Goal: Information Seeking & Learning: Find specific fact

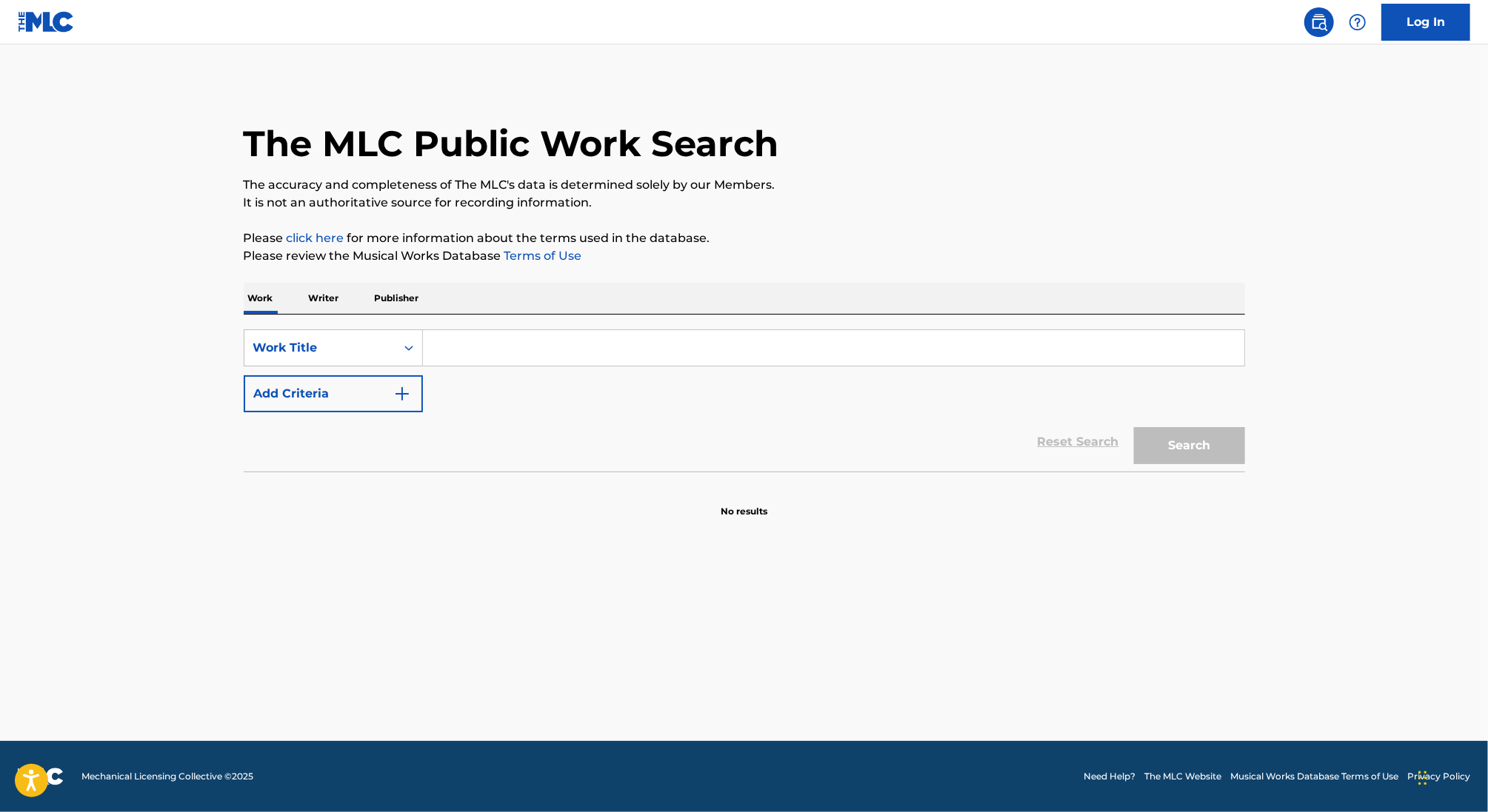
click at [469, 342] on input "Search Form" at bounding box center [834, 348] width 822 height 35
paste input "Desde Que Llego"
type input "Desde Que Llego"
click at [369, 400] on button "Add Criteria" at bounding box center [333, 394] width 179 height 37
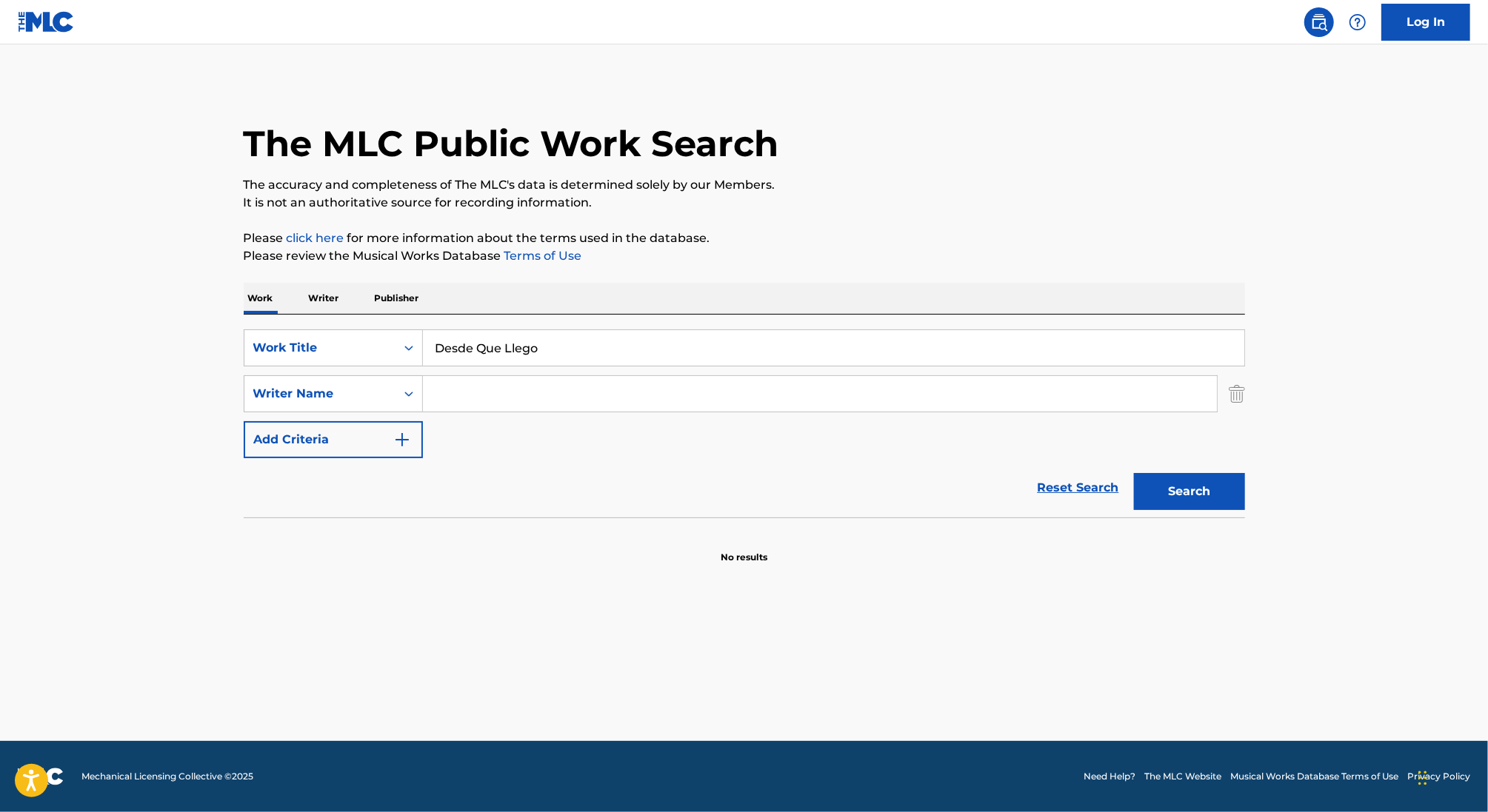
click at [770, 404] on input "Search Form" at bounding box center [819, 394] width 794 height 35
paste input "[PERSON_NAME]"
type input "[PERSON_NAME]"
click at [1200, 484] on button "Search" at bounding box center [1189, 492] width 111 height 37
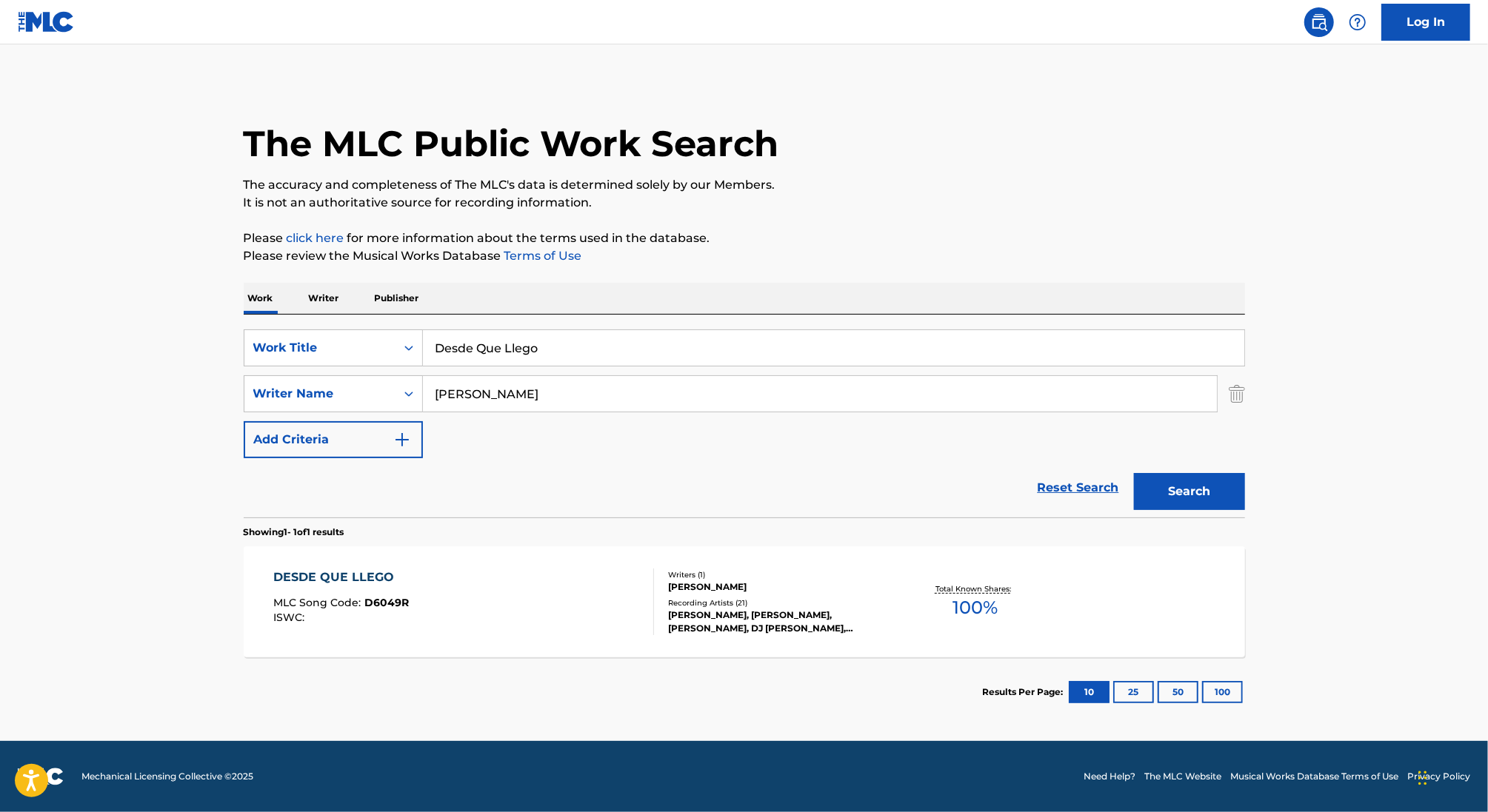
click at [903, 568] on div "DESDE QUE LLEGO MLC Song Code : D6049R ISWC : Writers ( 1 ) [PERSON_NAME] Recor…" at bounding box center [744, 601] width 1001 height 111
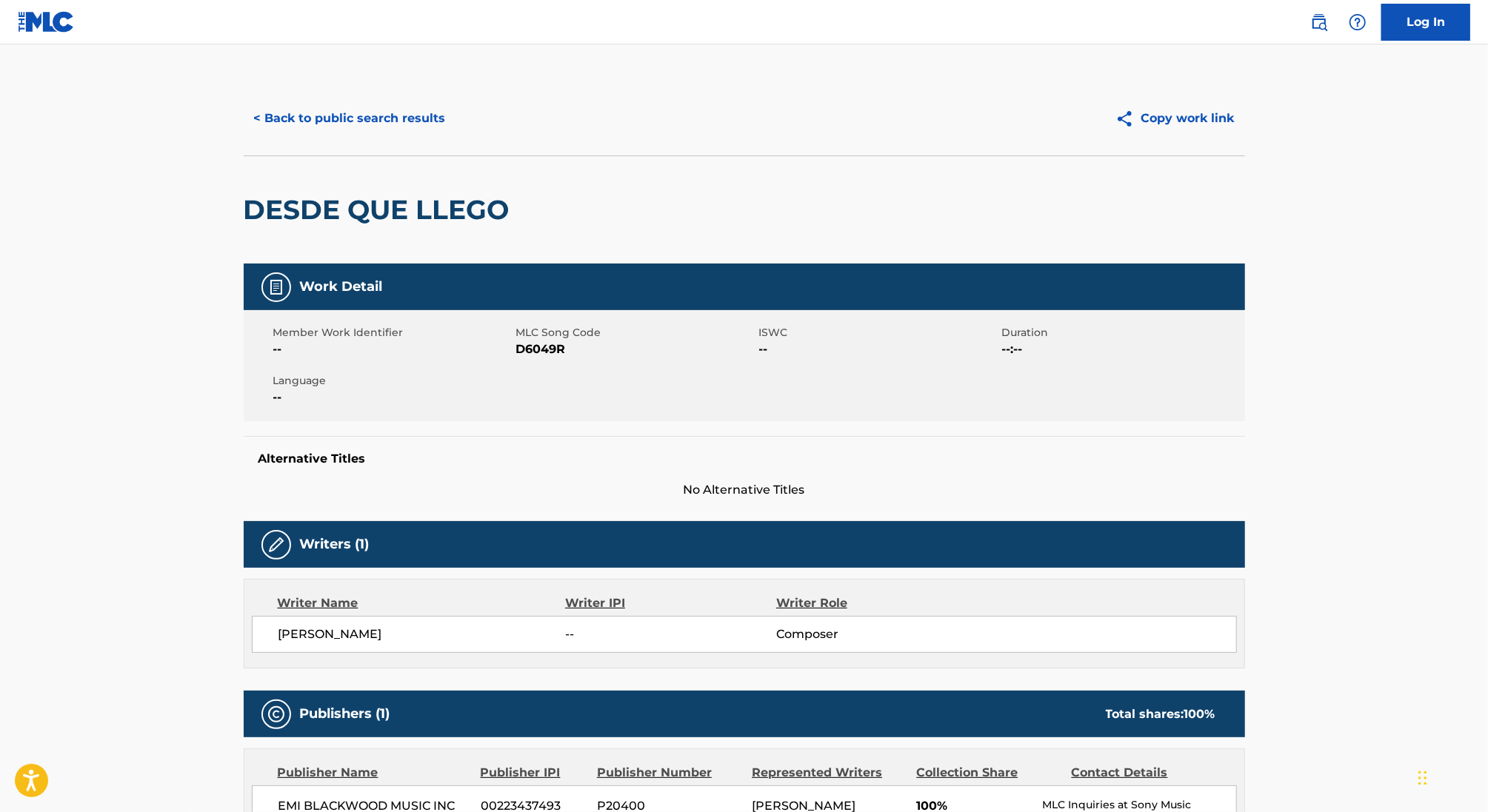
click at [361, 114] on button "< Back to public search results" at bounding box center [349, 119] width 212 height 37
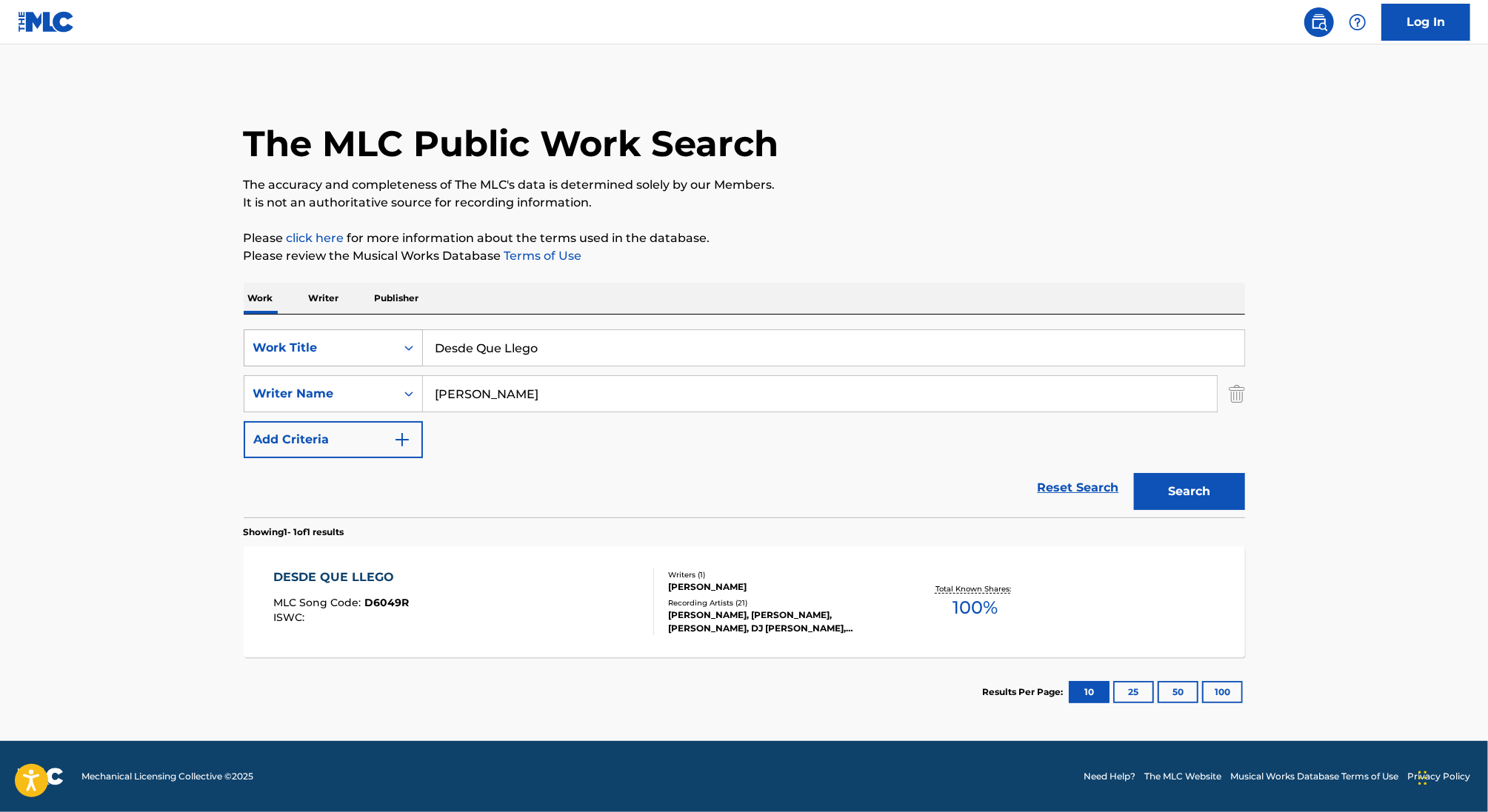
drag, startPoint x: 630, startPoint y: 340, endPoint x: 284, endPoint y: 340, distance: 346.0
click at [284, 340] on div "SearchWithCriteria488e8238-efe8-4136-a9de-f645d417888a Work Title Desde Que Lle…" at bounding box center [744, 348] width 1001 height 37
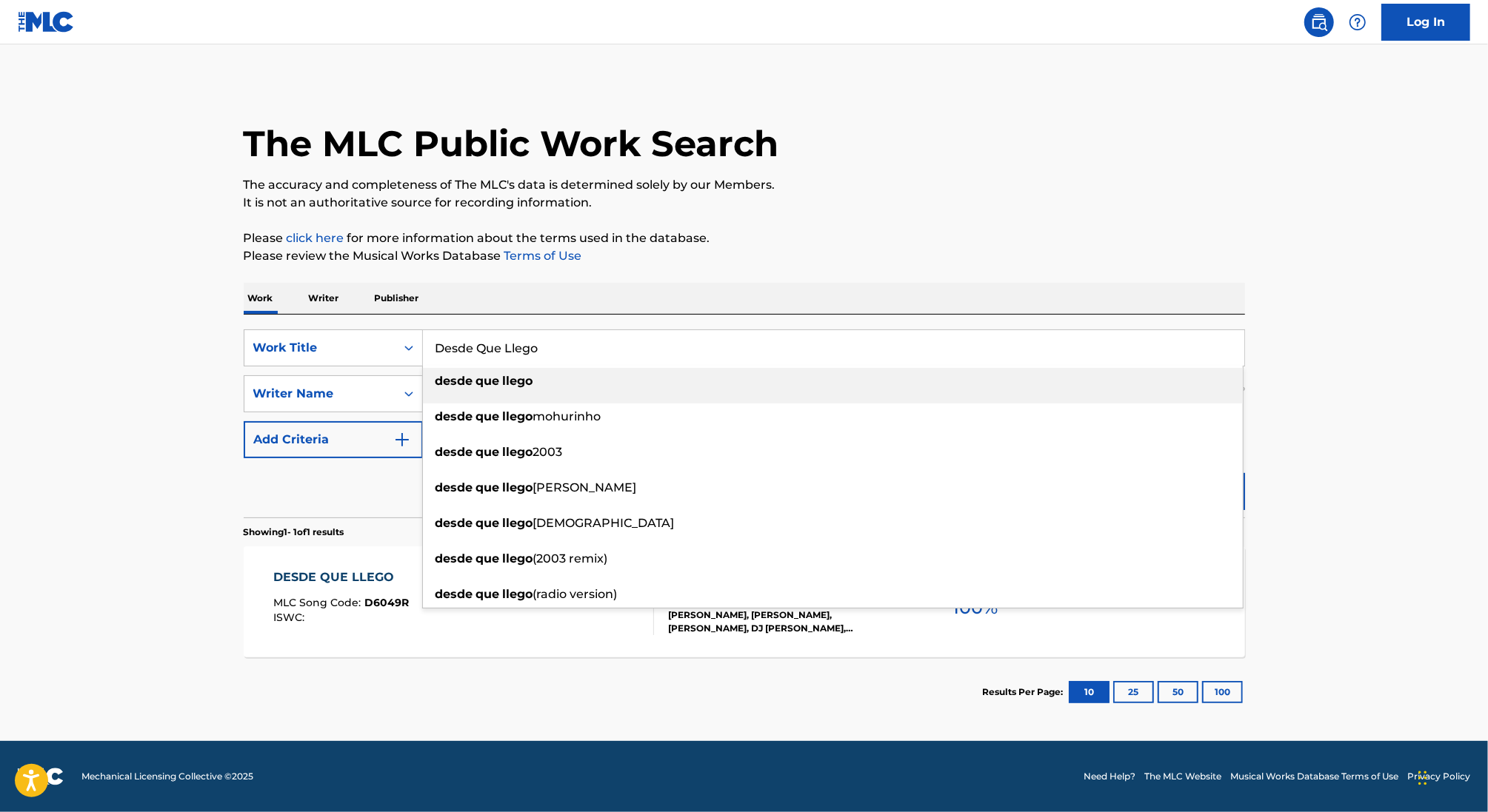
click at [506, 346] on input "Desde Que Llego" at bounding box center [834, 348] width 822 height 35
paste input "[PERSON_NAME] y [PERSON_NAME]"
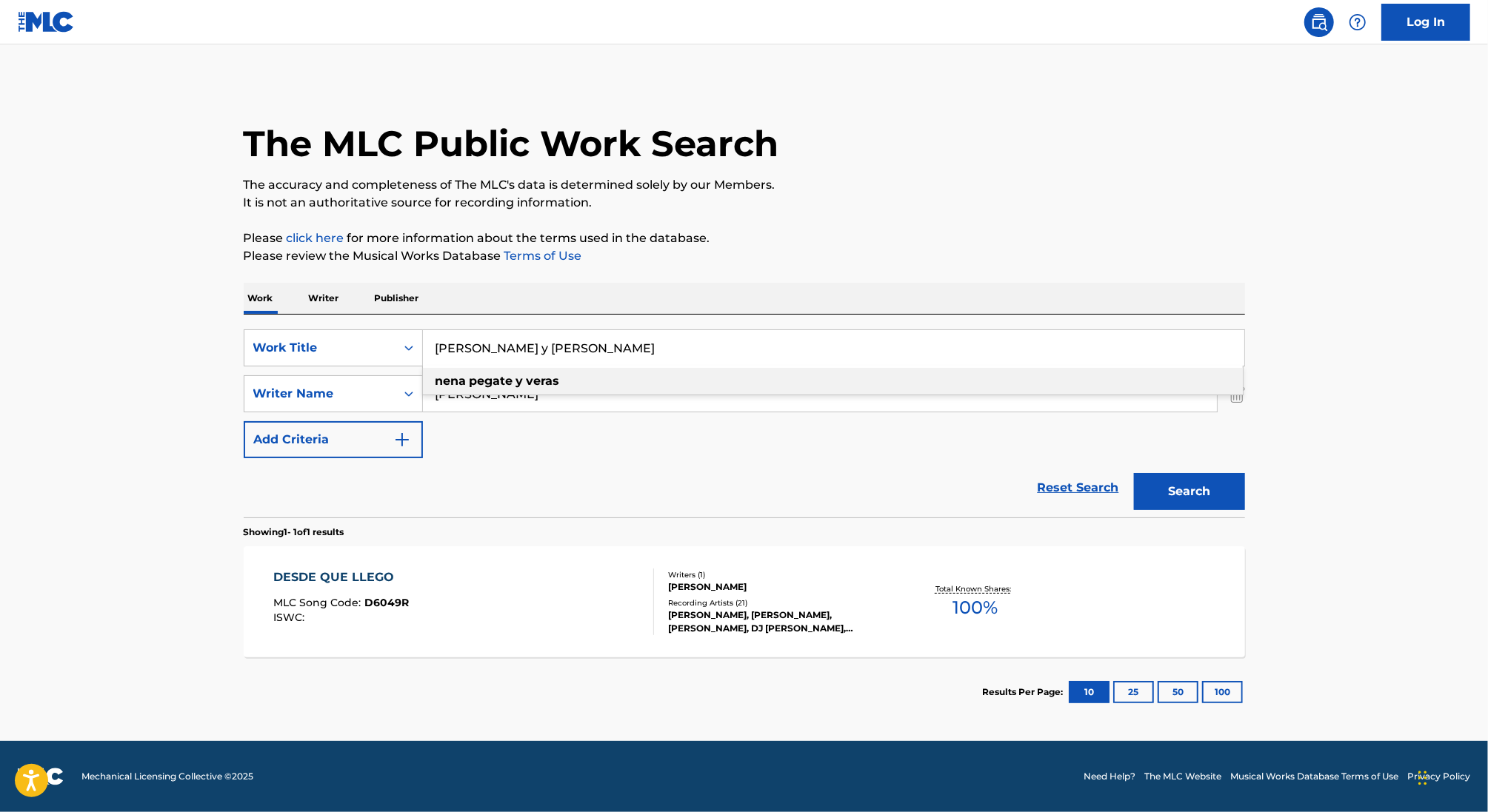
type input "[PERSON_NAME] y [PERSON_NAME]"
click at [557, 454] on div "SearchWithCriteria488e8238-efe8-4136-a9de-f645d417888a Work Title [PERSON_NAME]…" at bounding box center [744, 393] width 1001 height 129
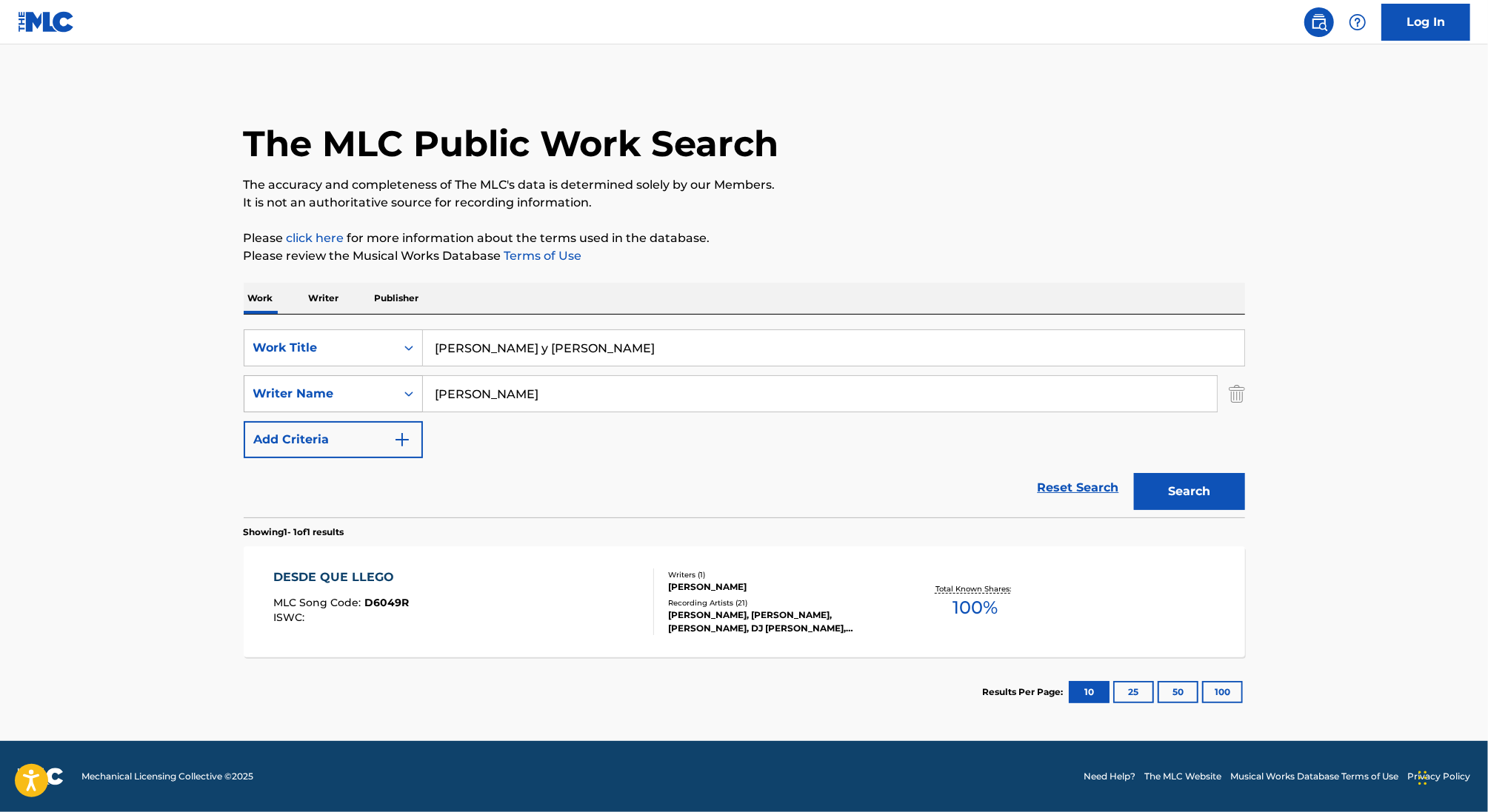
drag, startPoint x: 549, startPoint y: 397, endPoint x: 376, endPoint y: 397, distance: 173.0
click at [376, 397] on div "SearchWithCriteria9c1b97f0-5a3d-4bdc-b46b-549aacfcdc8f Writer Name [PERSON_NAME]" at bounding box center [744, 394] width 1001 height 37
paste input "[PERSON_NAME]"
type input "[PERSON_NAME]"
click at [1188, 478] on button "Search" at bounding box center [1189, 492] width 111 height 37
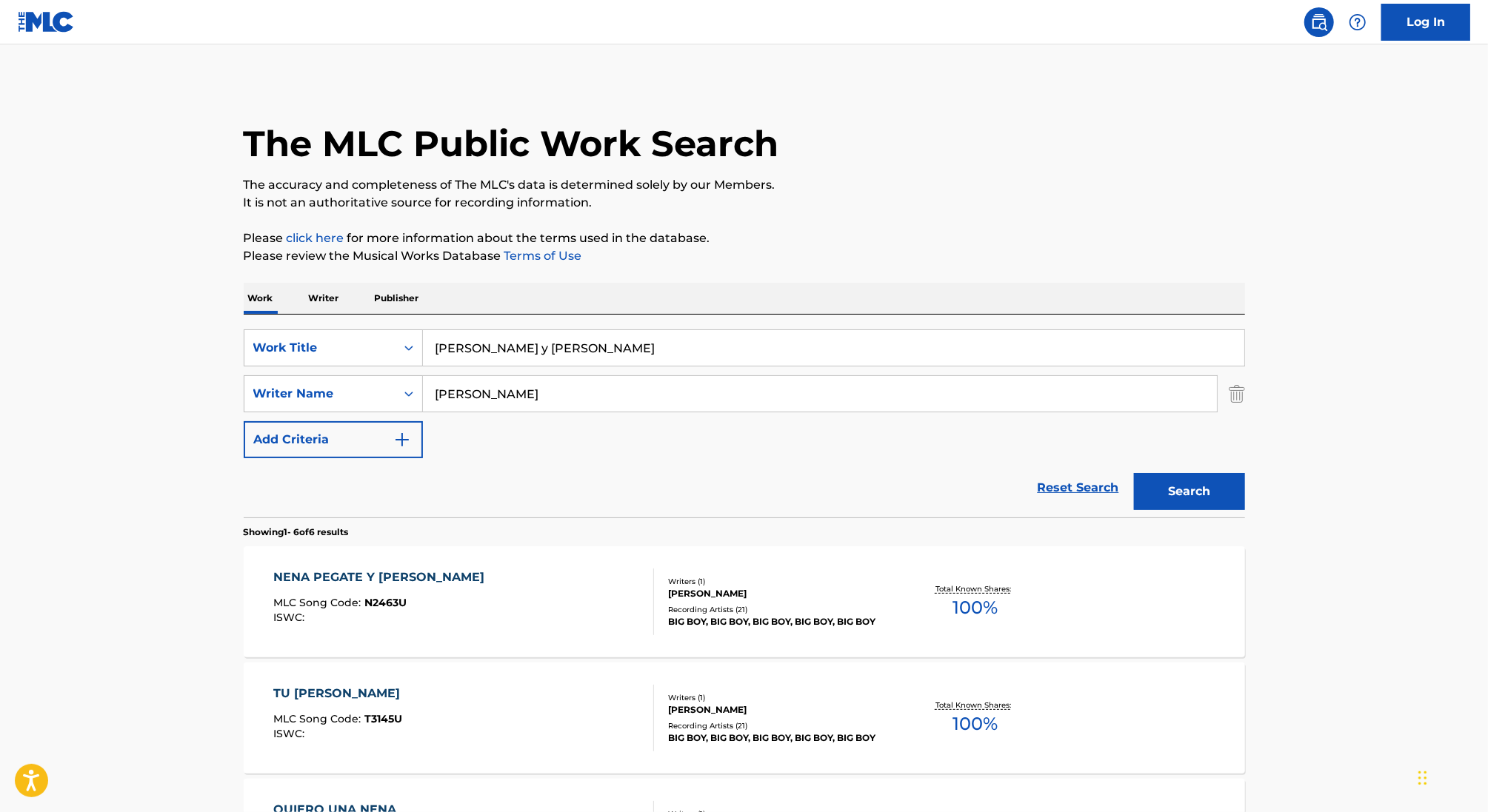
click at [834, 576] on div "Writers ( 1 )" at bounding box center [779, 581] width 223 height 11
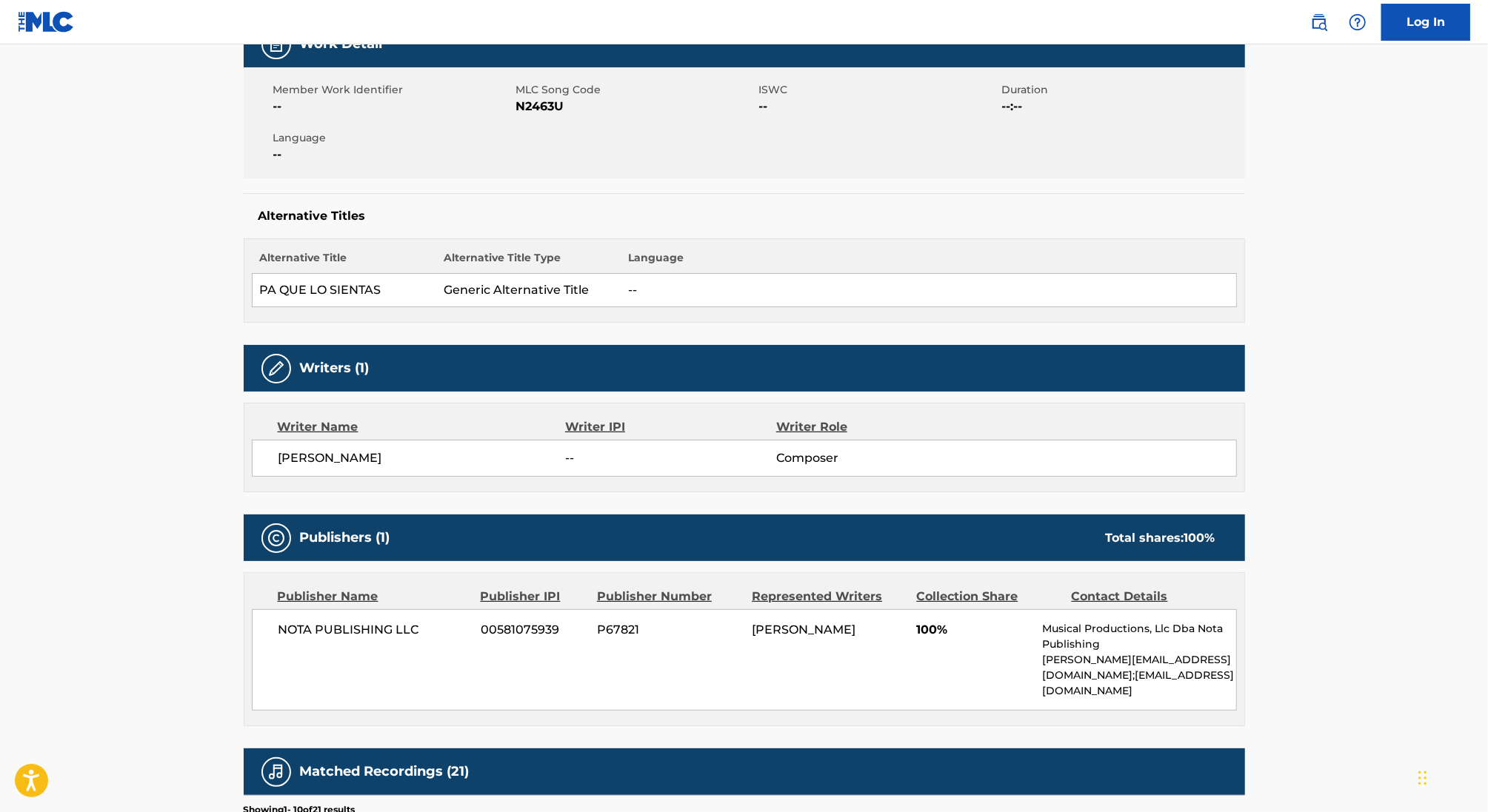
scroll to position [326, 0]
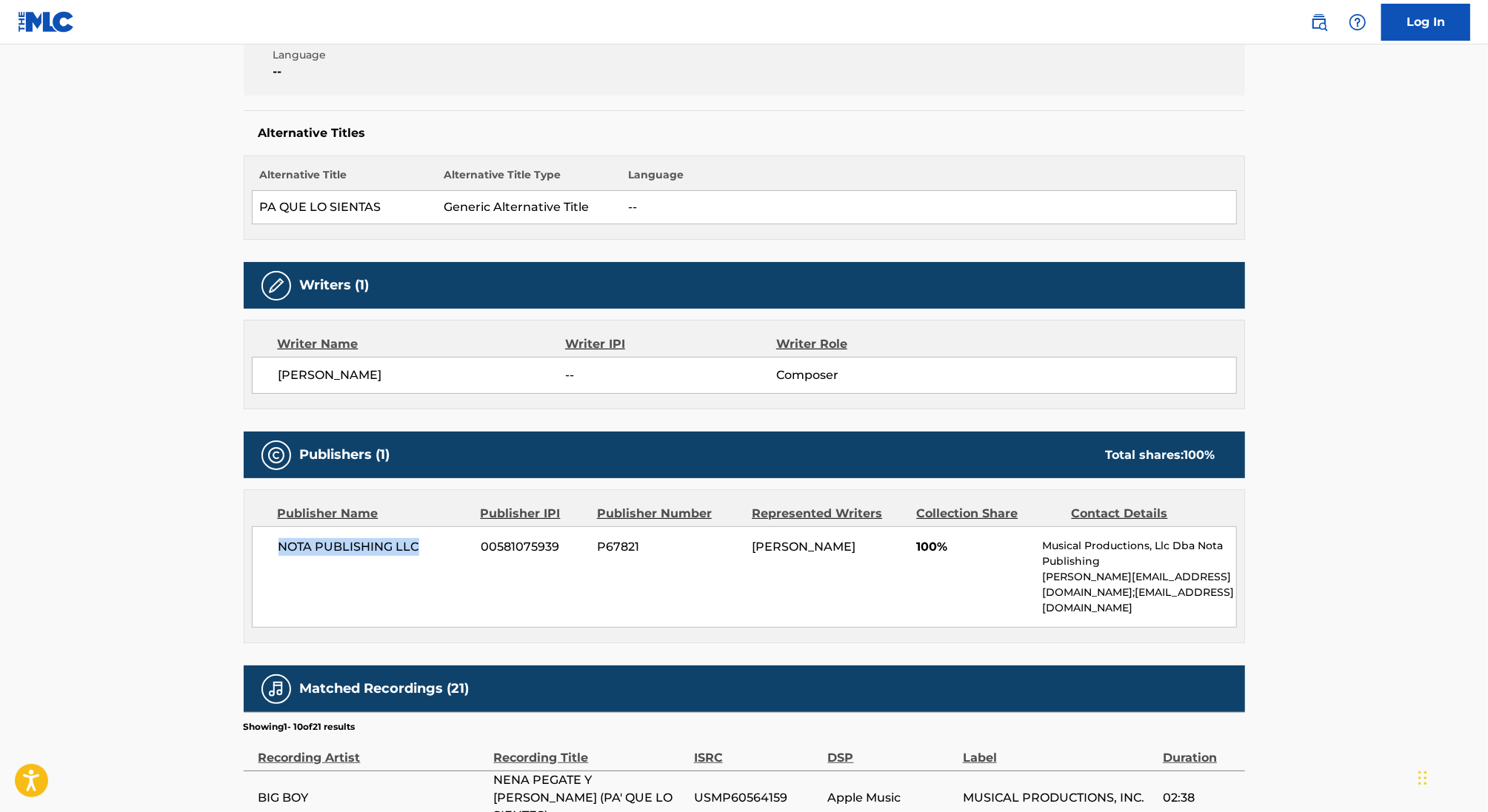
drag, startPoint x: 276, startPoint y: 549, endPoint x: 442, endPoint y: 548, distance: 166.0
click at [443, 549] on div "NOTA PUBLISHING LLC 00581075939 P67821 [PERSON_NAME] 100% Musical Productions, …" at bounding box center [744, 577] width 985 height 102
copy span "NOTA PUBLISHING LLC"
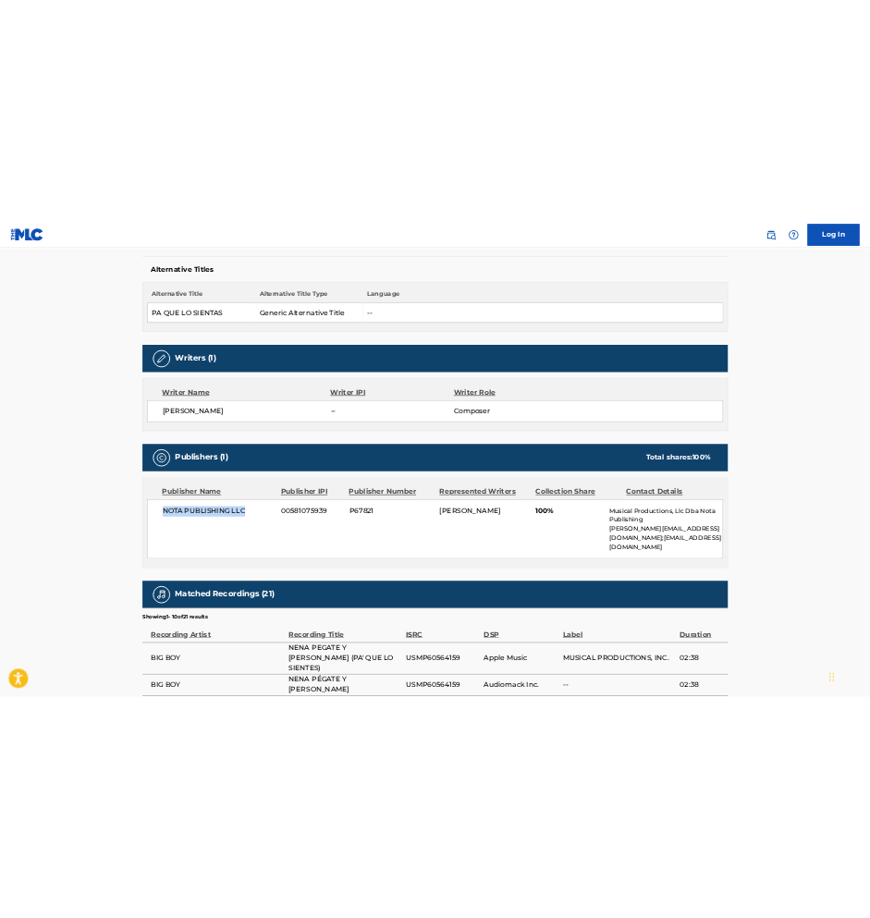
scroll to position [477, 0]
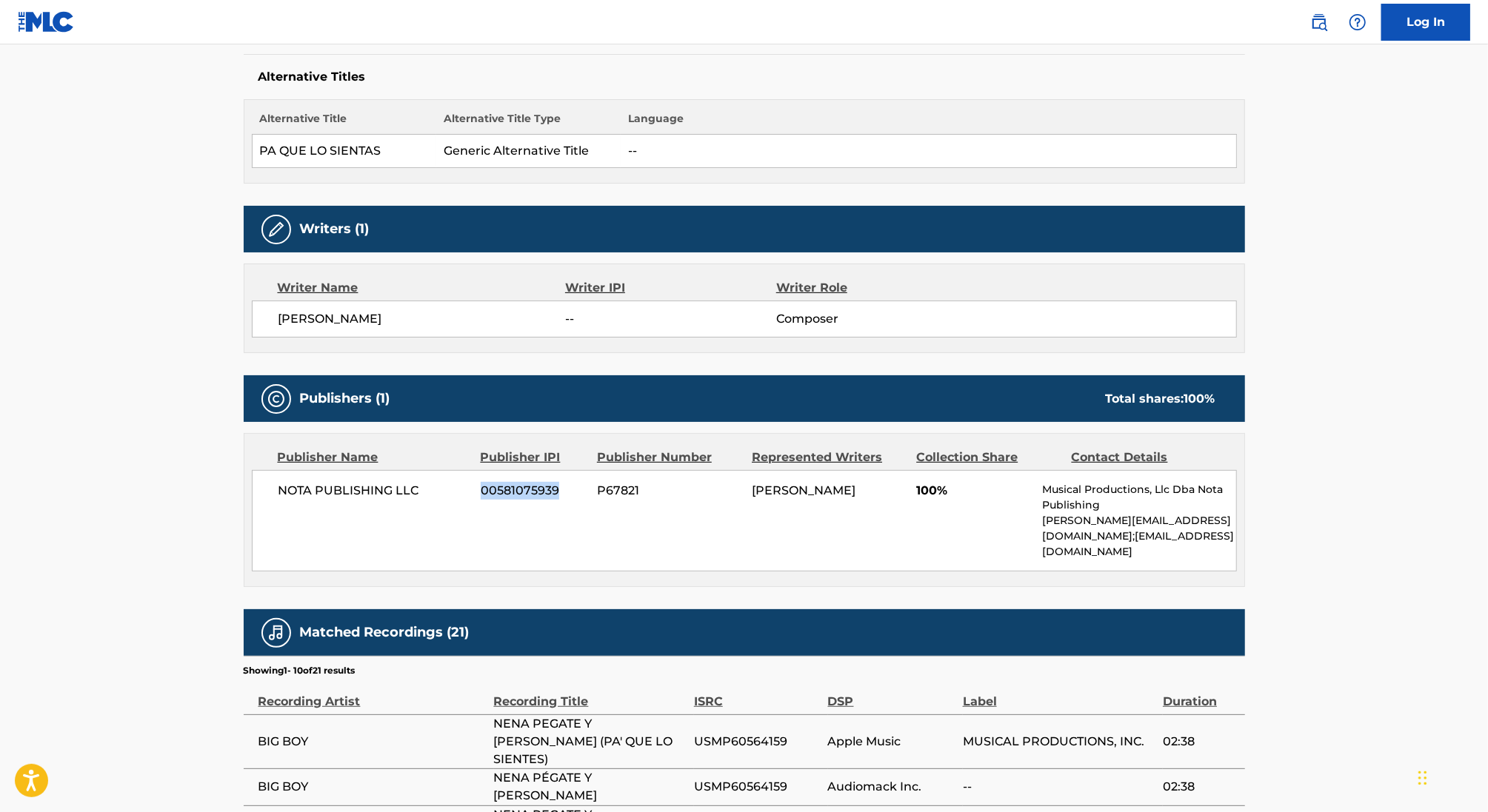
drag, startPoint x: 474, startPoint y: 488, endPoint x: 565, endPoint y: 488, distance: 91.0
click at [565, 488] on div "NOTA PUBLISHING LLC 00581075939 P67821 [PERSON_NAME] 100% Musical Productions, …" at bounding box center [744, 521] width 985 height 102
copy div "00581075939"
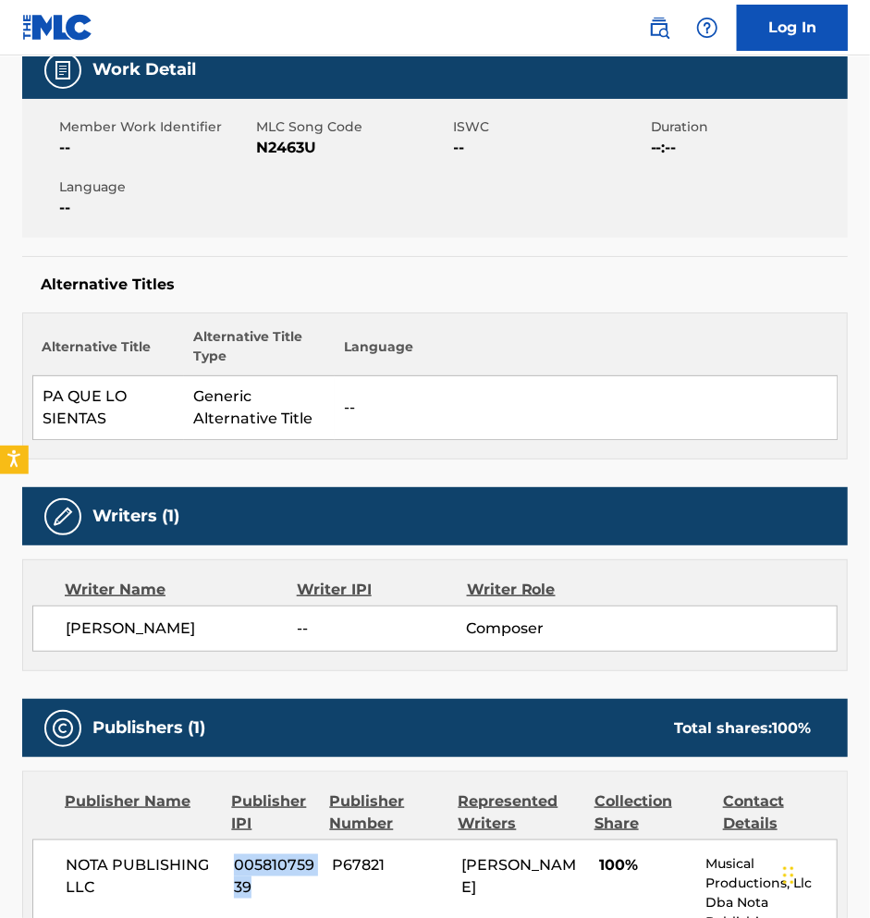
scroll to position [0, 0]
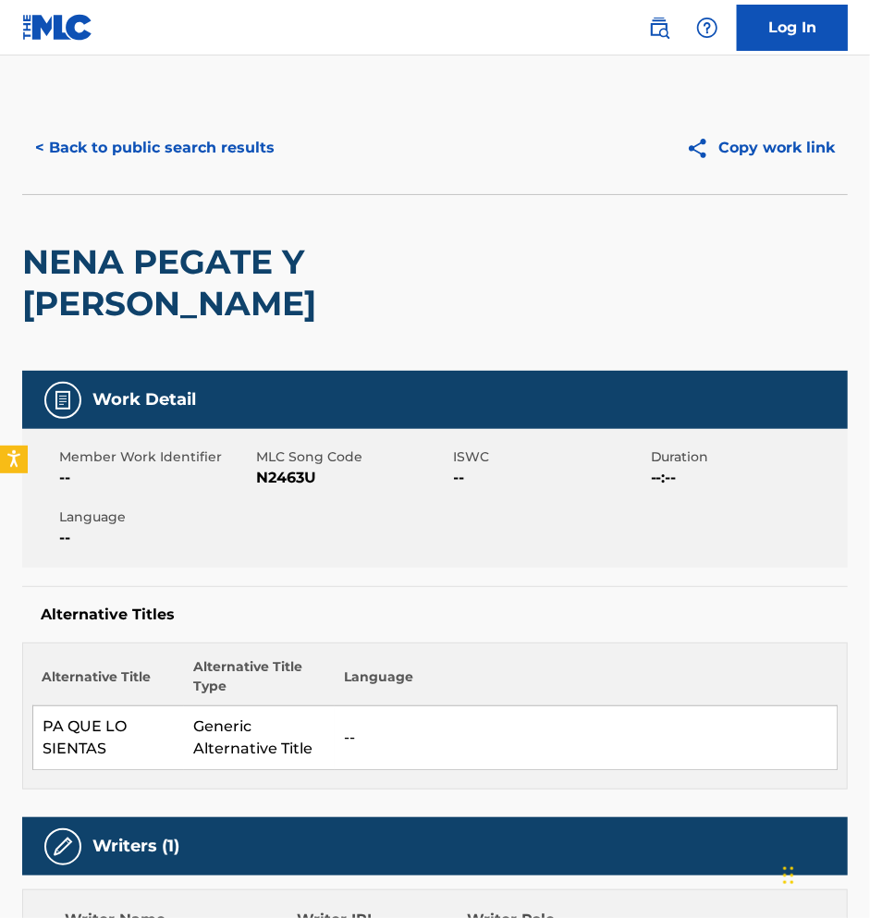
click at [160, 143] on button "< Back to public search results" at bounding box center [154, 148] width 265 height 46
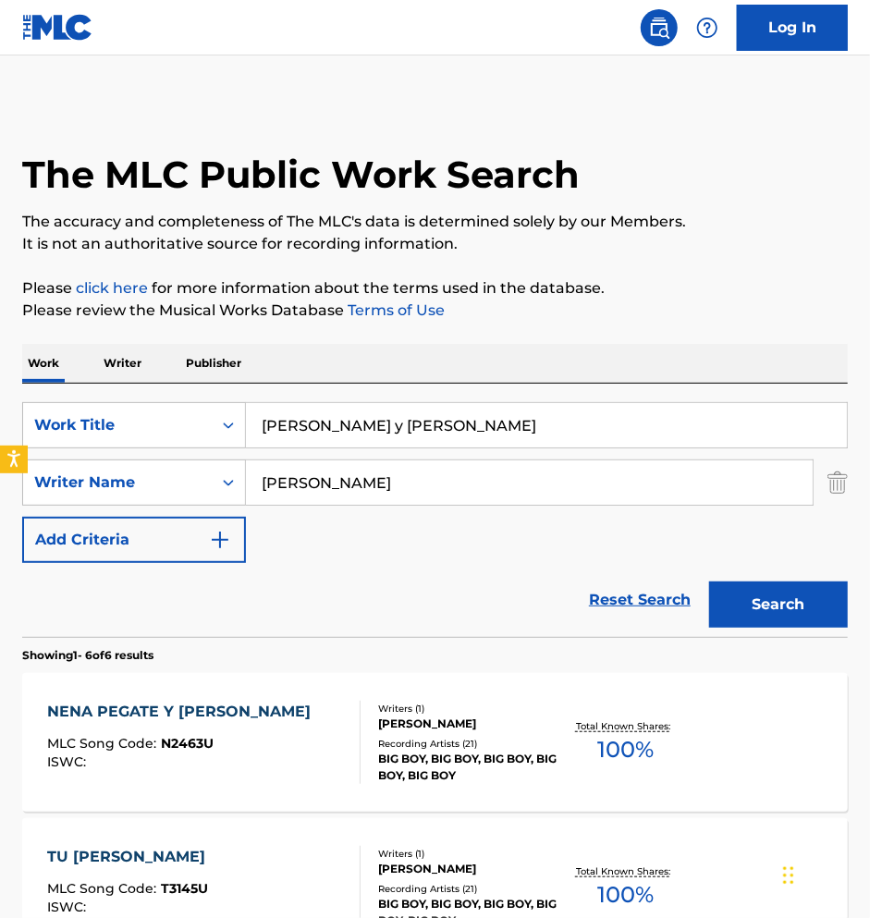
click at [423, 430] on input "[PERSON_NAME] y [PERSON_NAME]" at bounding box center [546, 425] width 601 height 44
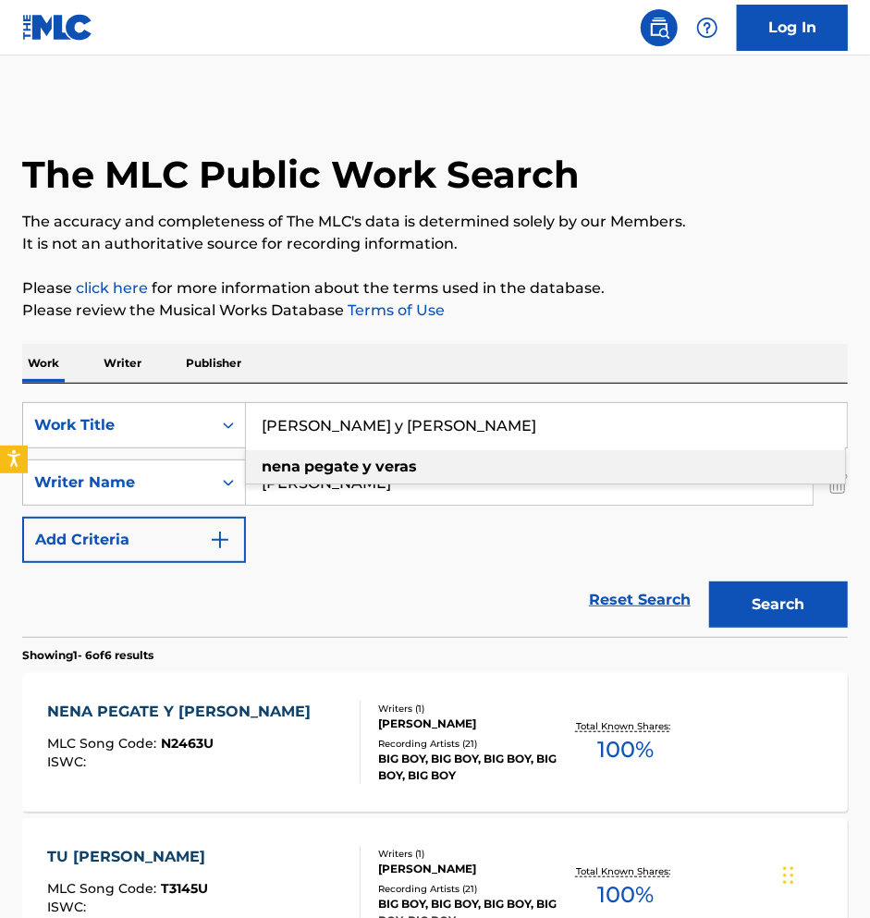
paste input "Se Lamentaran"
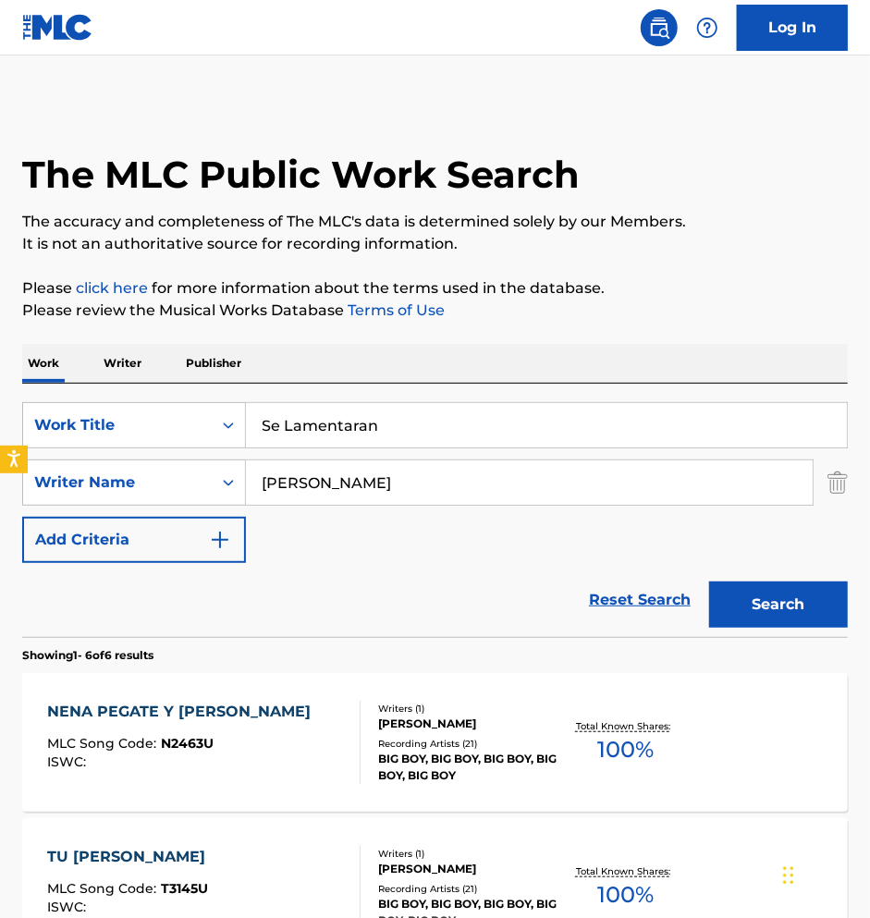
type input "se lamentaran"
click at [362, 470] on input "[PERSON_NAME]" at bounding box center [529, 483] width 567 height 44
paste input "[PERSON_NAME]"
type input "[PERSON_NAME]"
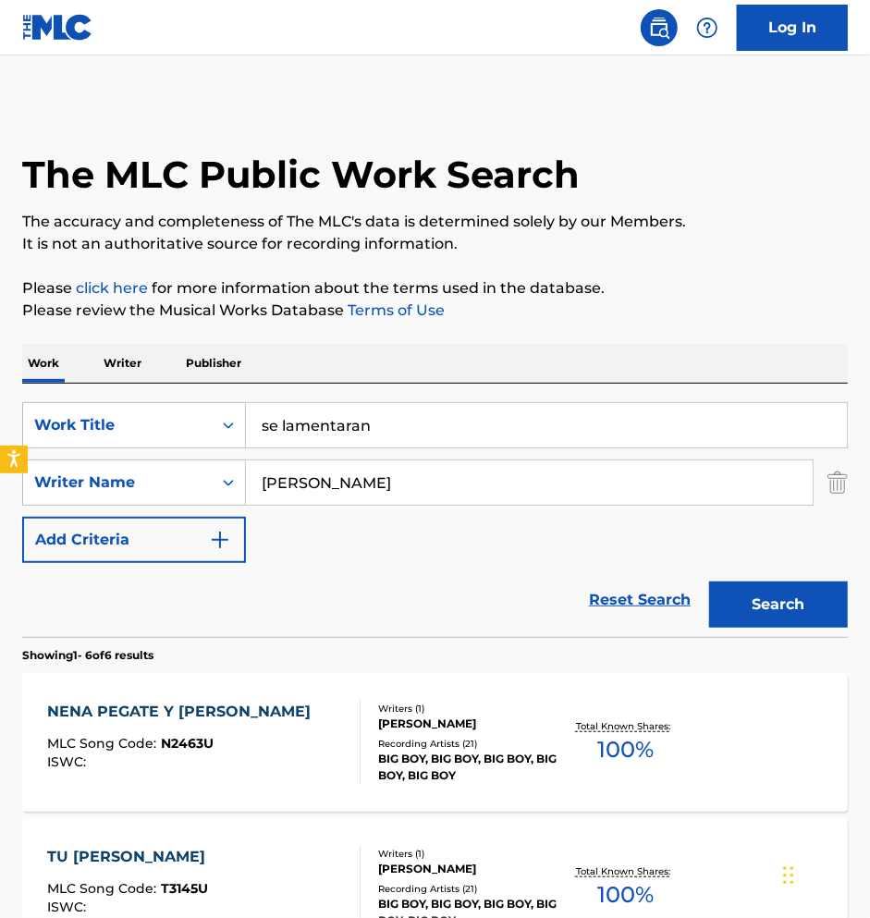
click at [803, 631] on div "Search" at bounding box center [774, 600] width 148 height 74
click at [781, 614] on button "Search" at bounding box center [778, 605] width 139 height 46
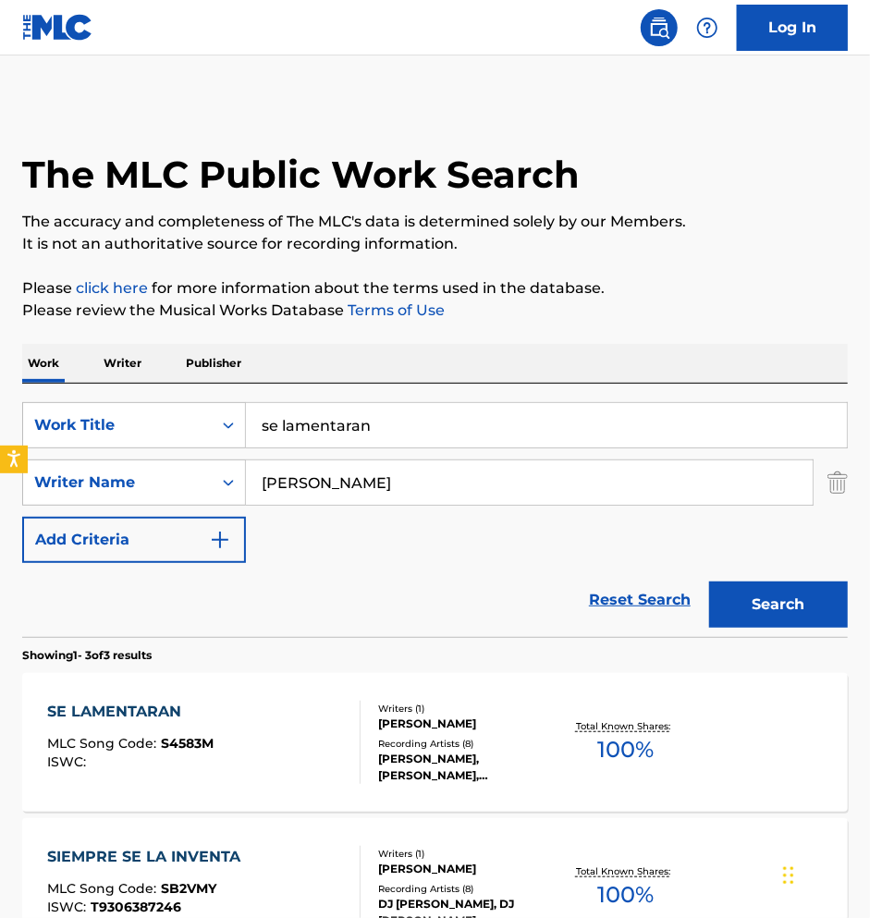
scroll to position [41, 0]
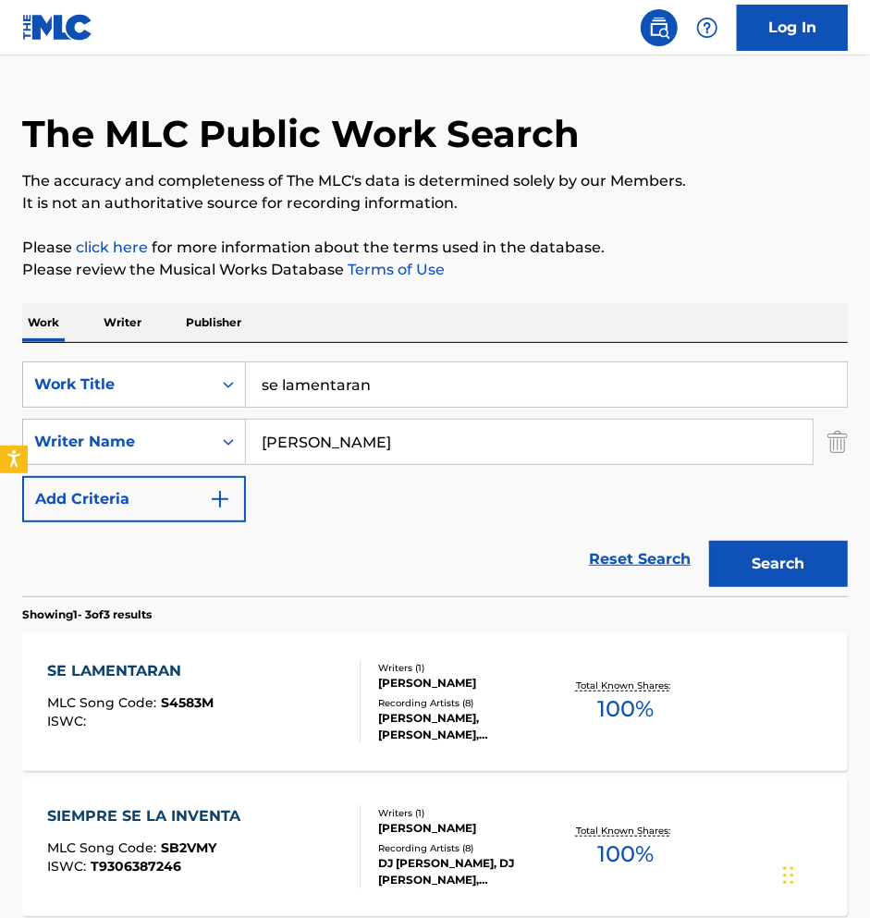
click at [535, 687] on div "[PERSON_NAME]" at bounding box center [467, 683] width 178 height 17
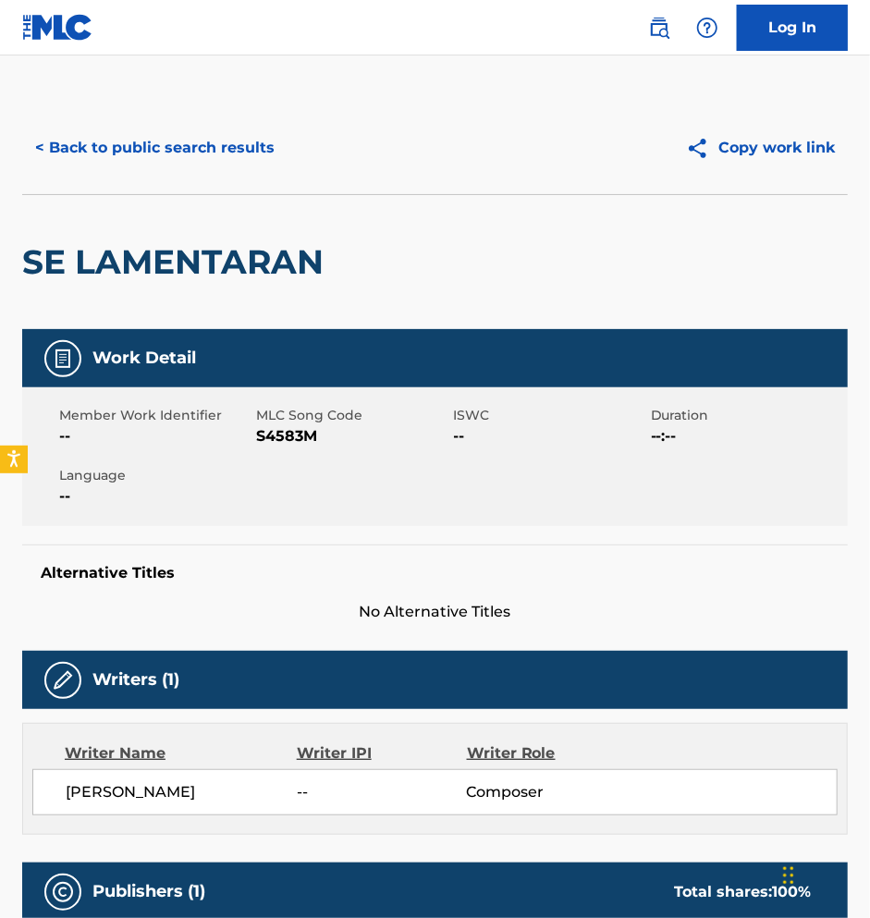
click at [94, 152] on button "< Back to public search results" at bounding box center [154, 148] width 265 height 46
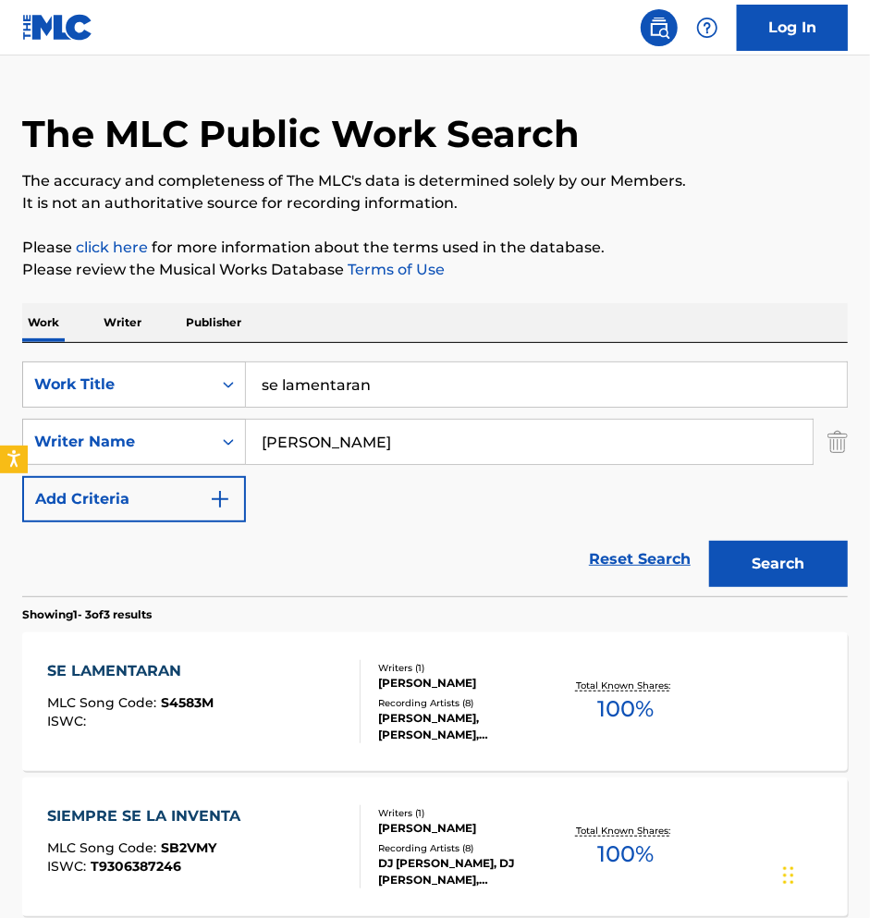
click at [350, 395] on input "se lamentaran" at bounding box center [546, 384] width 601 height 44
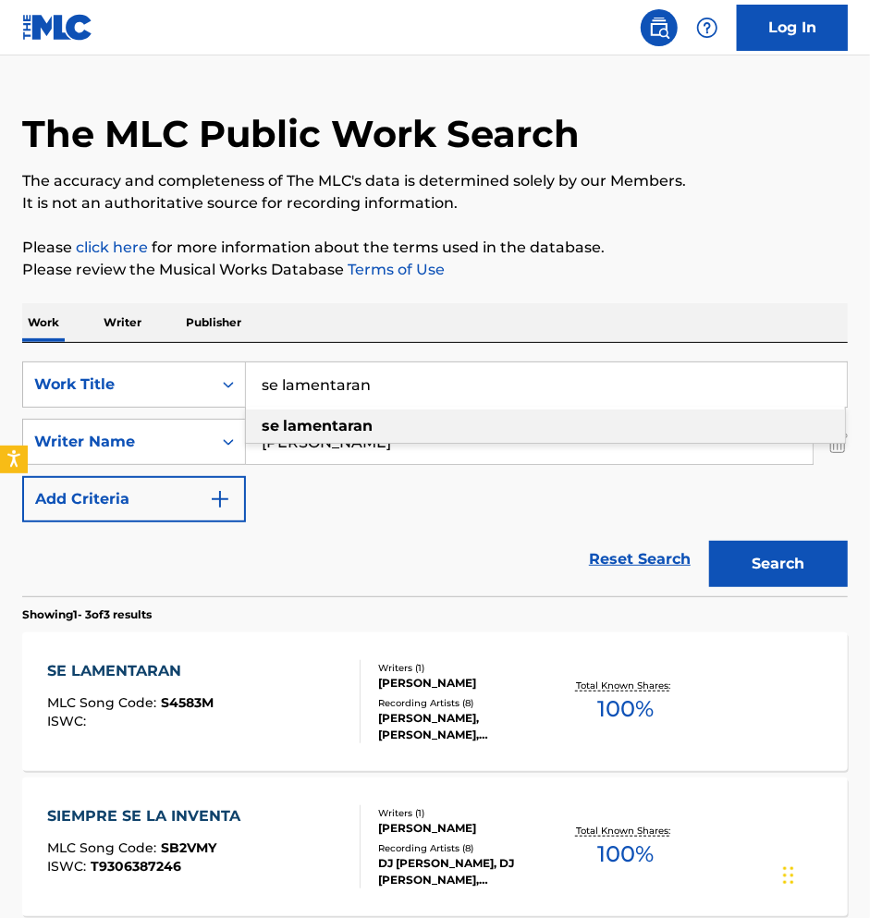
paste input "[PERSON_NAME]"
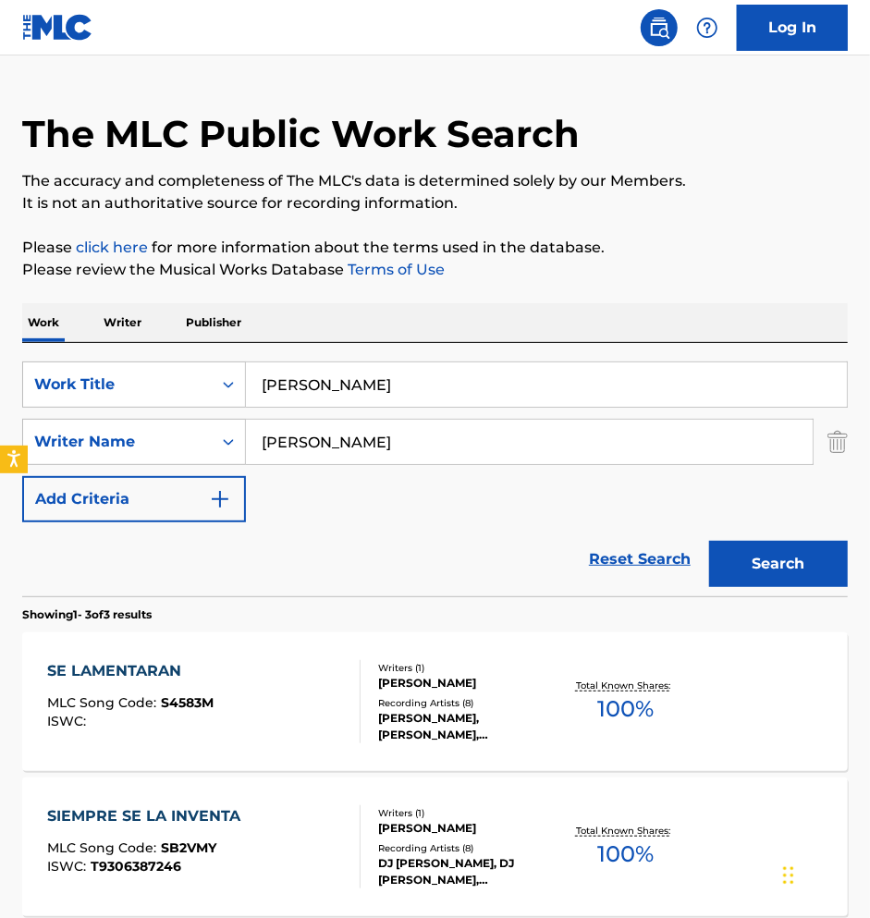
type input "mi sol mi reina mi madre"
click at [350, 437] on input "[PERSON_NAME]" at bounding box center [529, 442] width 567 height 44
paste input "[PERSON_NAME]"
type input "[PERSON_NAME]"
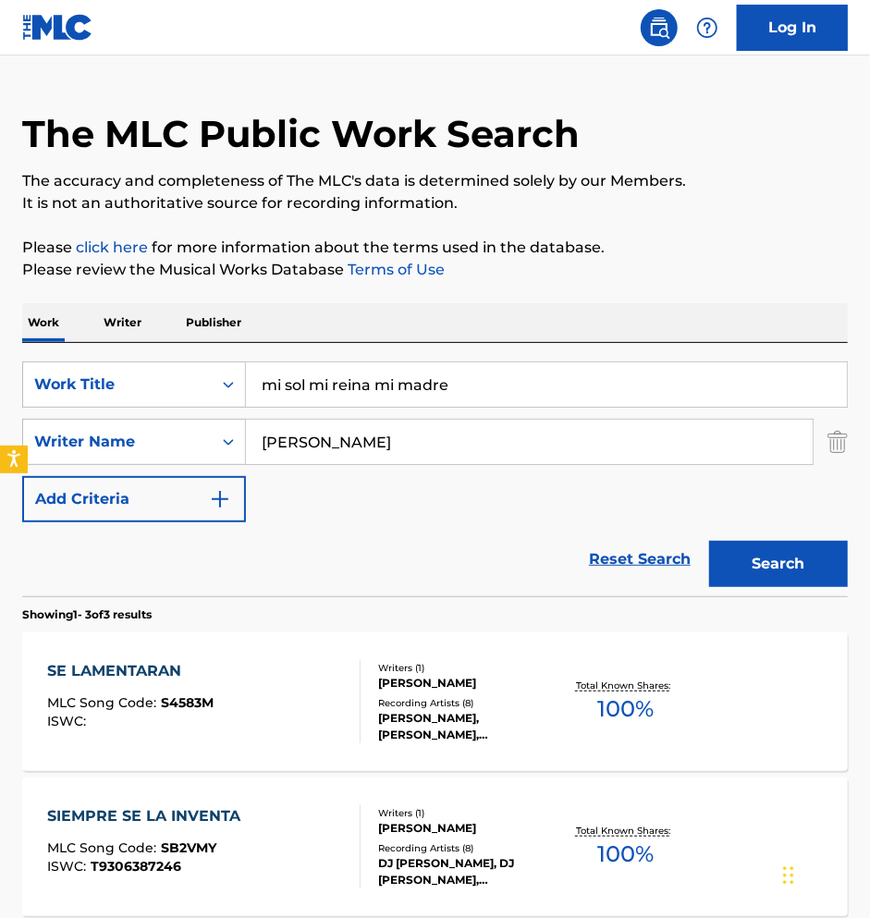
click at [763, 571] on button "Search" at bounding box center [778, 564] width 139 height 46
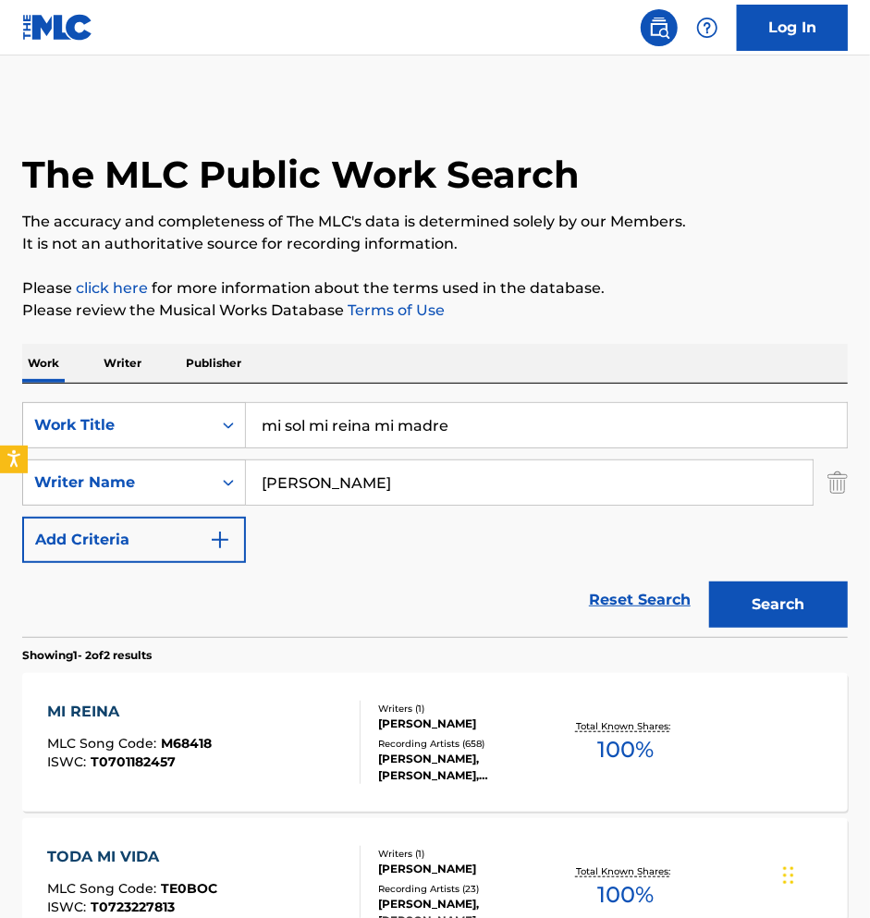
click at [395, 723] on div "[PERSON_NAME]" at bounding box center [467, 724] width 178 height 17
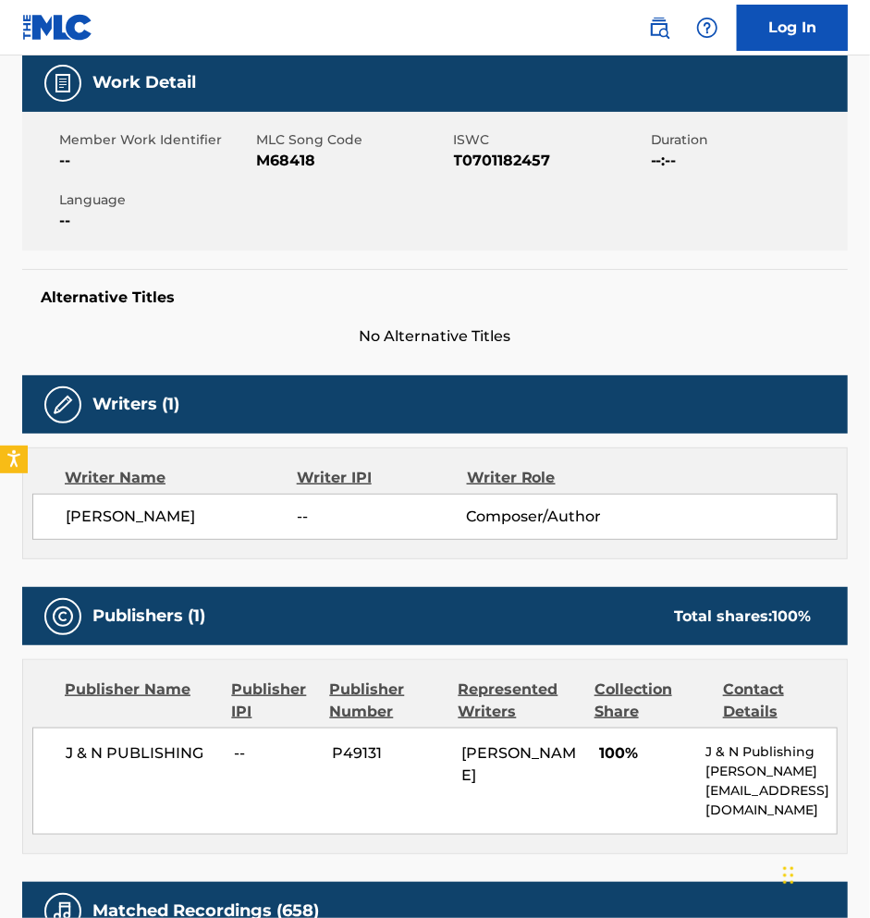
scroll to position [282, 0]
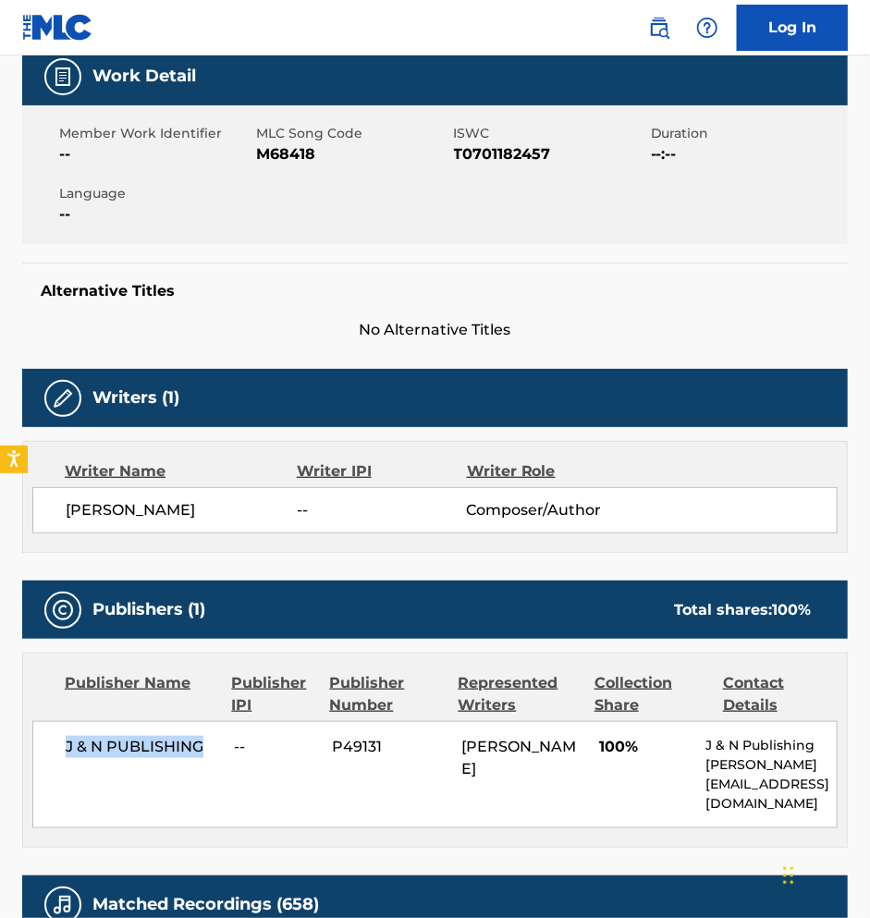
drag, startPoint x: 202, startPoint y: 748, endPoint x: 28, endPoint y: 746, distance: 173.9
click at [28, 746] on div "Publisher Name Publisher IPI Publisher Number Represented Writers Collection Sh…" at bounding box center [435, 750] width 824 height 193
copy span "J & N PUBLISHING"
drag, startPoint x: 442, startPoint y: 153, endPoint x: 550, endPoint y: 153, distance: 108.2
click at [552, 153] on div "Member Work Identifier -- MLC Song Code M68418 ISWC T0701182457 Duration --:-- …" at bounding box center [435, 174] width 826 height 139
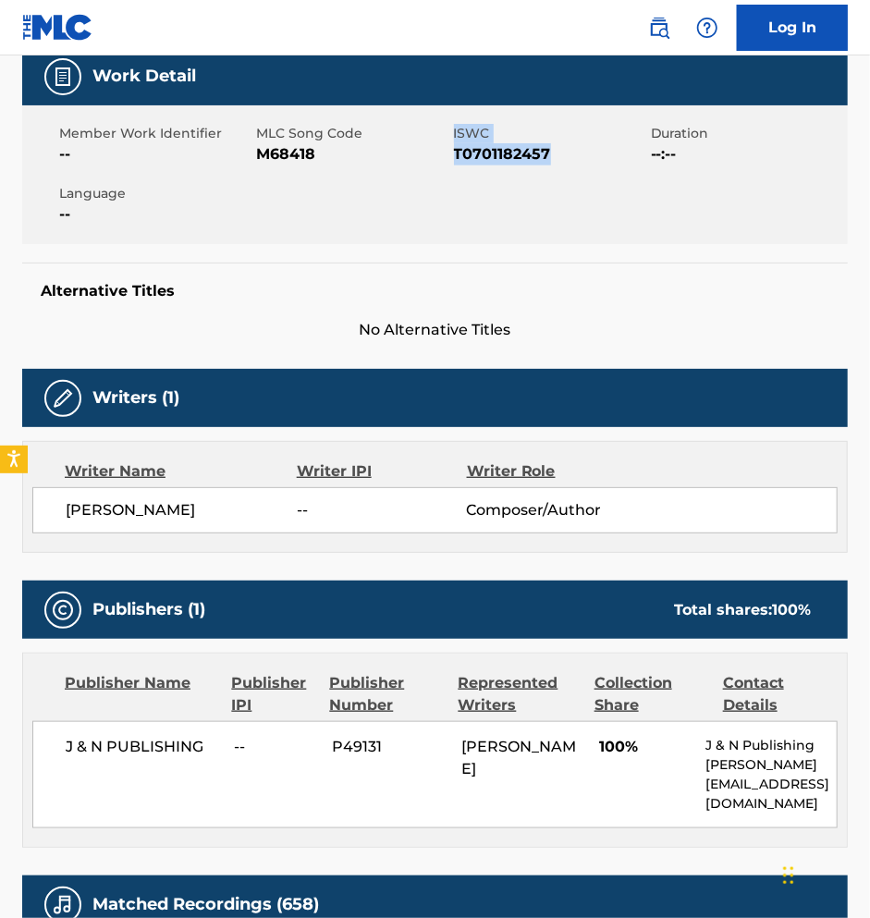
click at [550, 153] on span "T0701182457" at bounding box center [550, 154] width 192 height 22
drag, startPoint x: 573, startPoint y: 153, endPoint x: 459, endPoint y: 154, distance: 114.7
click at [459, 154] on span "T0701182457" at bounding box center [550, 154] width 192 height 22
copy span "0701182457"
click at [569, 138] on span "ISWC" at bounding box center [550, 133] width 192 height 19
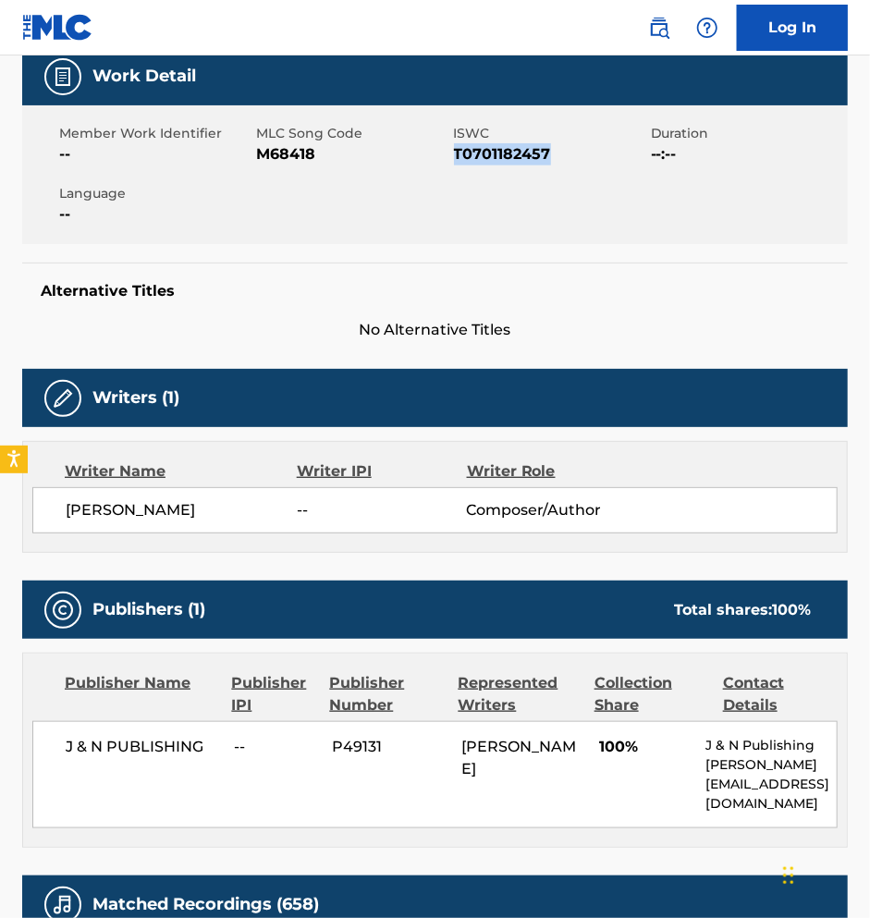
drag, startPoint x: 554, startPoint y: 160, endPoint x: 454, endPoint y: 157, distance: 99.9
click at [455, 157] on span "T0701182457" at bounding box center [550, 154] width 192 height 22
copy span "T0701182457"
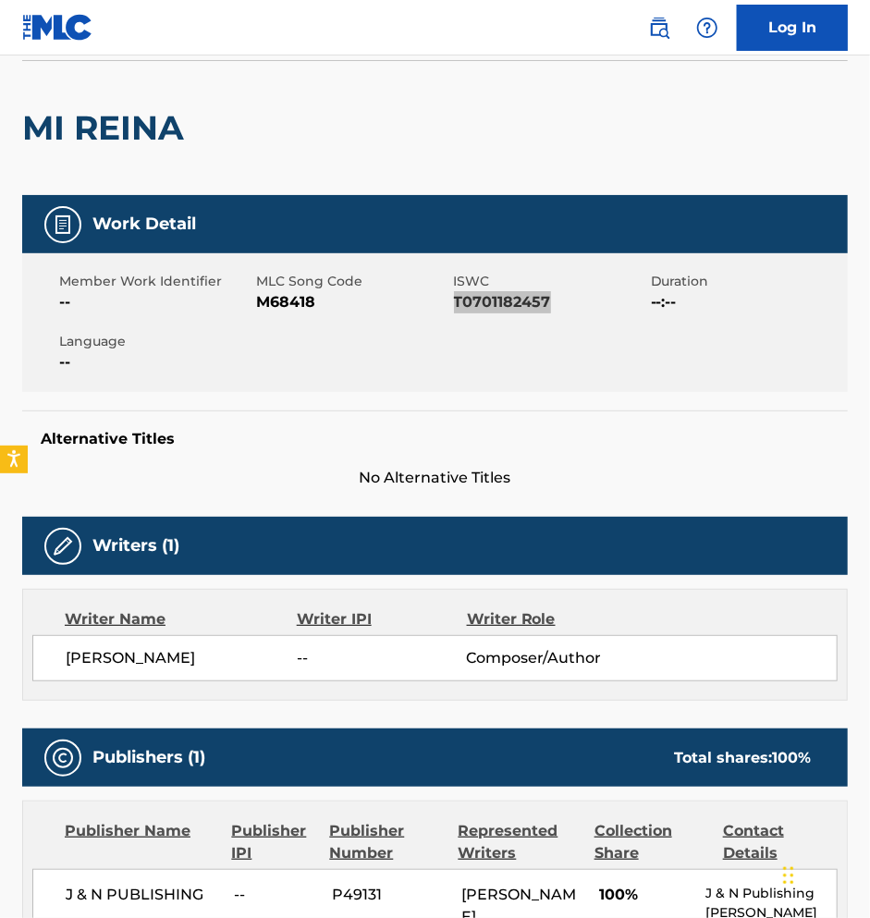
scroll to position [0, 0]
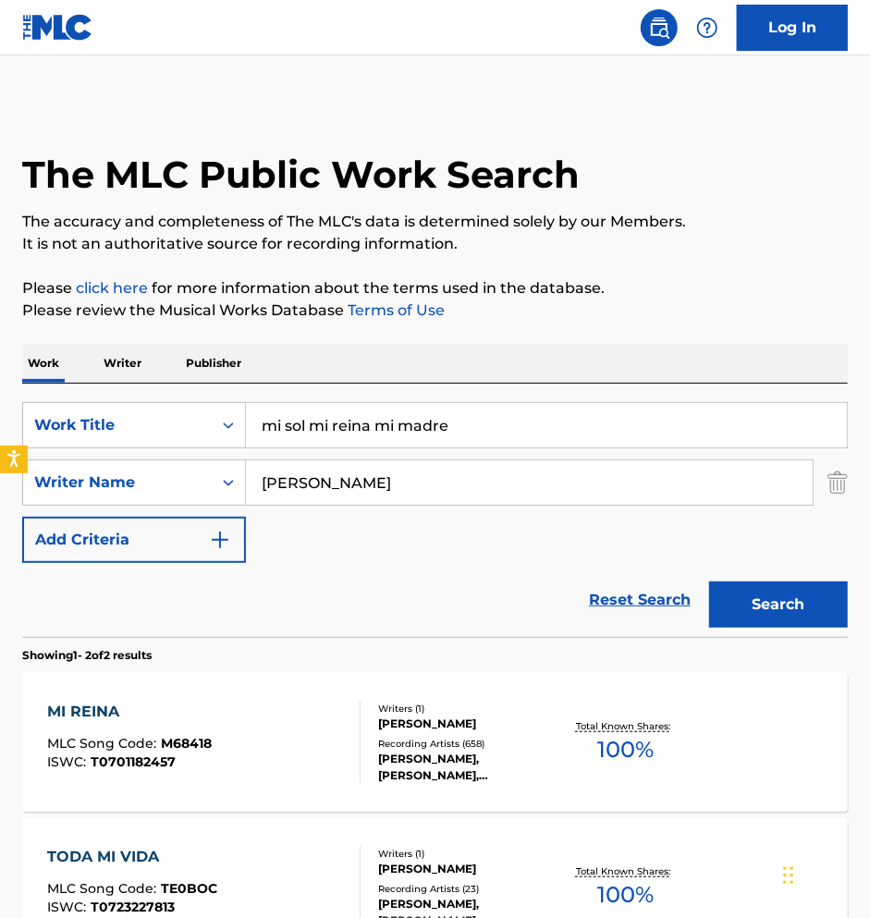
click at [344, 429] on input "mi sol mi reina mi madre" at bounding box center [546, 425] width 601 height 44
click at [336, 428] on input "mi sol mi reina mi madre" at bounding box center [546, 425] width 601 height 44
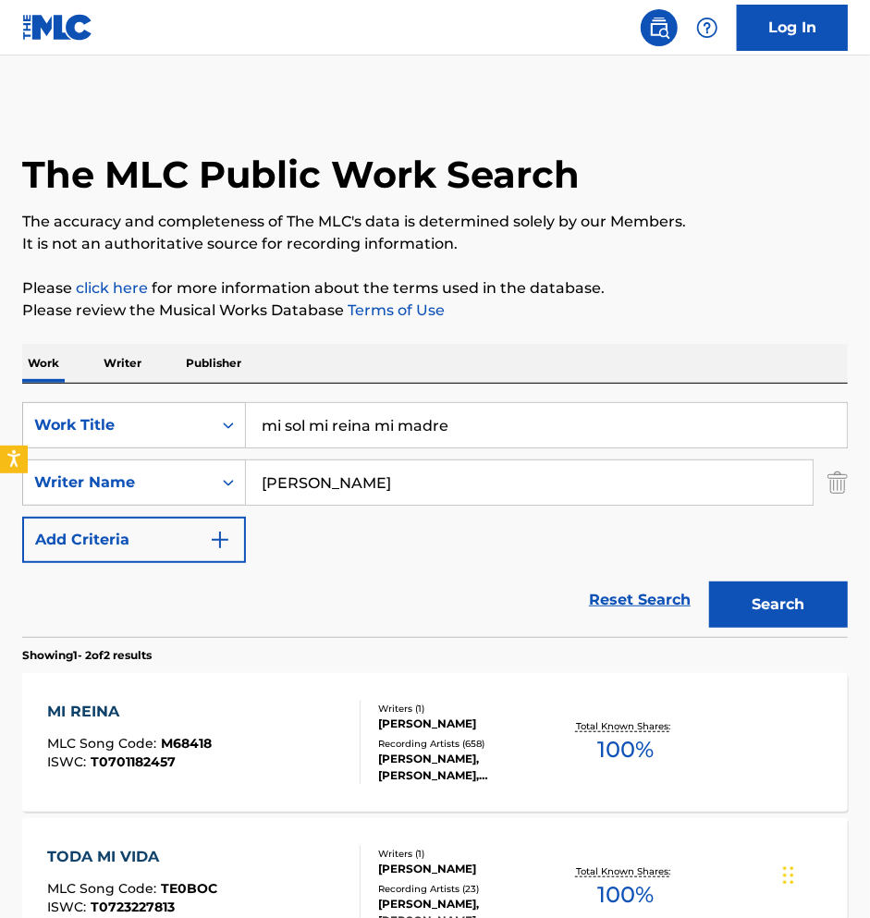
click at [336, 428] on input "mi sol mi reina mi madre" at bounding box center [546, 425] width 601 height 44
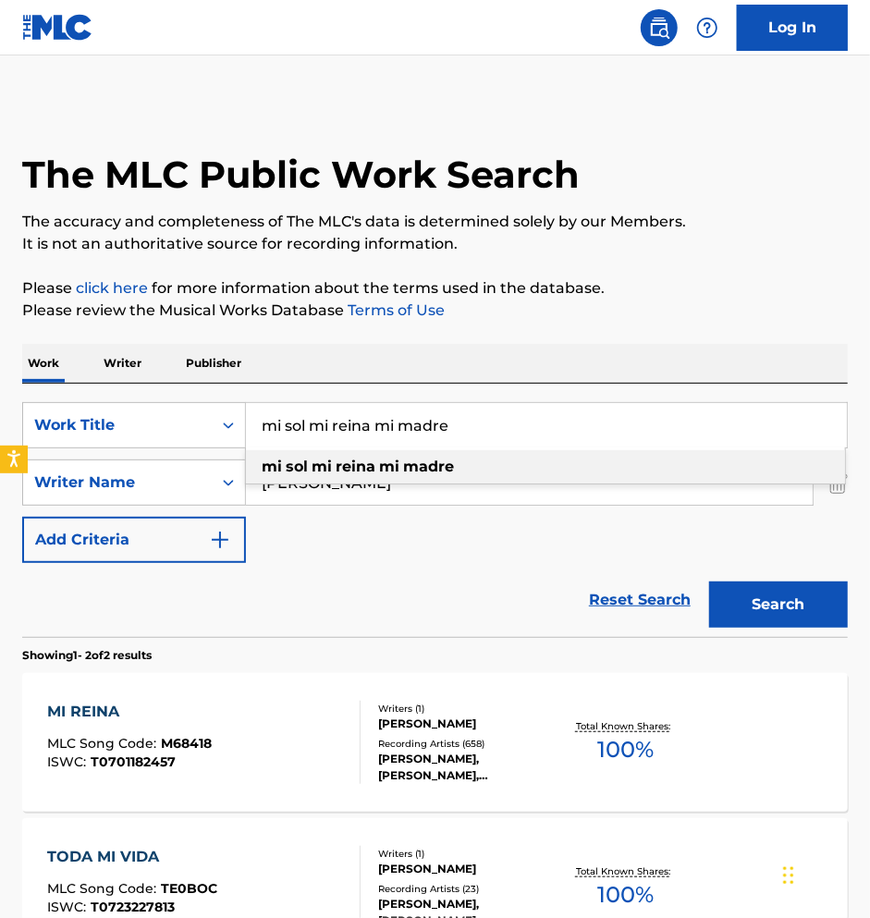
click at [336, 428] on input "mi sol mi reina mi madre" at bounding box center [546, 425] width 601 height 44
paste input "Hasta que Salga el Sol"
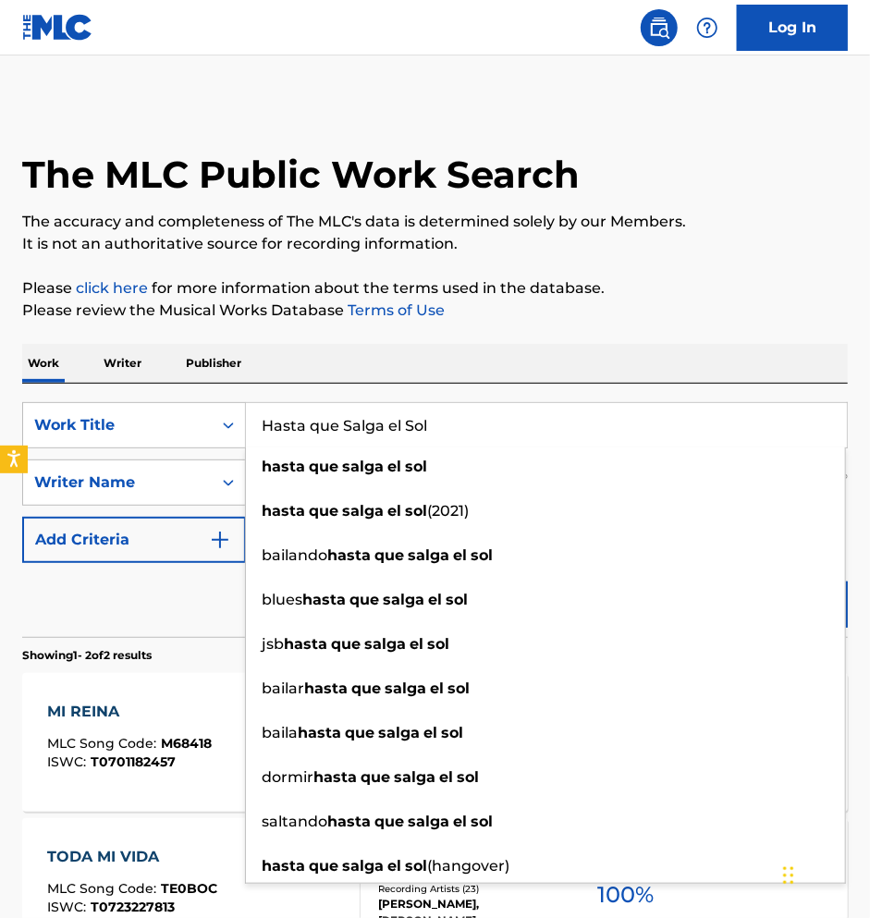
type input "Hasta que Salga el Sol"
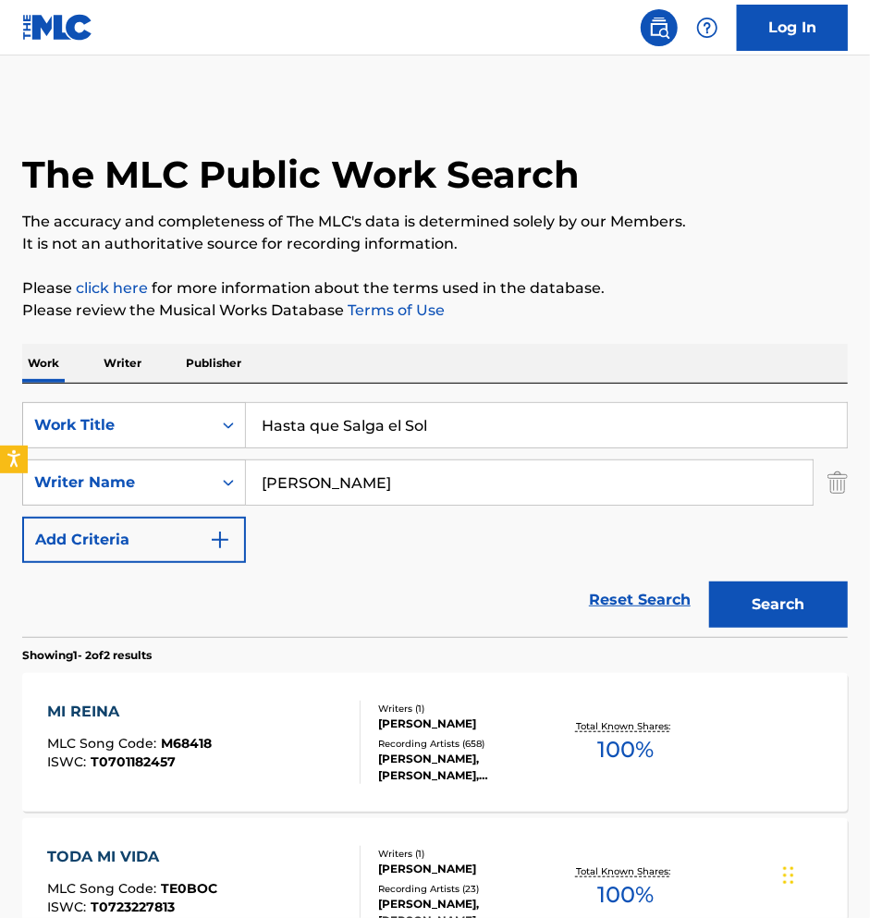
click at [273, 357] on div "Work Writer Publisher" at bounding box center [435, 363] width 826 height 39
click at [338, 477] on input "[PERSON_NAME]" at bounding box center [529, 483] width 567 height 44
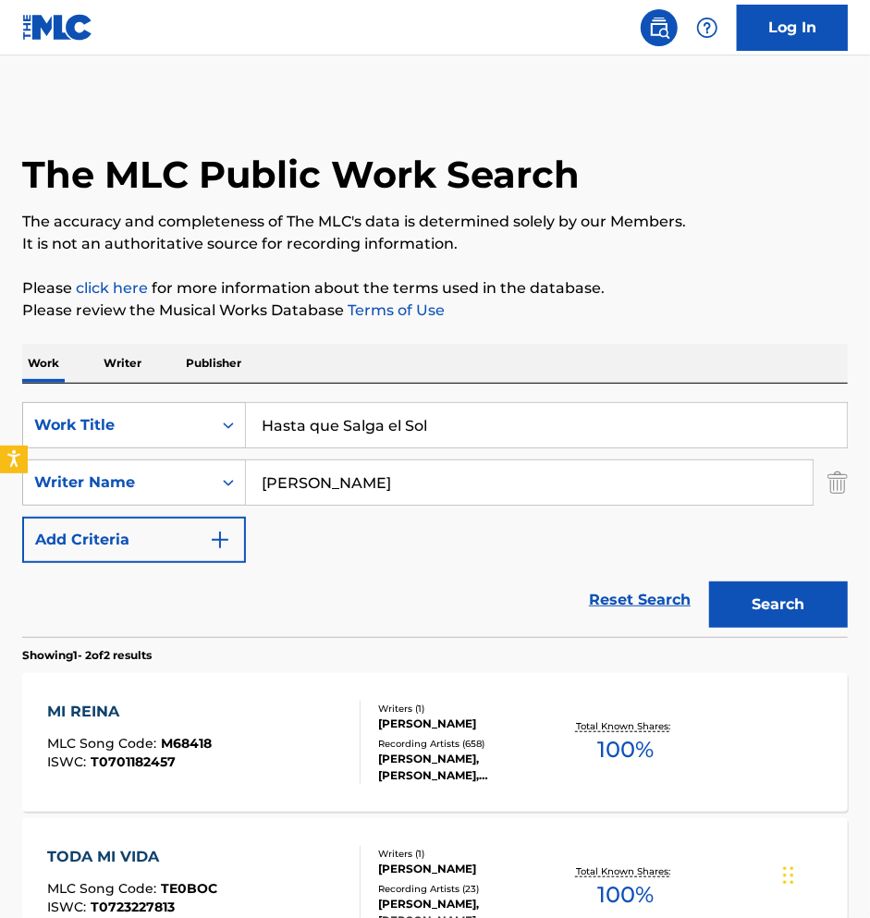
paste input "[PERSON_NAME]"
click at [779, 606] on button "Search" at bounding box center [778, 605] width 139 height 46
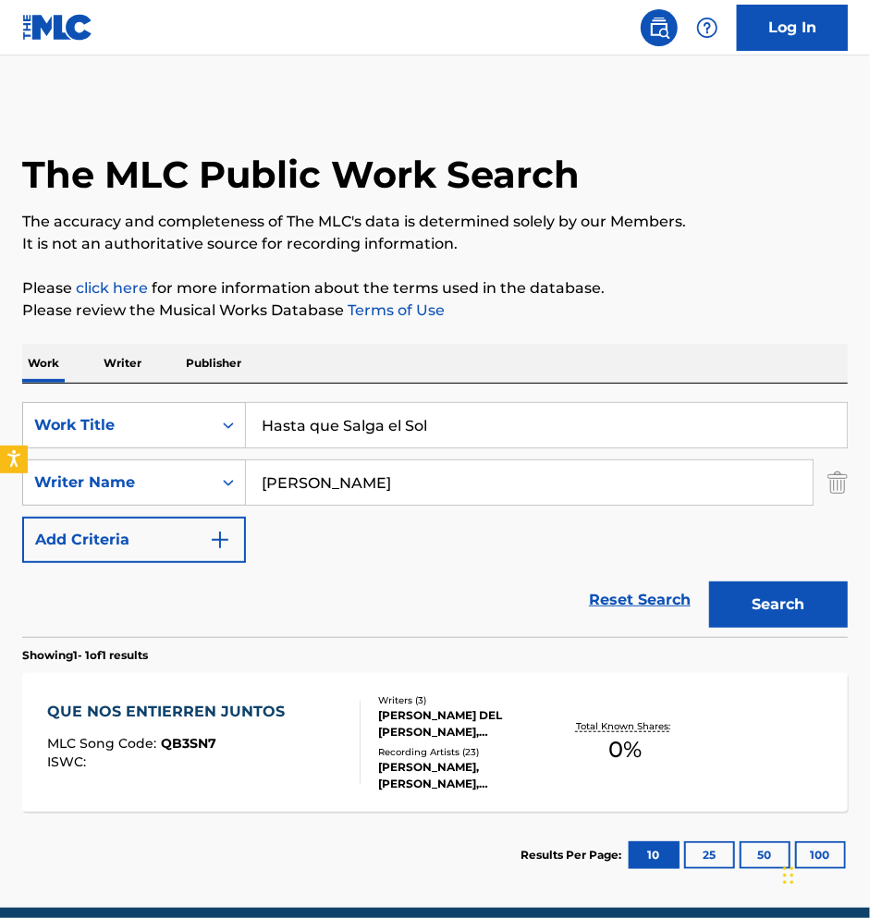
scroll to position [78, 0]
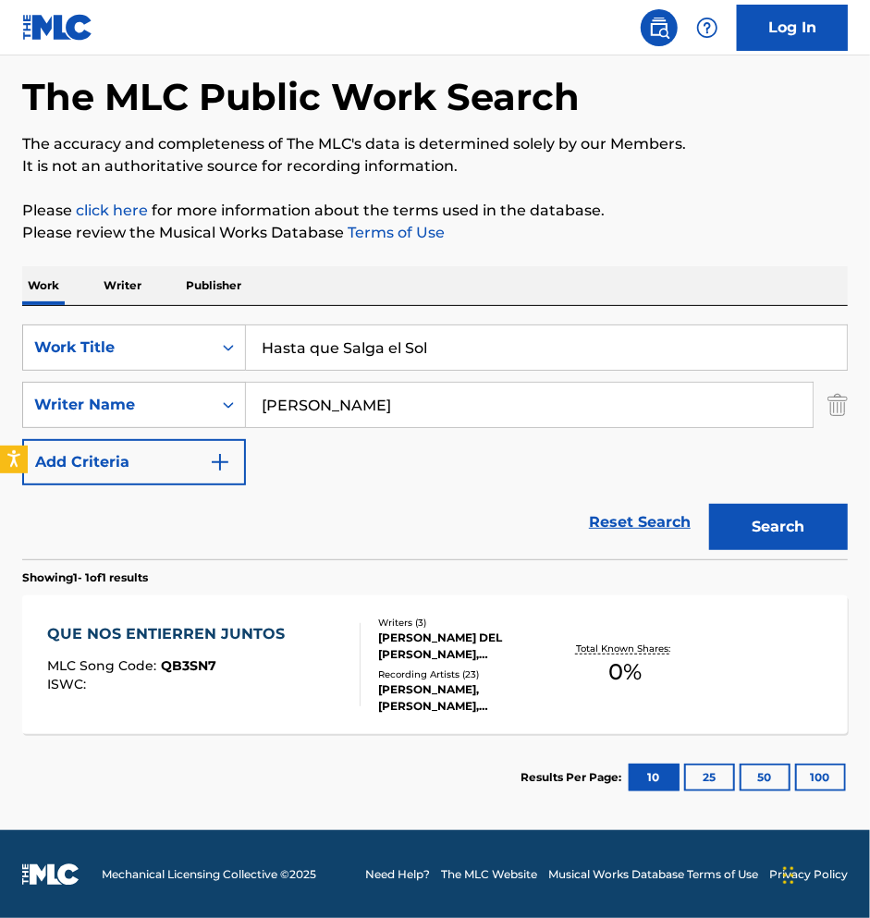
click at [343, 414] on input "[PERSON_NAME]" at bounding box center [529, 405] width 567 height 44
paste input "[PERSON_NAME]"
click at [815, 521] on button "Search" at bounding box center [778, 527] width 139 height 46
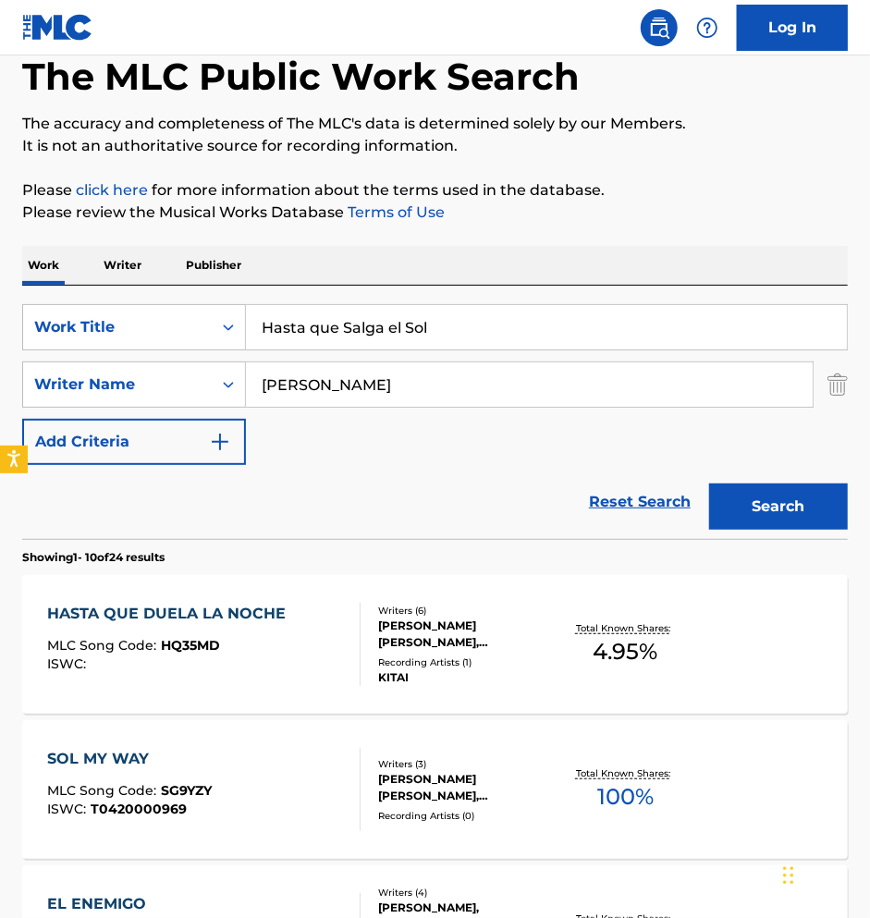
scroll to position [116, 0]
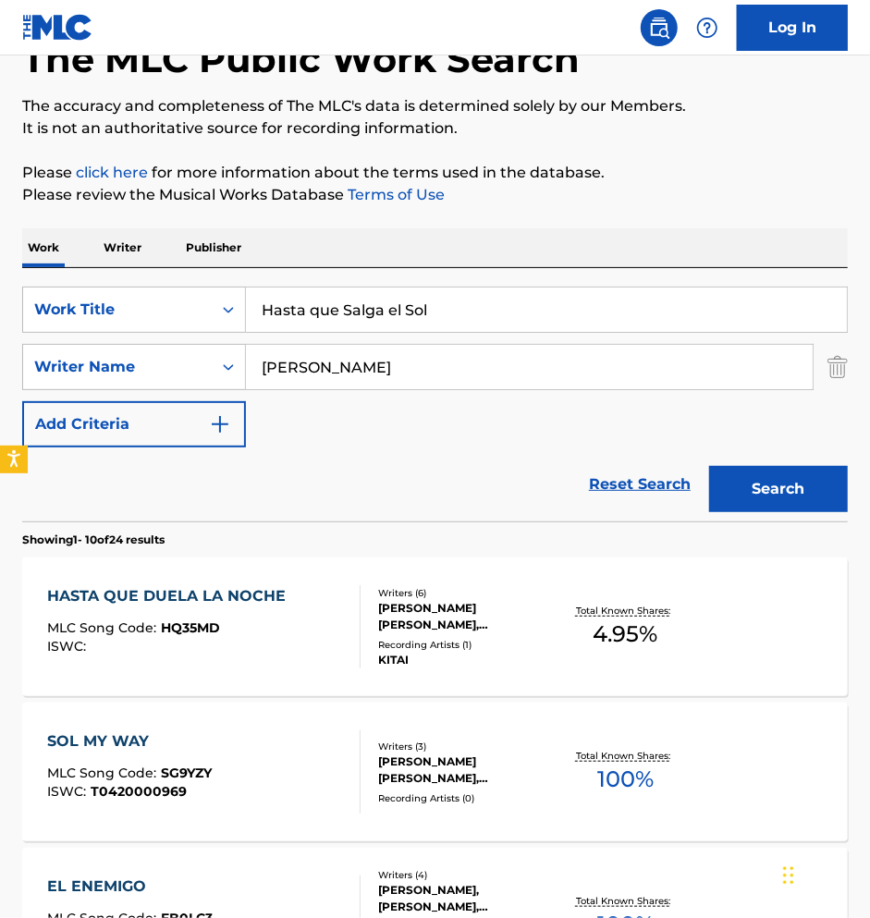
click at [324, 373] on input "[PERSON_NAME]" at bounding box center [529, 367] width 567 height 44
paste input "[PERSON_NAME]"
type input "[PERSON_NAME]"
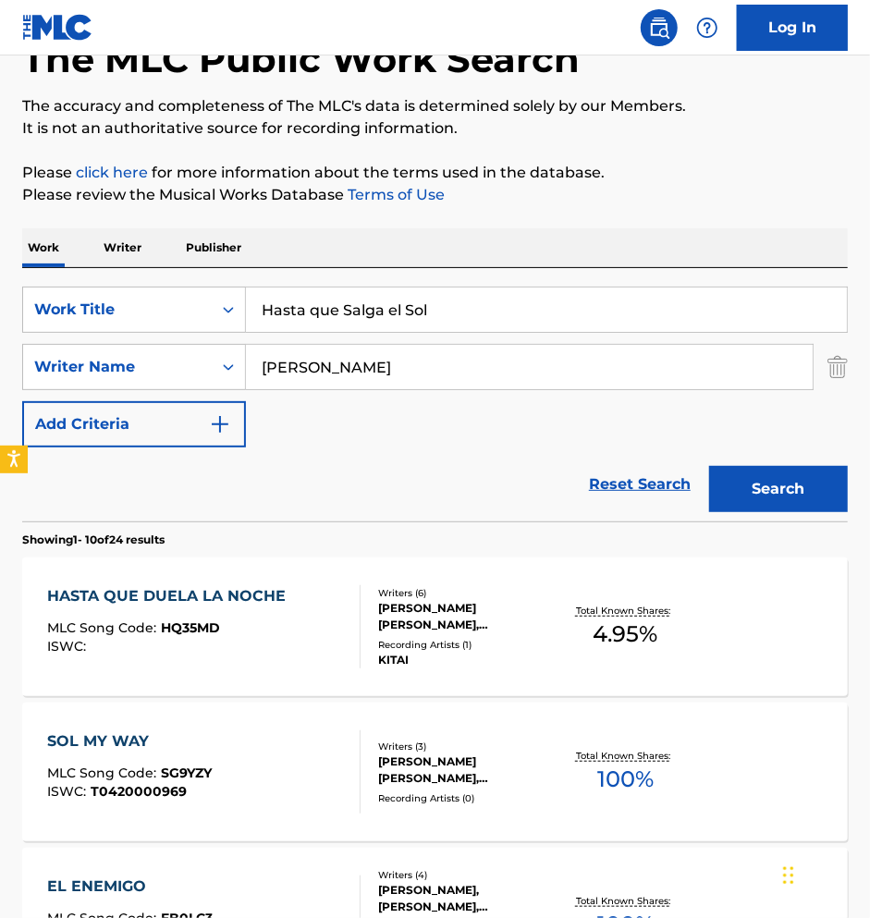
click at [780, 494] on button "Search" at bounding box center [778, 489] width 139 height 46
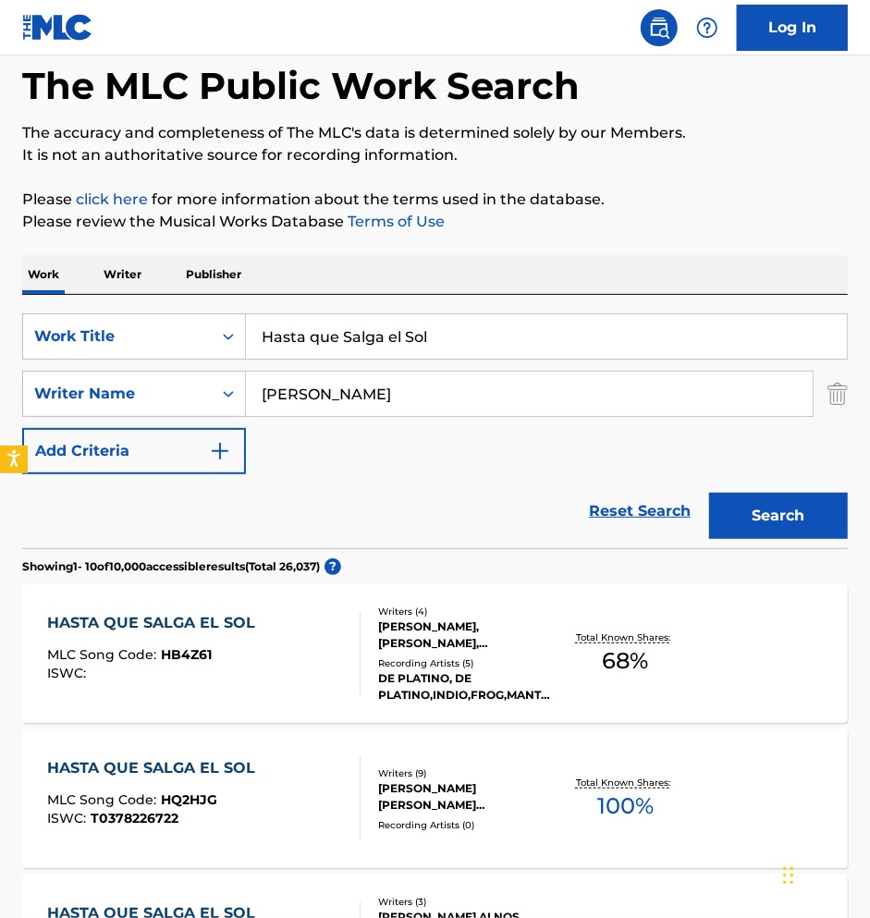
scroll to position [93, 0]
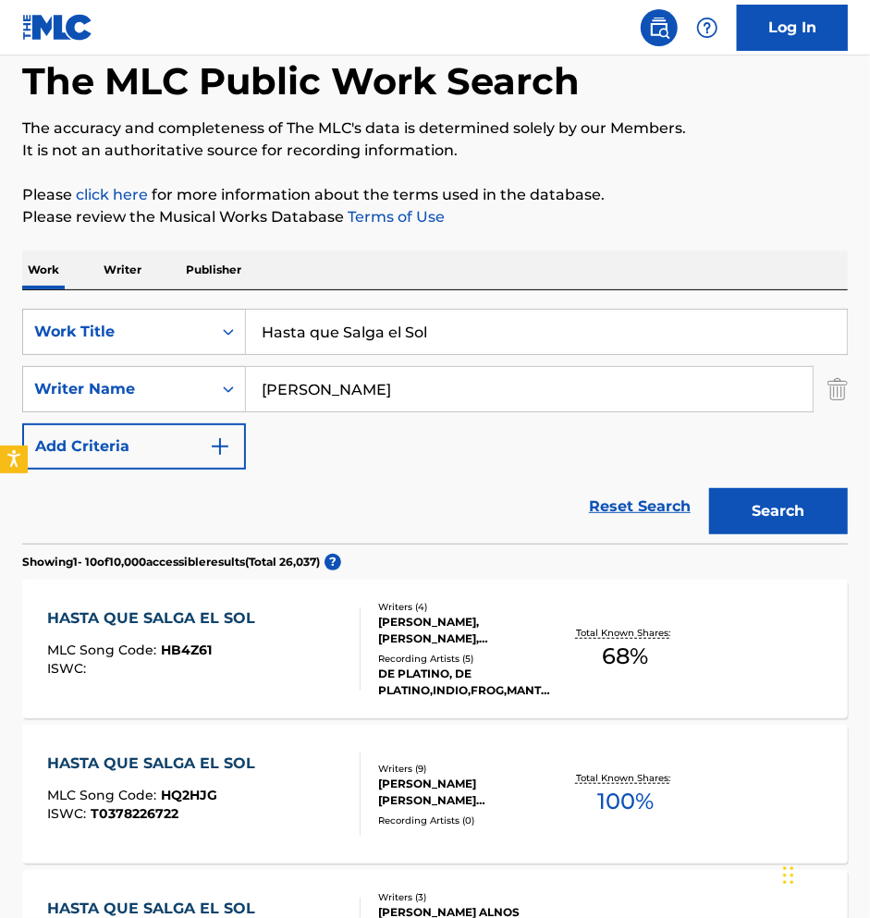
click at [512, 657] on div "Recording Artists ( 5 )" at bounding box center [467, 659] width 178 height 14
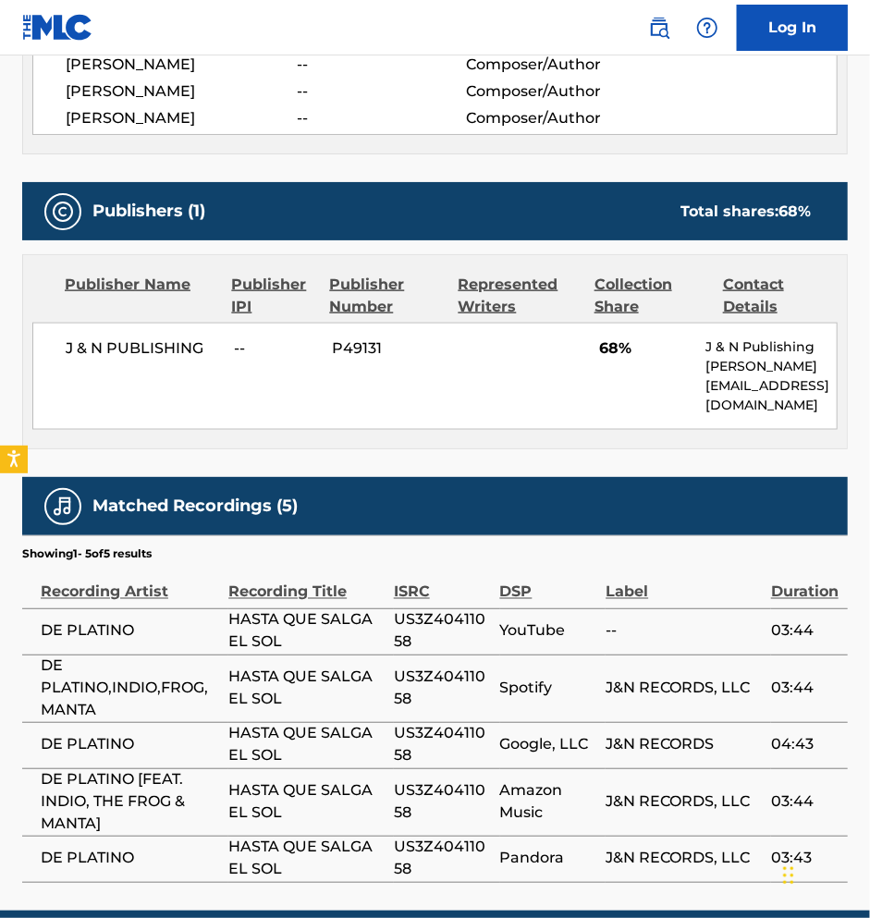
scroll to position [749, 0]
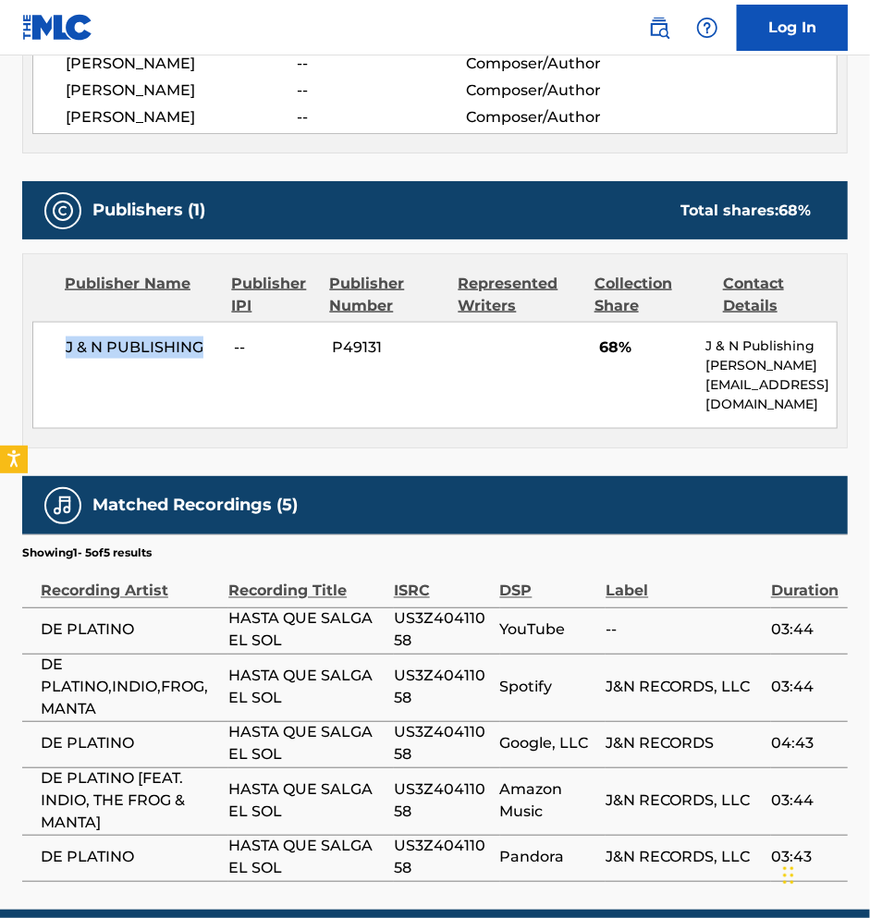
drag, startPoint x: 66, startPoint y: 349, endPoint x: 206, endPoint y: 349, distance: 140.6
click at [206, 349] on span "J & N PUBLISHING" at bounding box center [143, 348] width 154 height 22
copy span "J & N PUBLISHING"
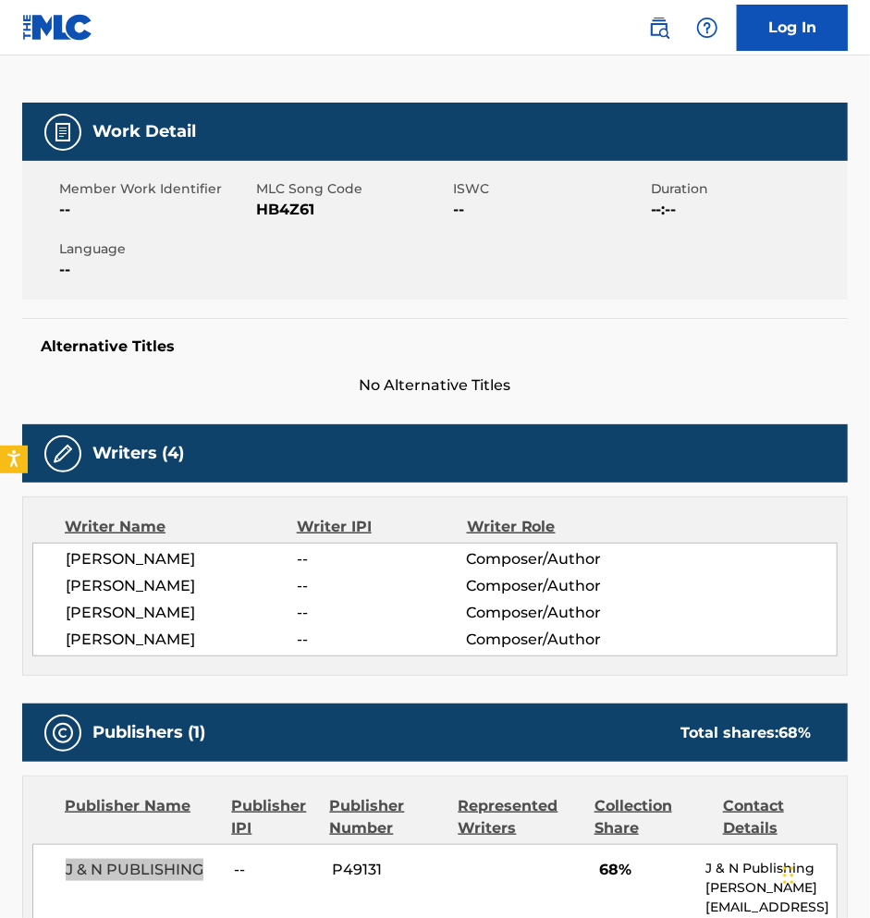
scroll to position [0, 0]
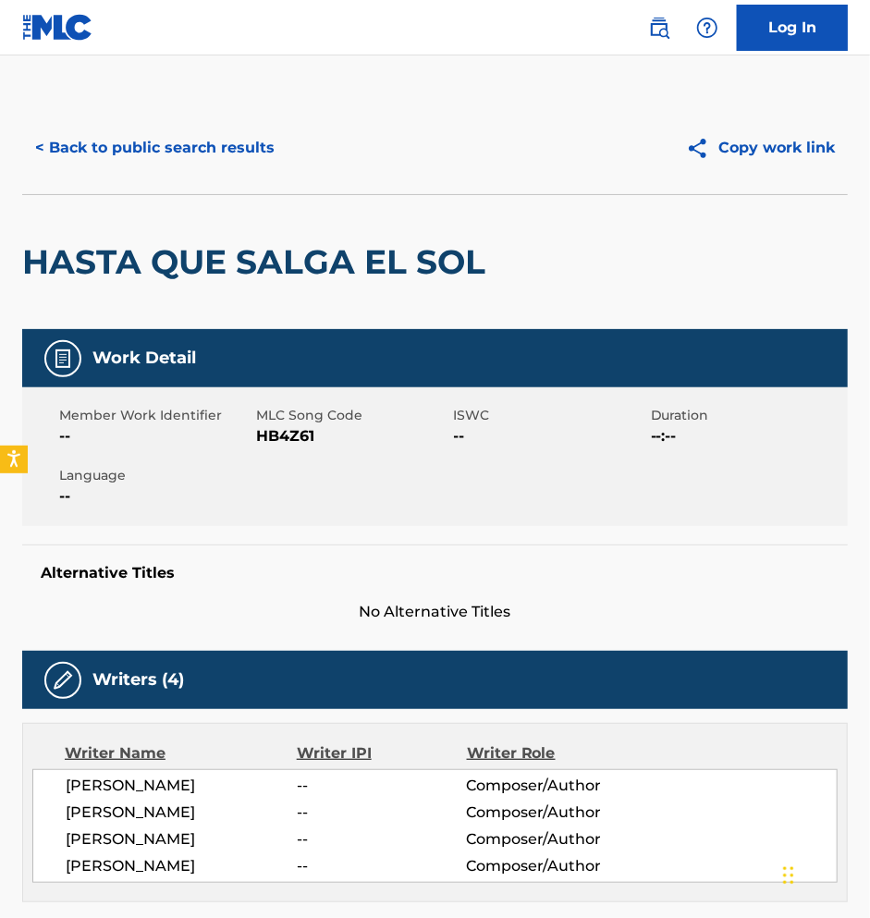
click at [81, 142] on button "< Back to public search results" at bounding box center [154, 148] width 265 height 46
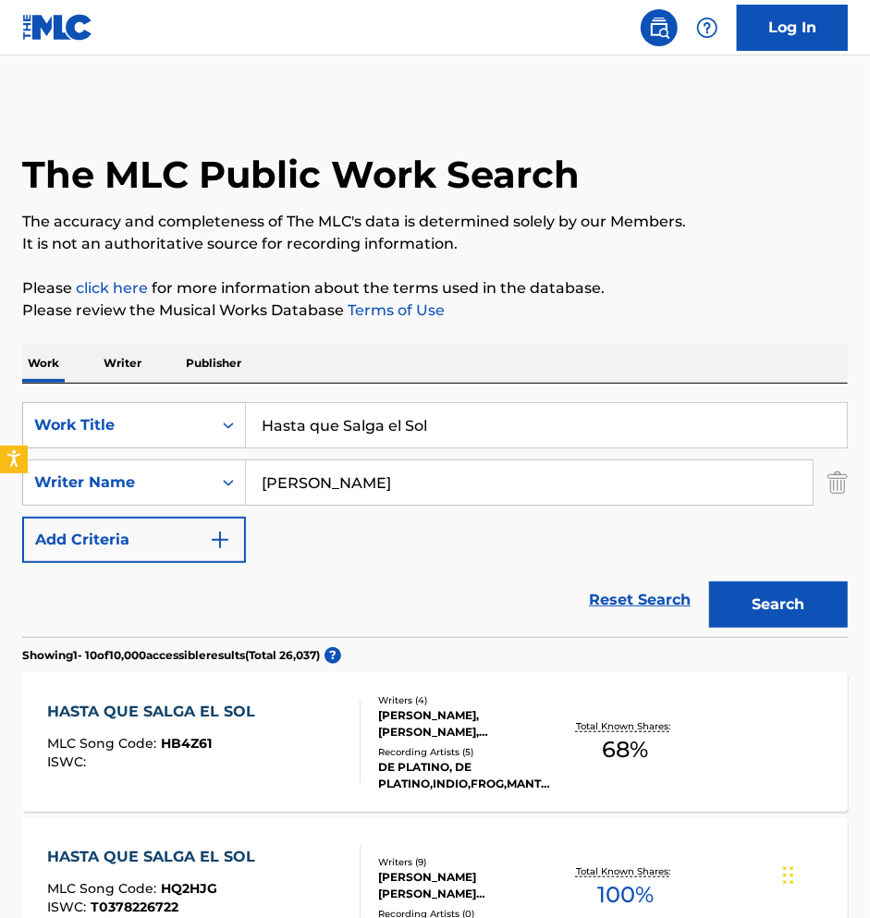
scroll to position [93, 0]
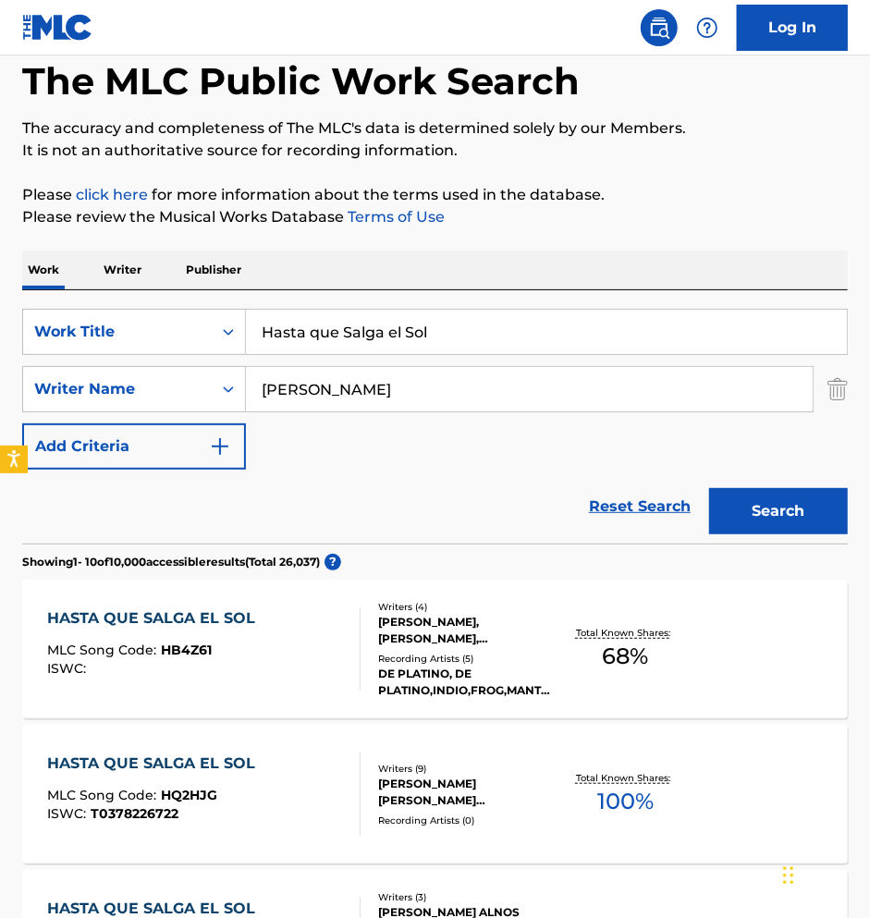
drag, startPoint x: 463, startPoint y: 333, endPoint x: 6, endPoint y: 333, distance: 456.8
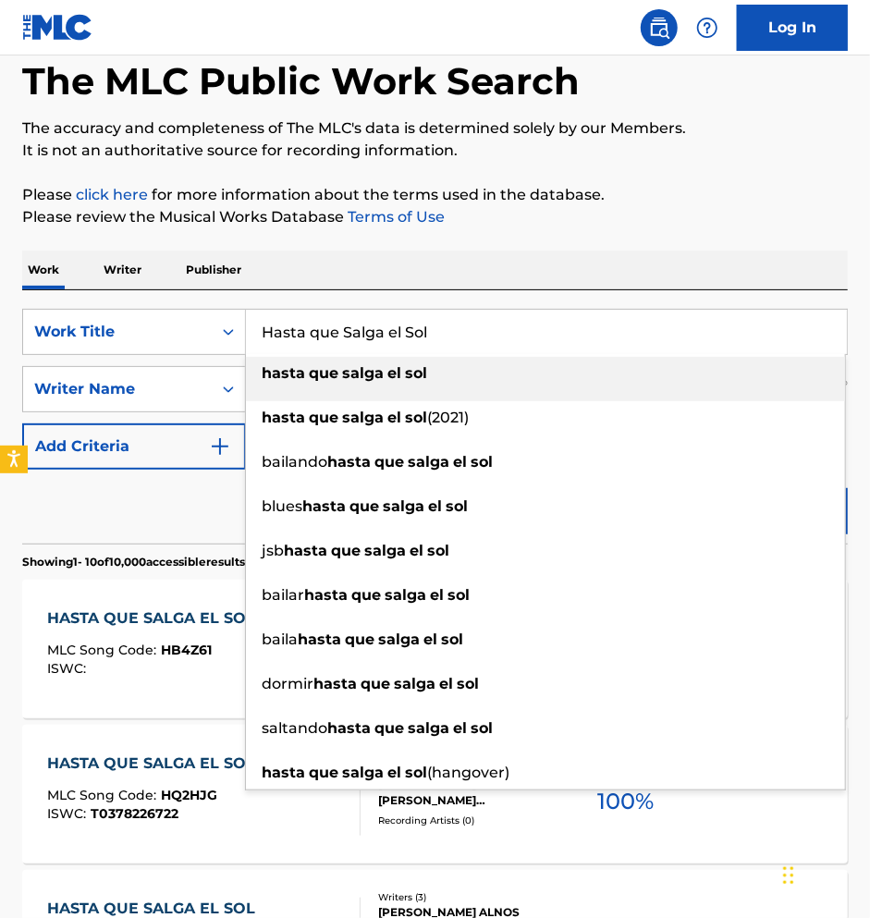
paste input "Yako"
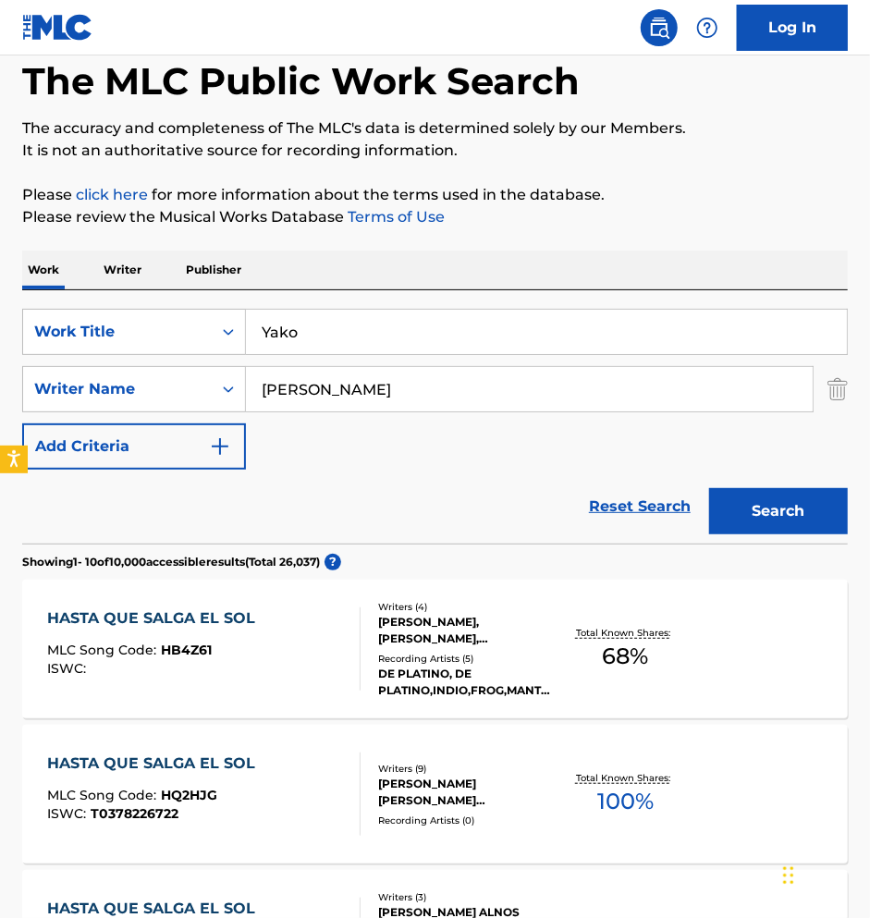
type input "[PERSON_NAME] [PERSON_NAME]"
click at [331, 384] on input "[PERSON_NAME]" at bounding box center [529, 389] width 567 height 44
paste input "[PERSON_NAME]"
type input "[PERSON_NAME]"
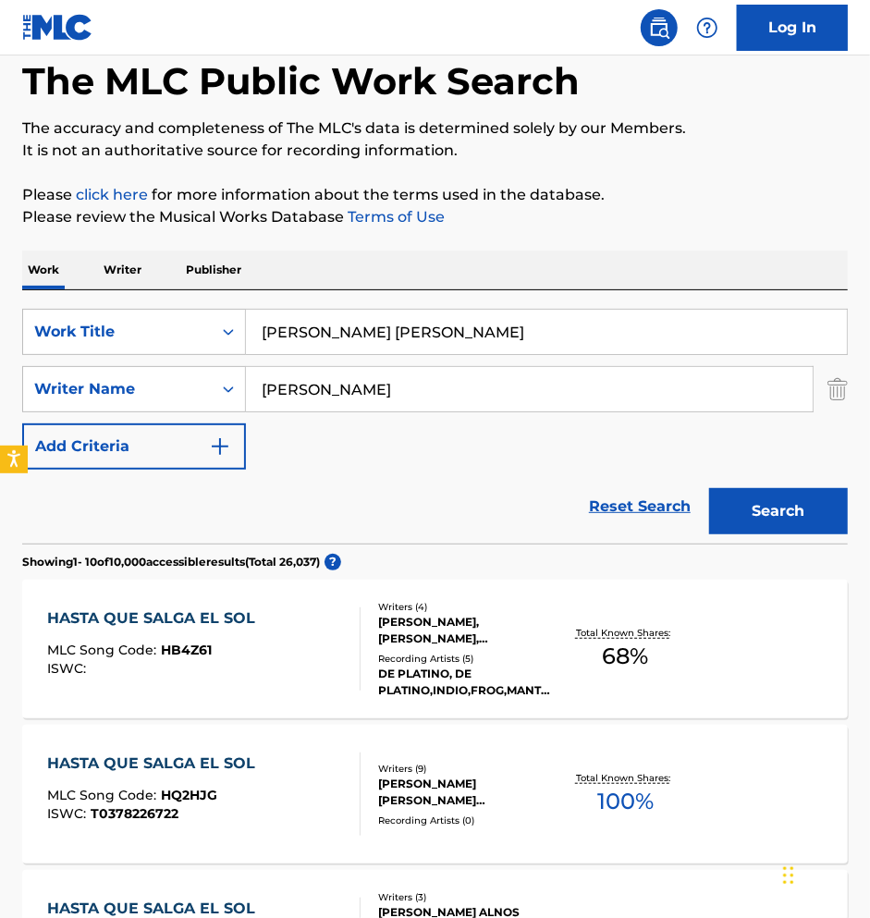
click at [328, 329] on input "[PERSON_NAME] [PERSON_NAME]" at bounding box center [546, 332] width 601 height 44
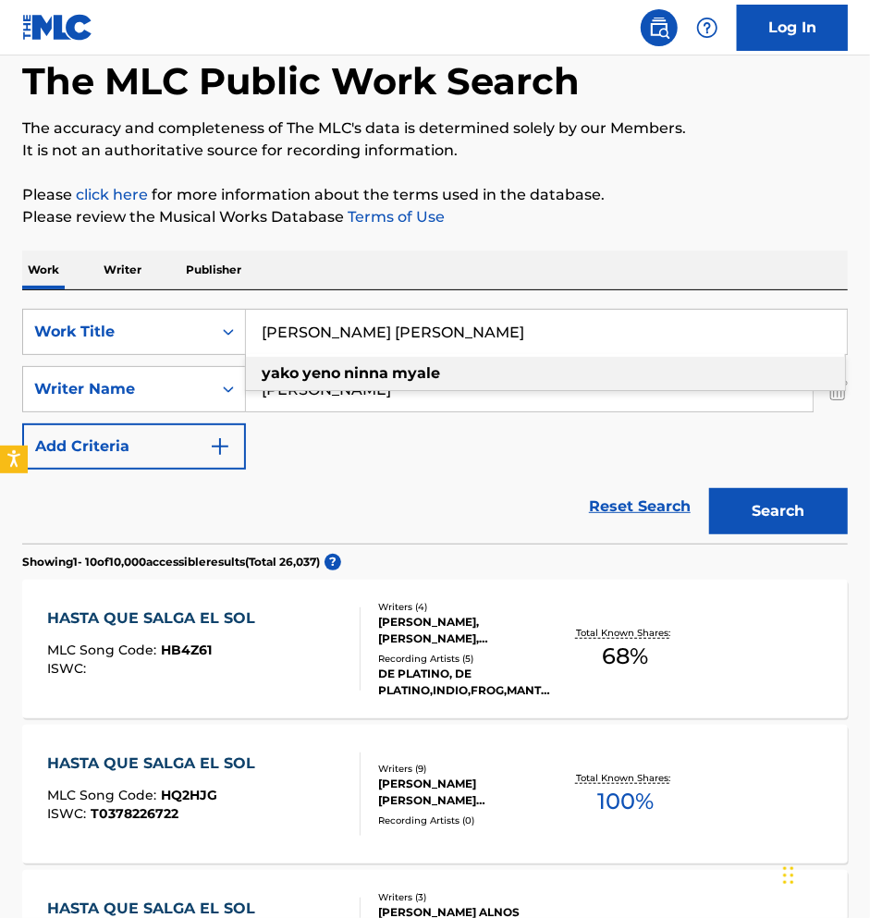
paste input "Yako"
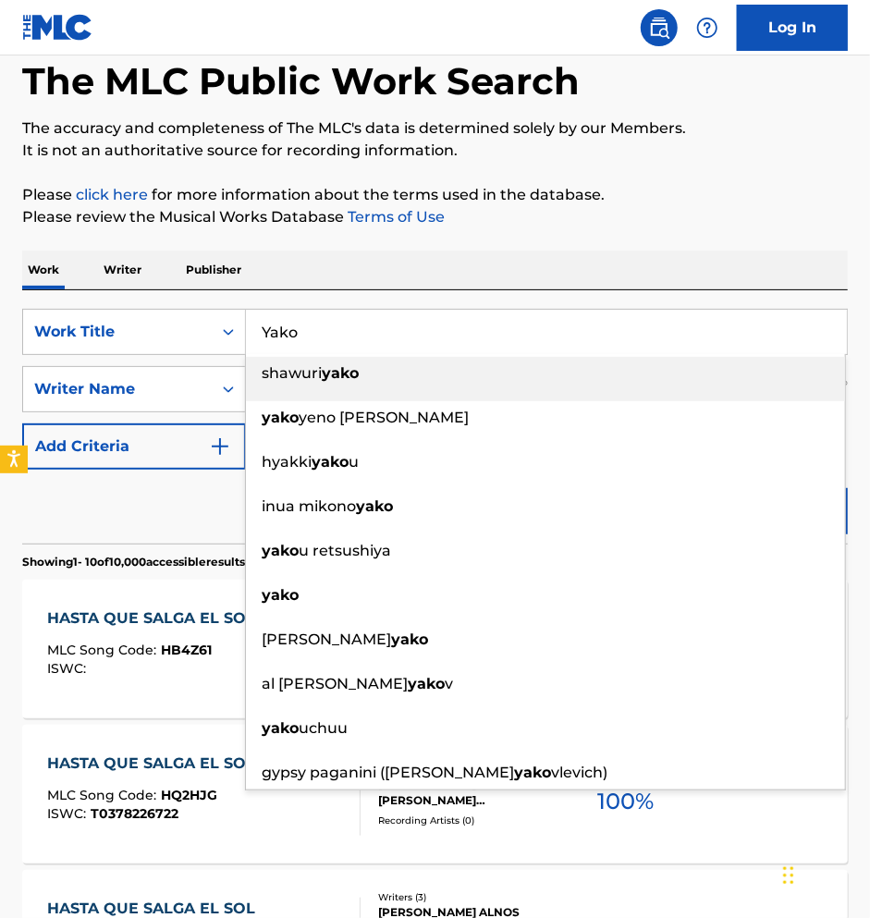
type input "Yako"
click at [451, 274] on div "Work Writer Publisher" at bounding box center [435, 270] width 826 height 39
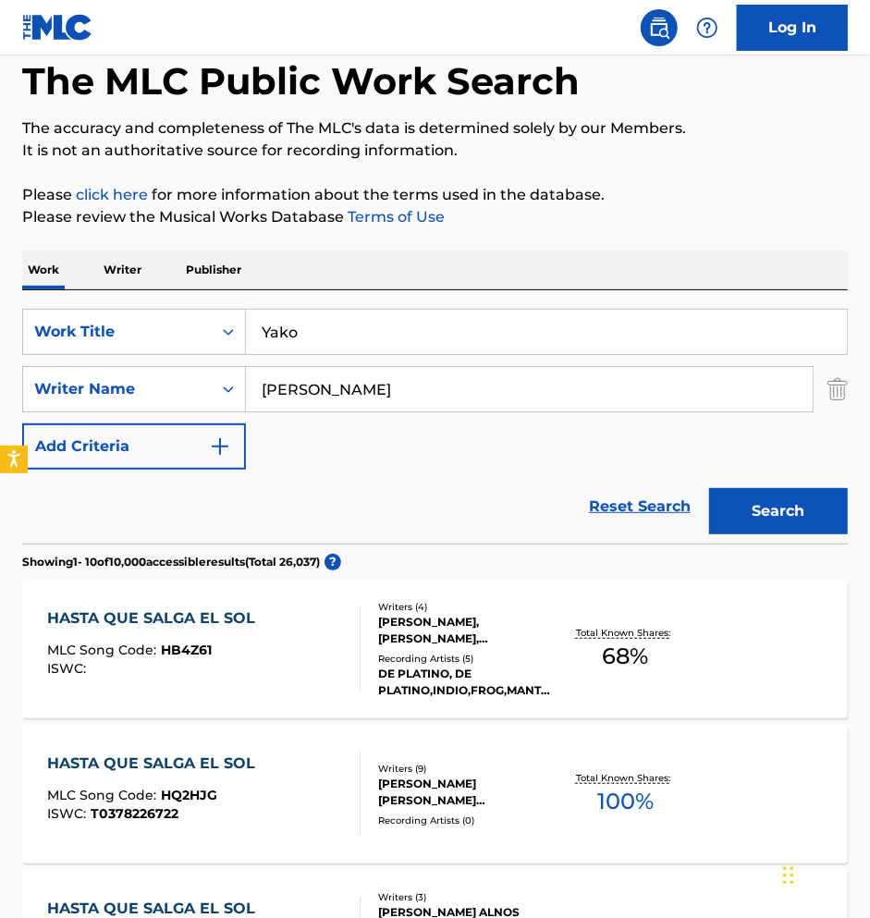
click at [746, 513] on button "Search" at bounding box center [778, 511] width 139 height 46
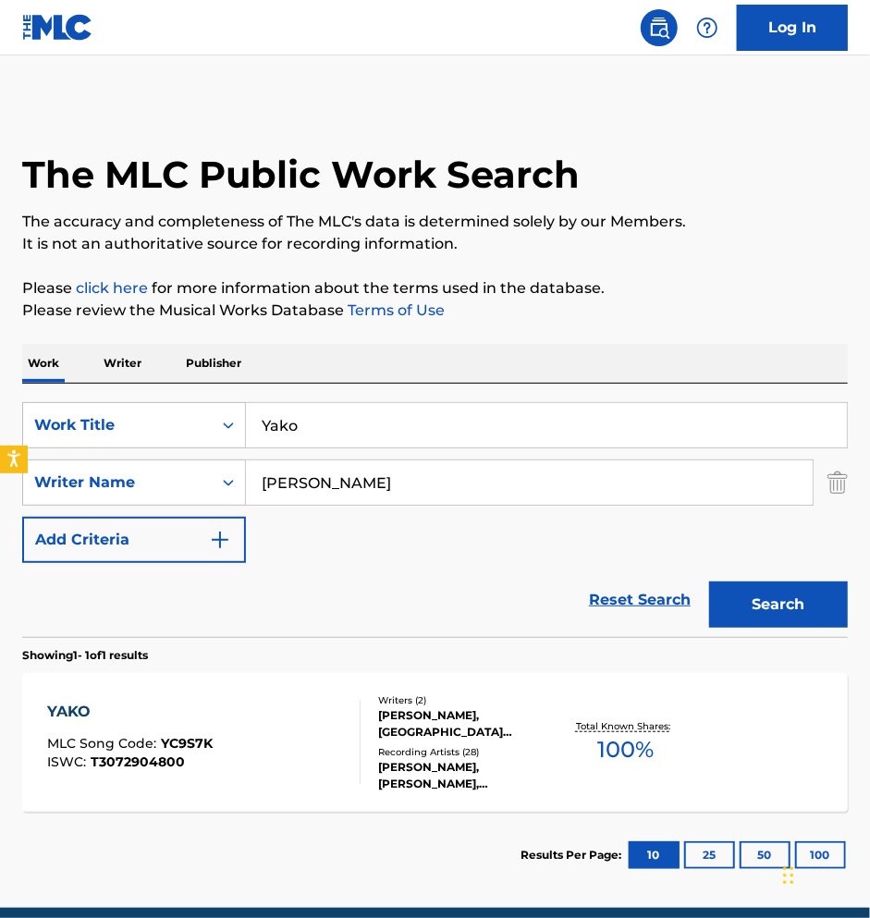
scroll to position [78, 0]
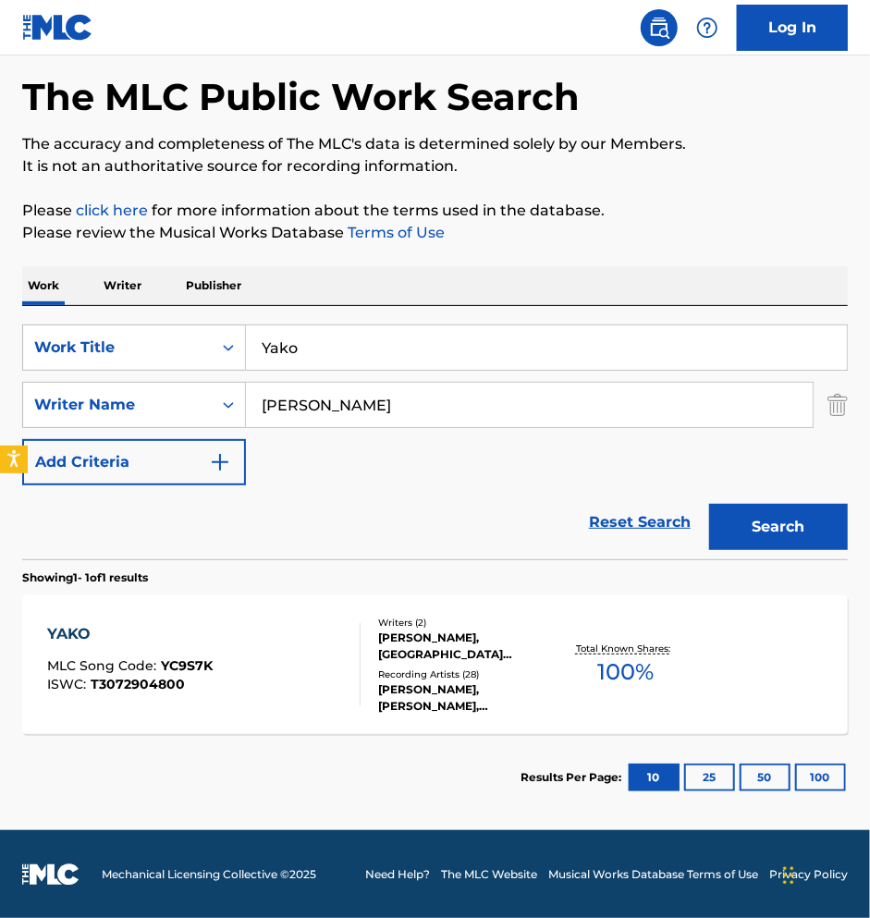
click at [482, 608] on div "YAKO MLC Song Code : YC9S7K ISWC : T3072904800 Writers ( 2 ) [PERSON_NAME], [PE…" at bounding box center [435, 665] width 826 height 139
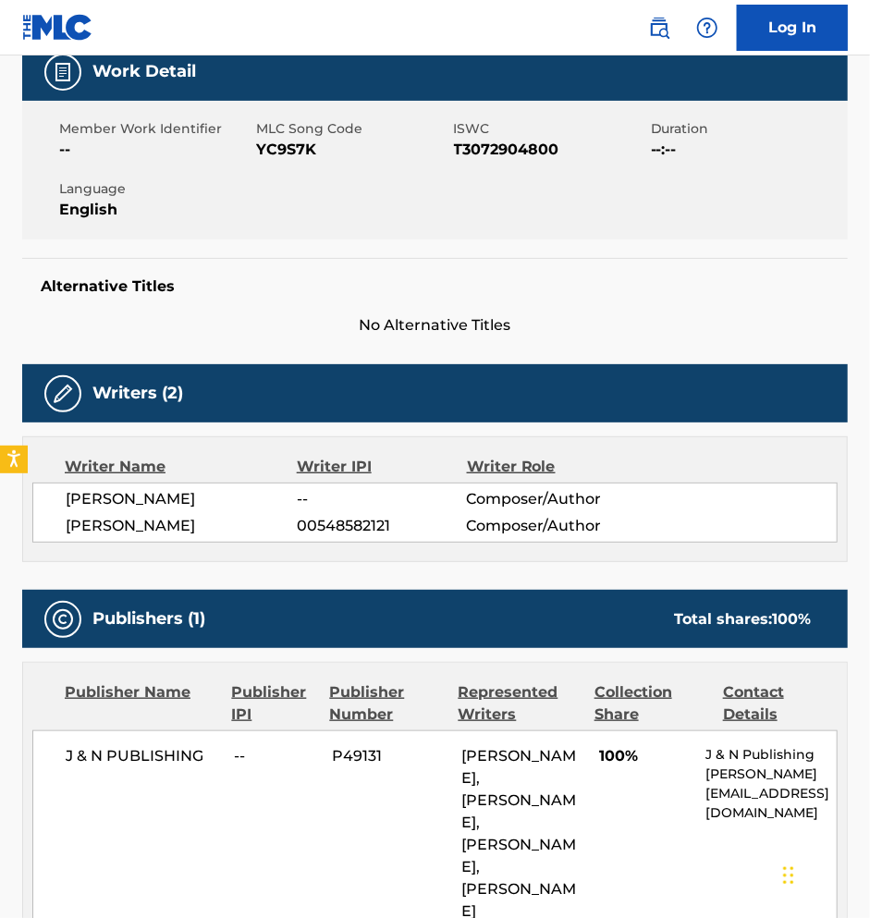
scroll to position [366, 0]
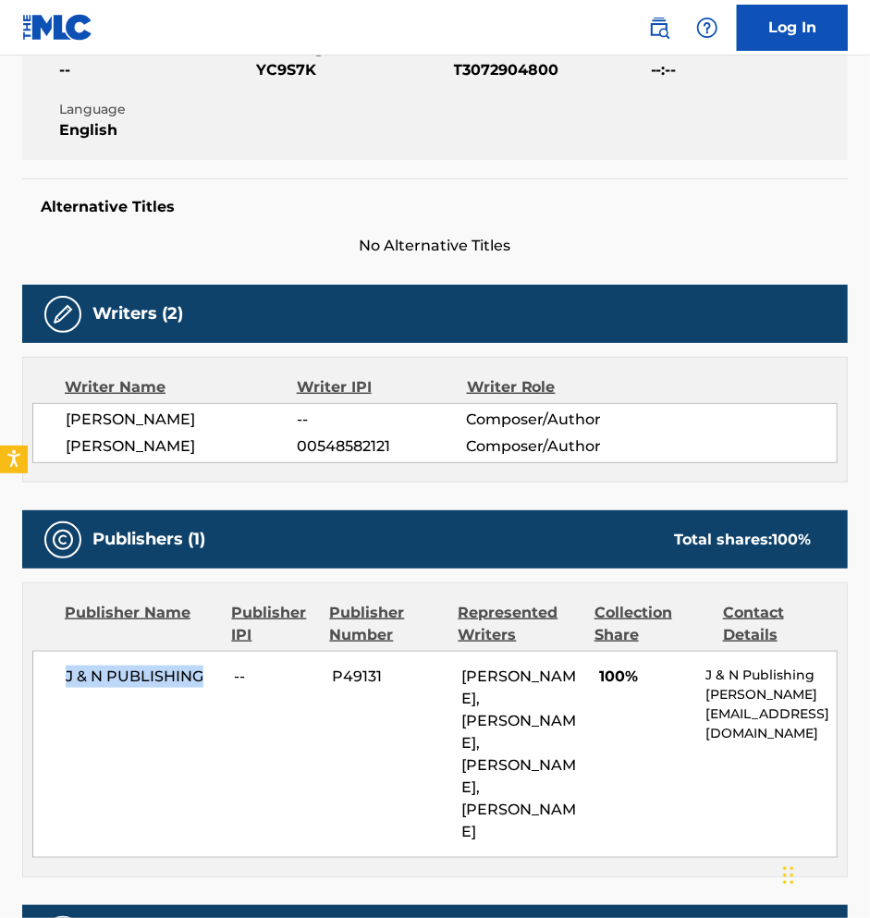
drag, startPoint x: 55, startPoint y: 669, endPoint x: 212, endPoint y: 669, distance: 156.3
click at [212, 669] on div "J & N PUBLISHING -- P49131 [PERSON_NAME], [PERSON_NAME], [GEOGRAPHIC_DATA][PERS…" at bounding box center [434, 754] width 805 height 207
copy span "J & N PUBLISHING"
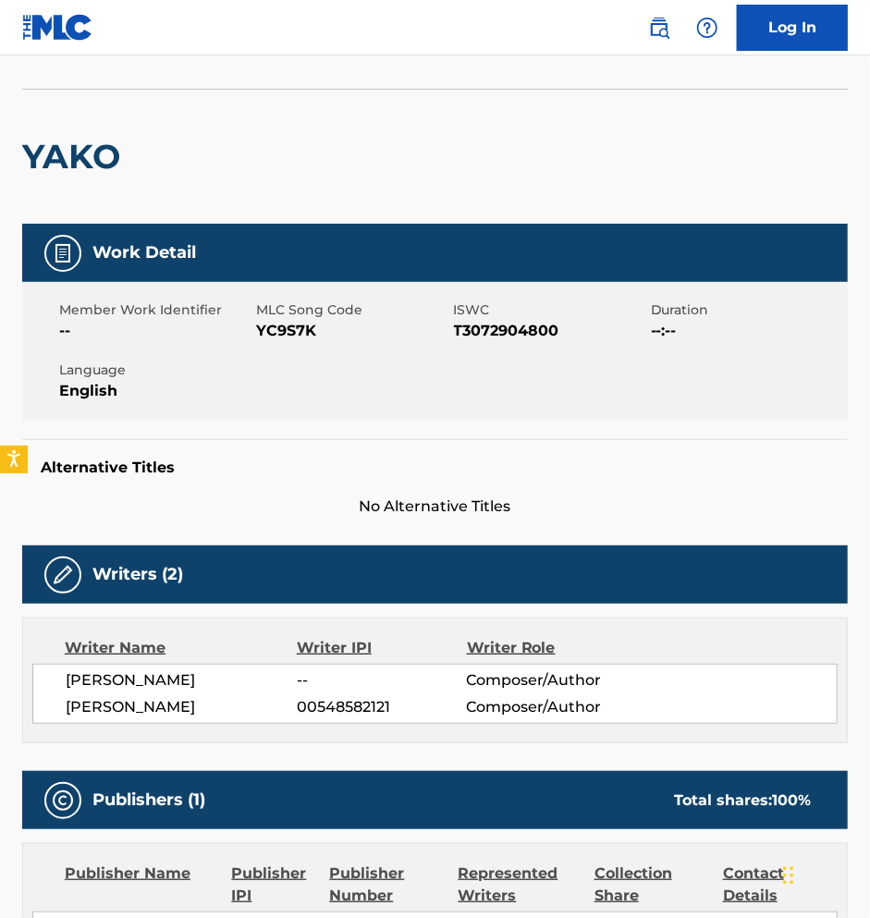
scroll to position [0, 0]
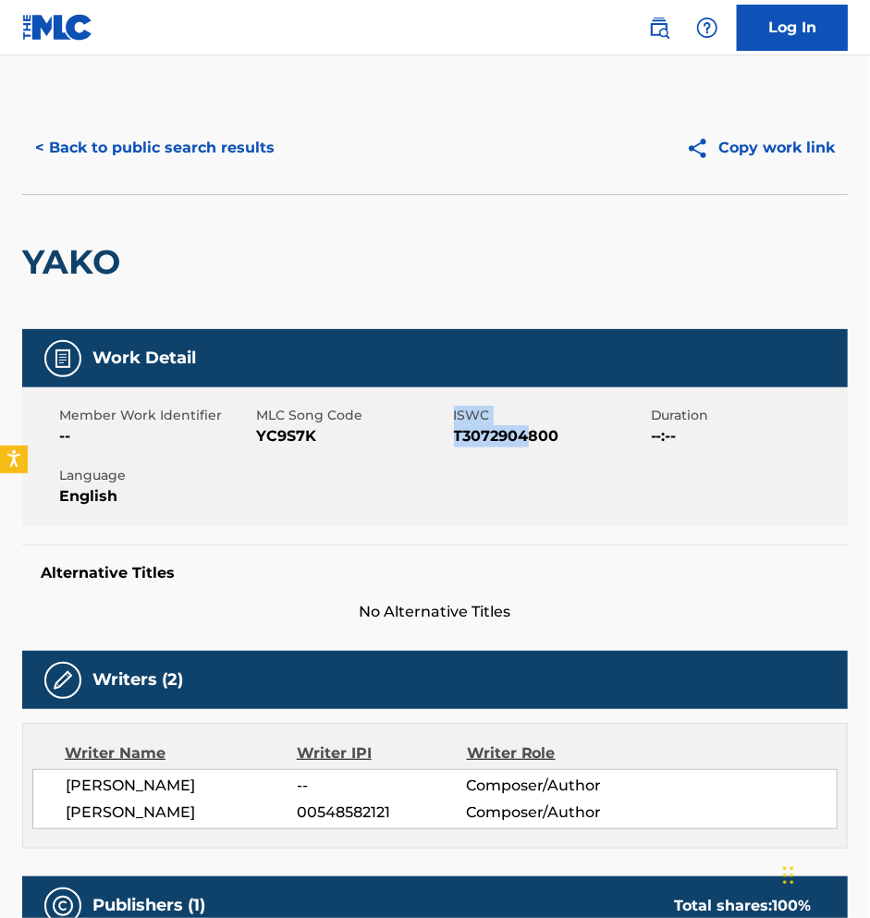
drag, startPoint x: 451, startPoint y: 434, endPoint x: 534, endPoint y: 433, distance: 82.3
click at [533, 433] on div "Member Work Identifier -- MLC Song Code YC9S7K ISWC T3072904800 Duration --:-- …" at bounding box center [435, 456] width 826 height 139
drag, startPoint x: 581, startPoint y: 433, endPoint x: 455, endPoint y: 438, distance: 125.9
click at [455, 438] on span "T3072904800" at bounding box center [550, 436] width 192 height 22
copy span "T3072904800"
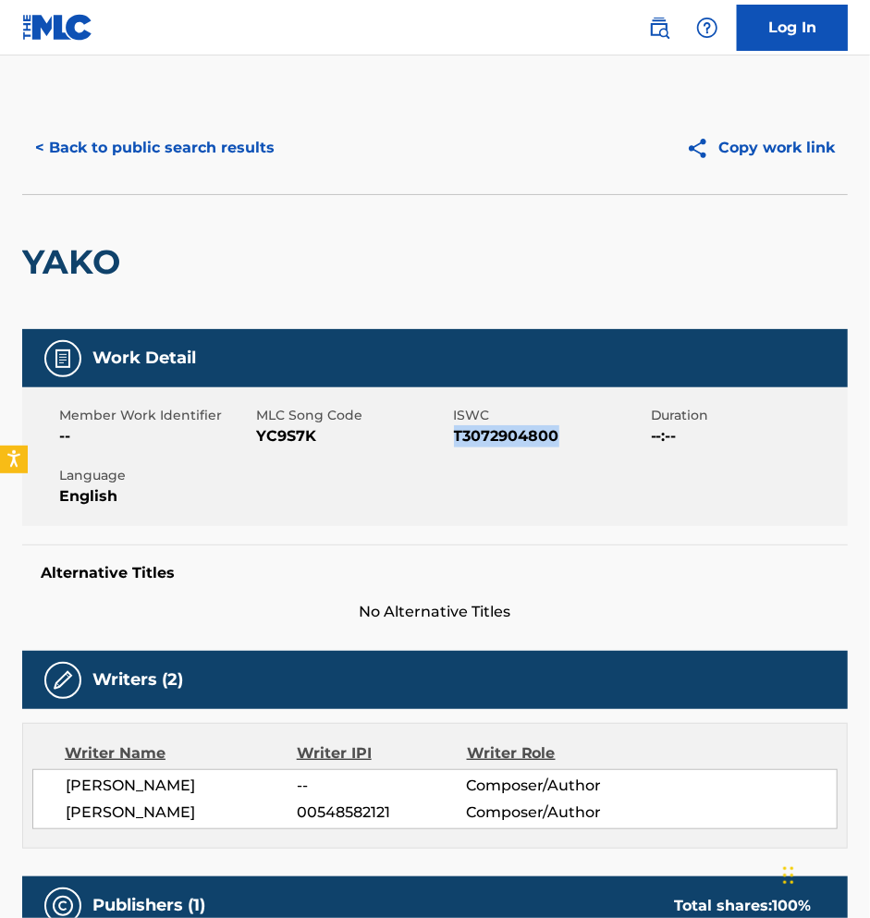
click at [74, 149] on button "< Back to public search results" at bounding box center [154, 148] width 265 height 46
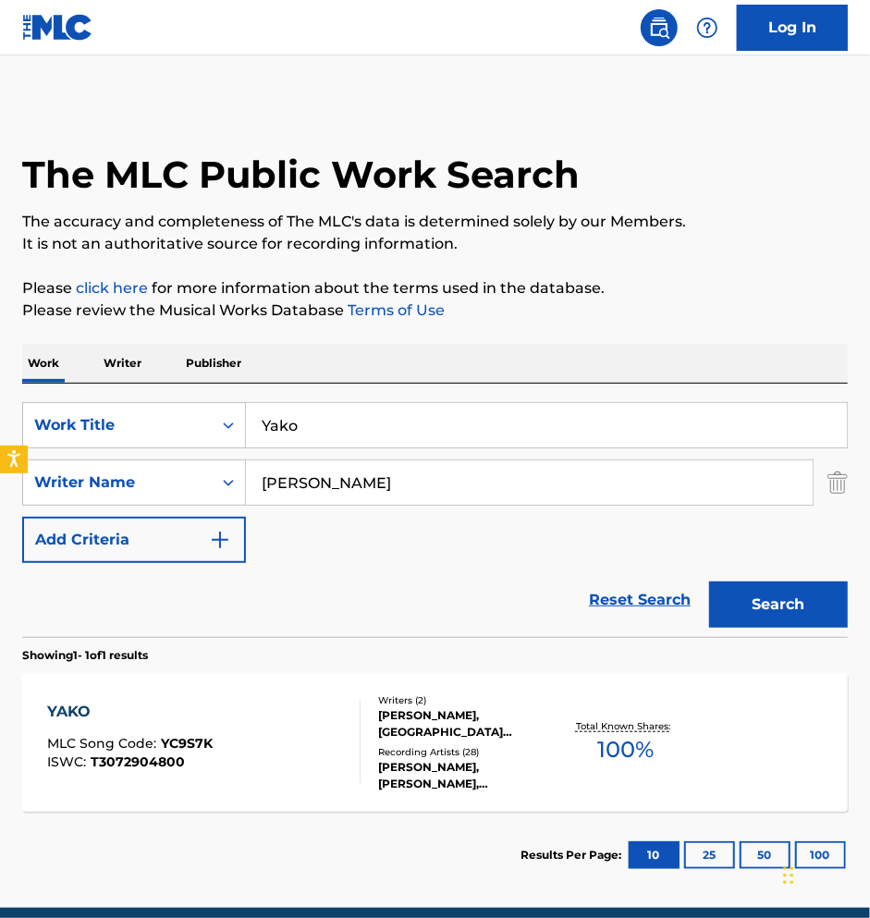
click at [304, 434] on input "Yako" at bounding box center [546, 425] width 601 height 44
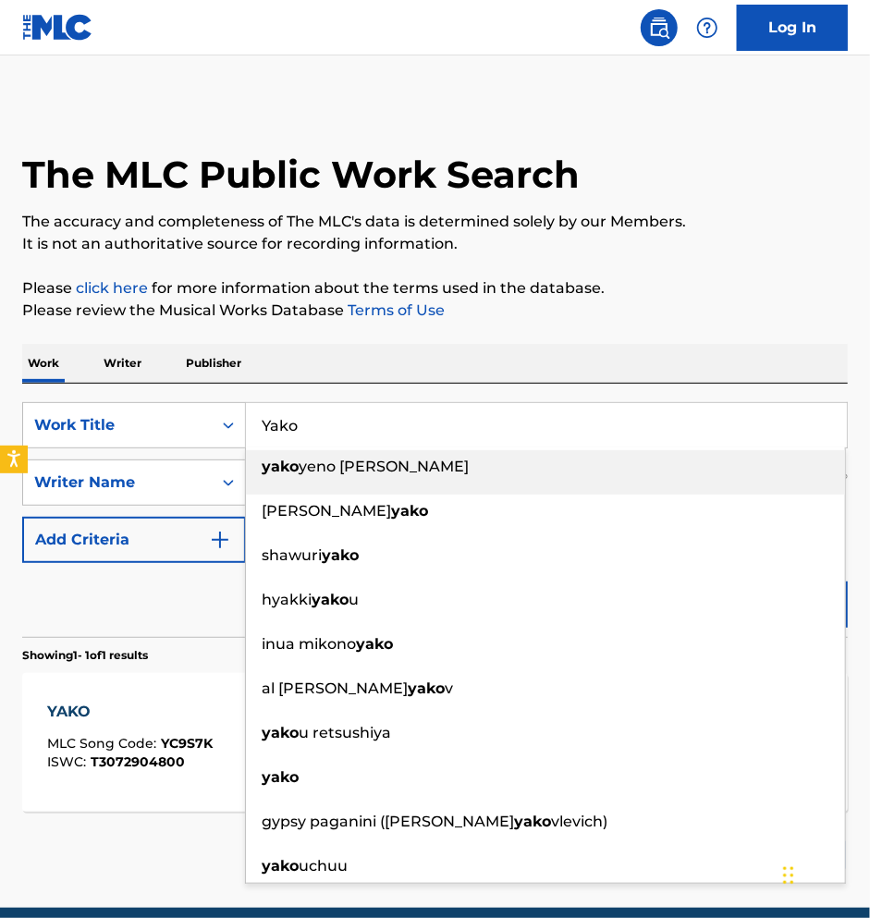
click at [304, 433] on input "Yako" at bounding box center [546, 425] width 601 height 44
paste input "Ma' [PERSON_NAME]"
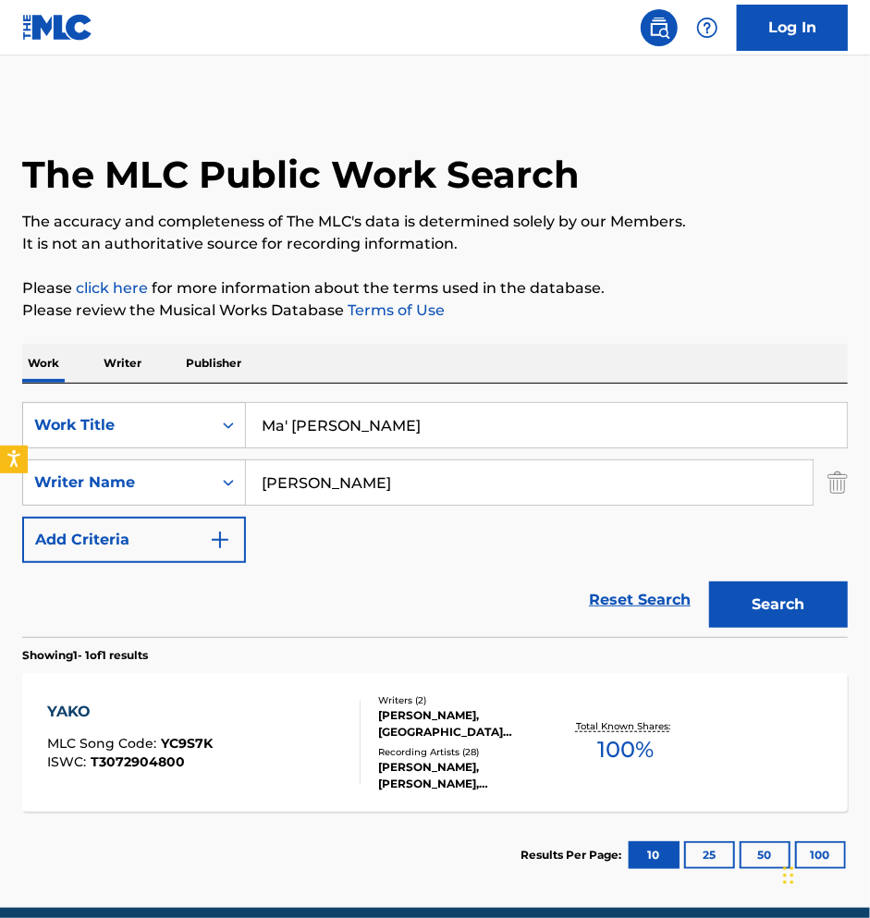
type input "Ma' [PERSON_NAME]"
click at [709, 582] on button "Search" at bounding box center [778, 605] width 139 height 46
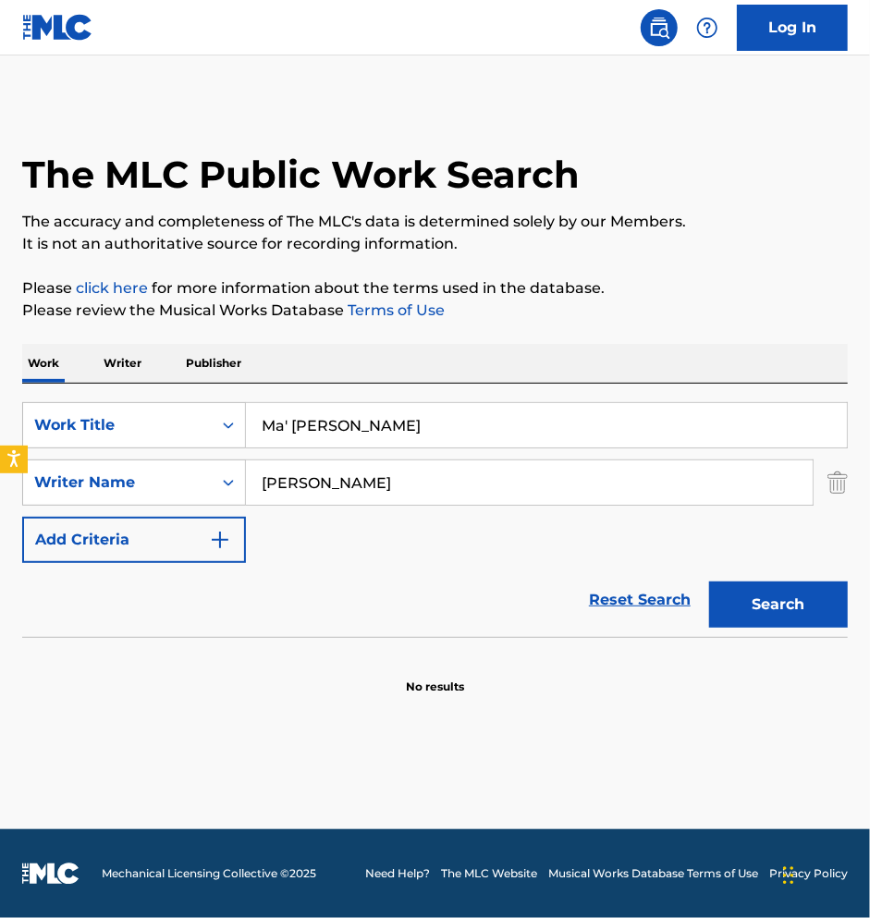
click at [307, 475] on input "[PERSON_NAME]" at bounding box center [529, 483] width 567 height 44
paste input "[PERSON_NAME]"
type input "[PERSON_NAME]"
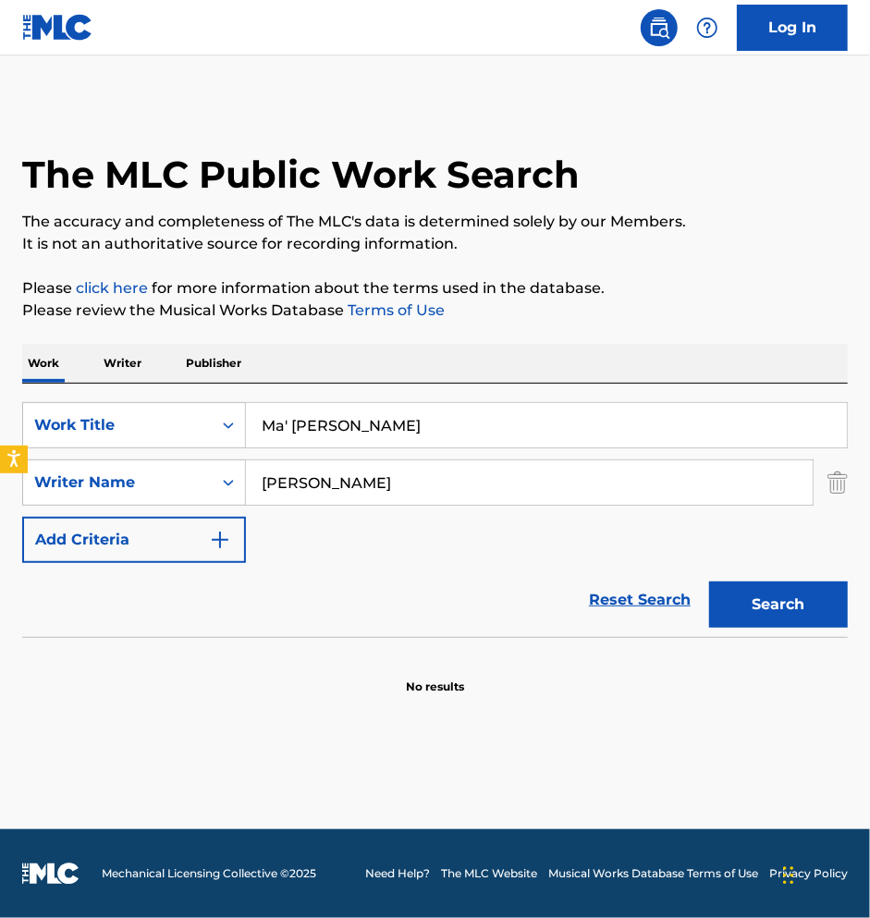
click at [773, 633] on div "Search" at bounding box center [774, 600] width 148 height 74
click at [768, 616] on button "Search" at bounding box center [778, 605] width 139 height 46
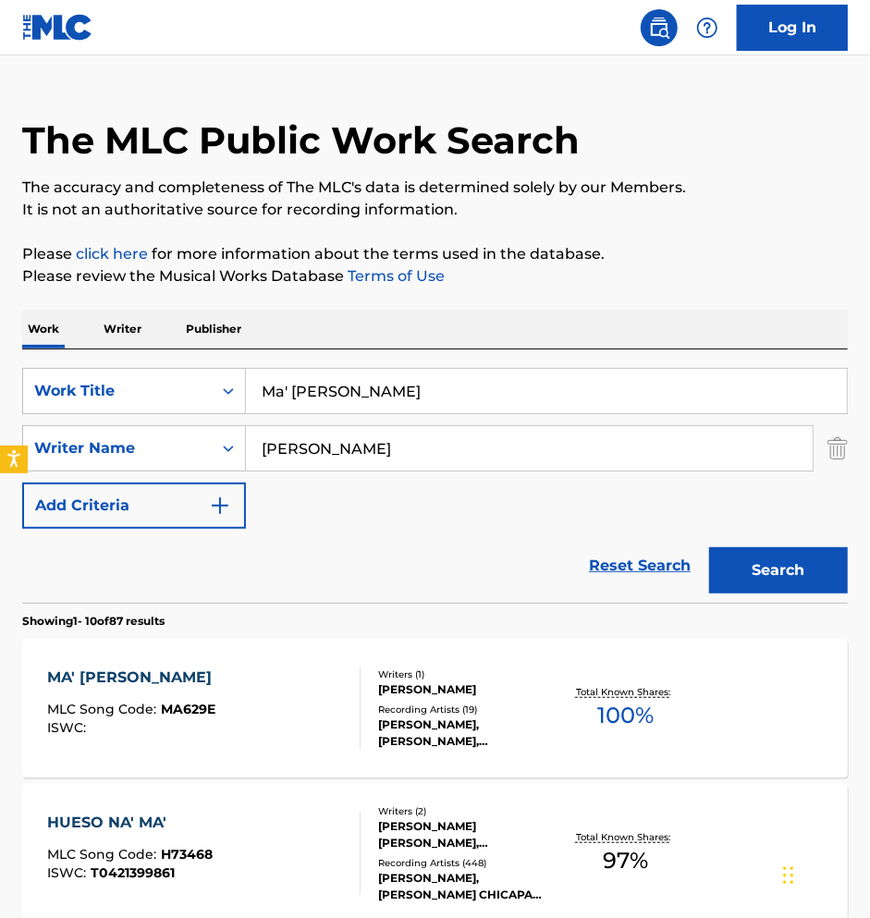
scroll to position [87, 0]
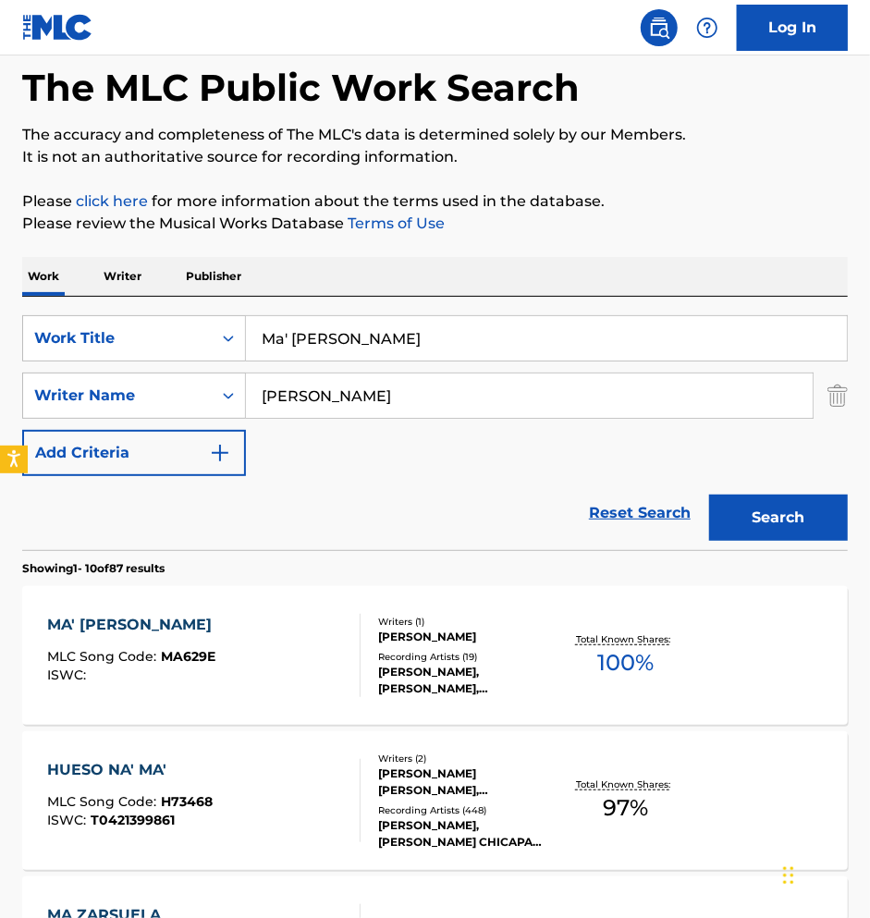
click at [509, 650] on div "Recording Artists ( 19 )" at bounding box center [467, 657] width 178 height 14
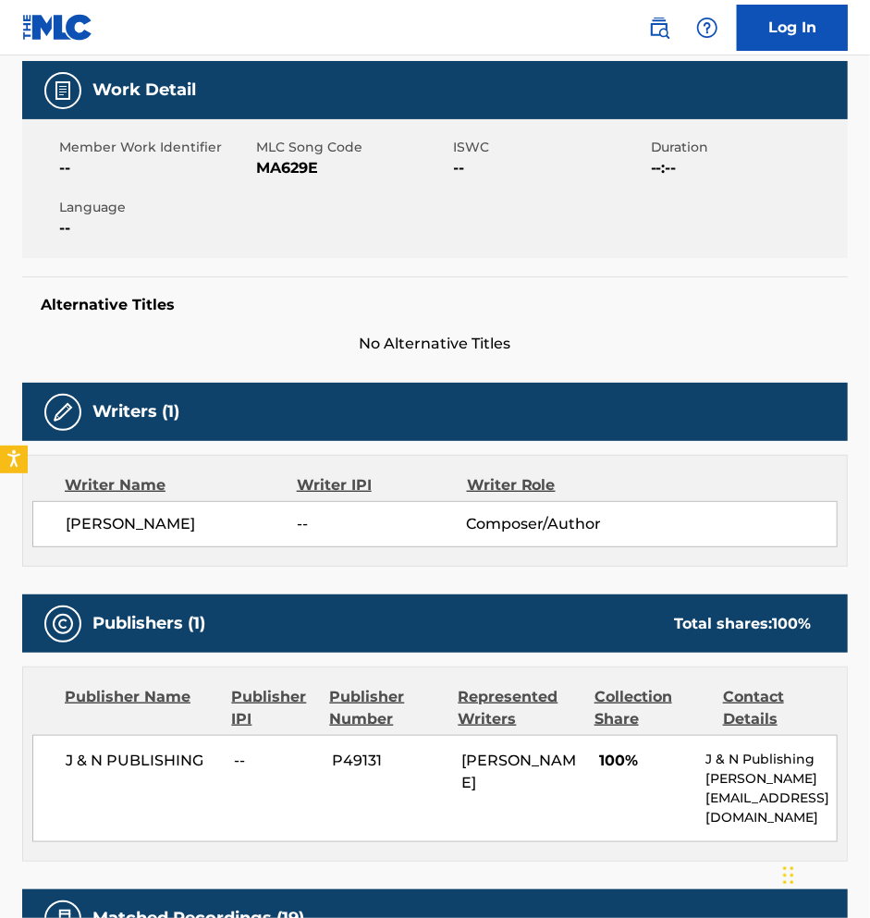
scroll to position [266, 0]
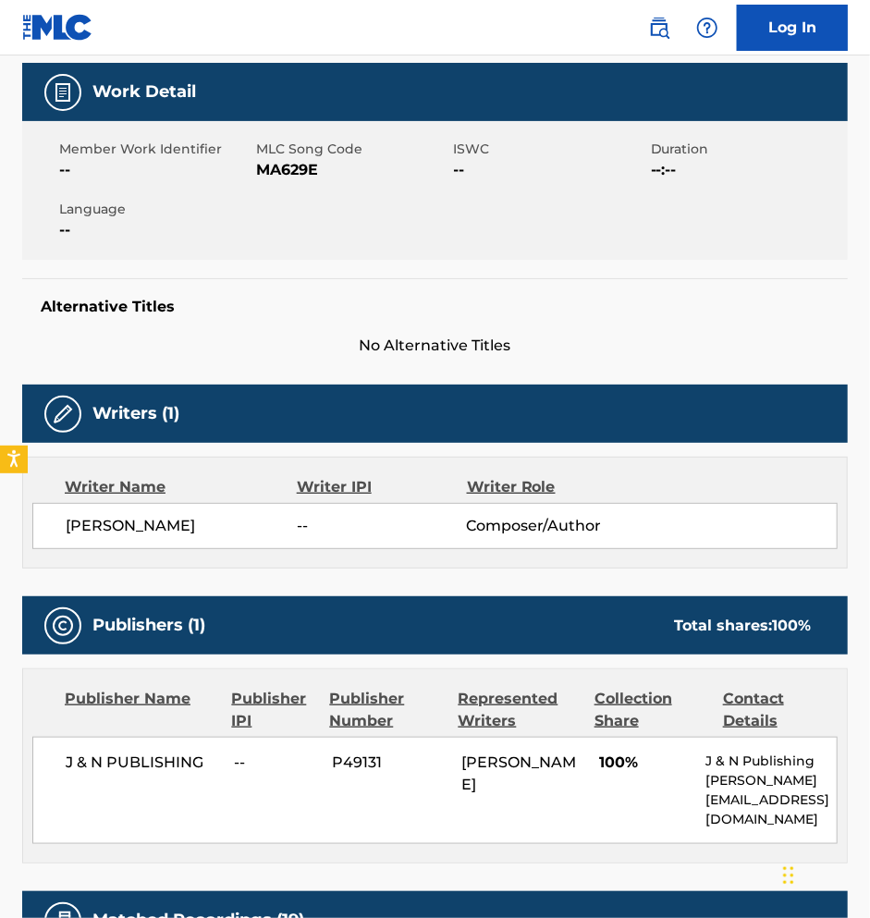
click at [60, 767] on div "J & N PUBLISHING -- P49131 [PERSON_NAME] 100% J & N Publishing [PERSON_NAME][EM…" at bounding box center [434, 790] width 805 height 107
drag, startPoint x: 60, startPoint y: 757, endPoint x: 203, endPoint y: 756, distance: 143.3
click at [203, 756] on div "J & N PUBLISHING -- P49131 [PERSON_NAME] 100% J & N Publishing [PERSON_NAME][EM…" at bounding box center [434, 790] width 805 height 107
copy span "J & N PUBLISHING"
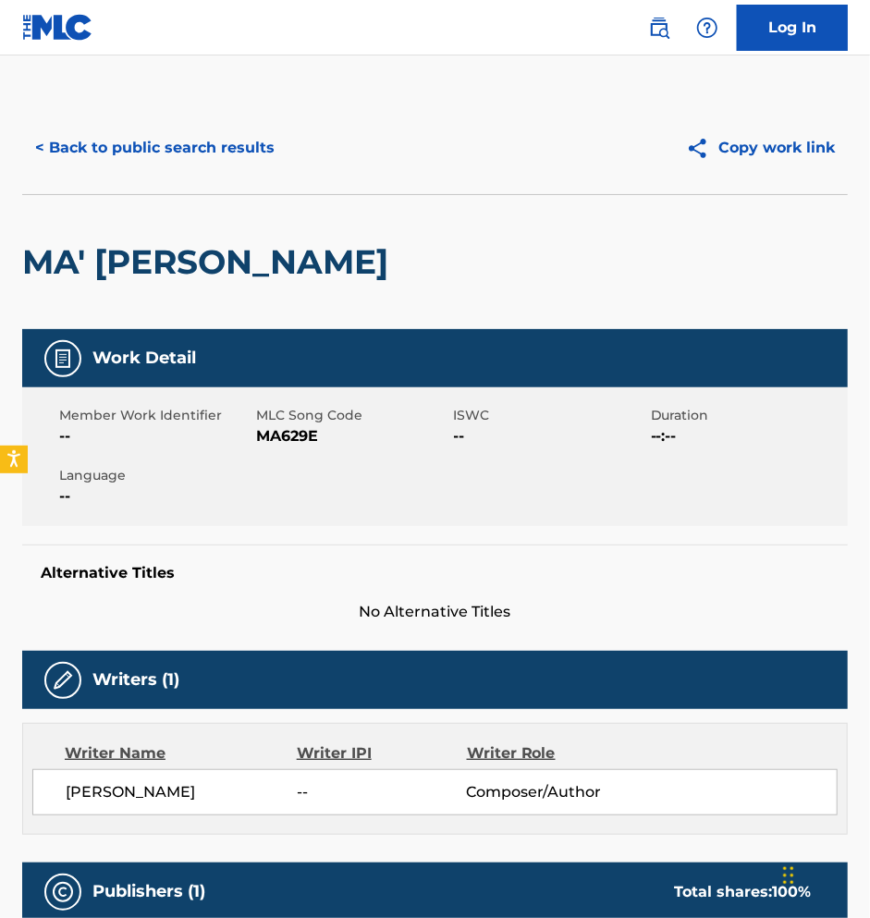
click at [142, 152] on button "< Back to public search results" at bounding box center [154, 148] width 265 height 46
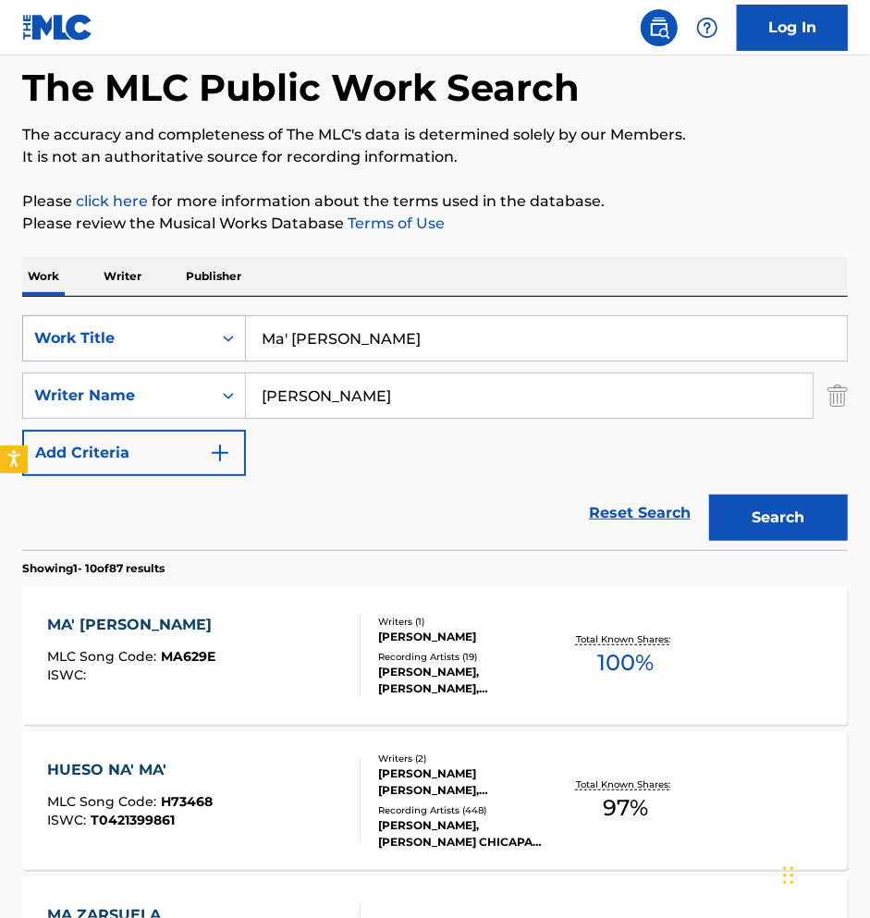
drag, startPoint x: 353, startPoint y: 335, endPoint x: 182, endPoint y: 335, distance: 171.1
click at [183, 335] on div "SearchWithCriteria488e8238-efe8-4136-a9de-f645d417888a Work Title Ma' [PERSON_N…" at bounding box center [435, 338] width 826 height 46
paste input "Apretaito"
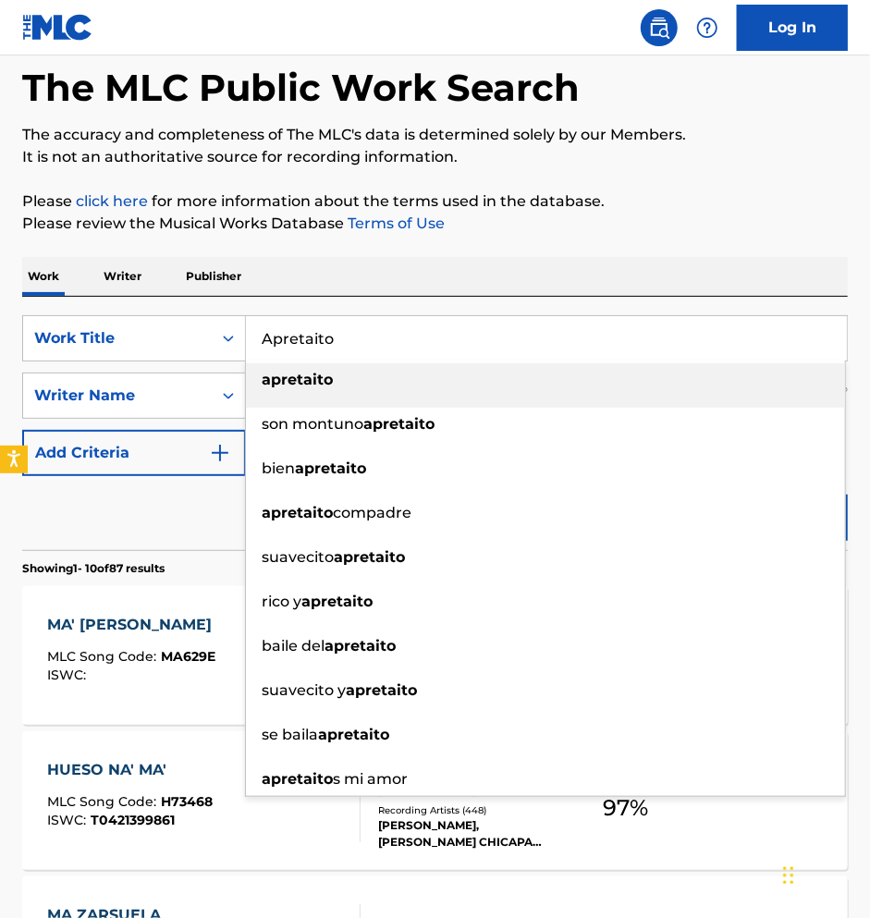
type input "Apretaito"
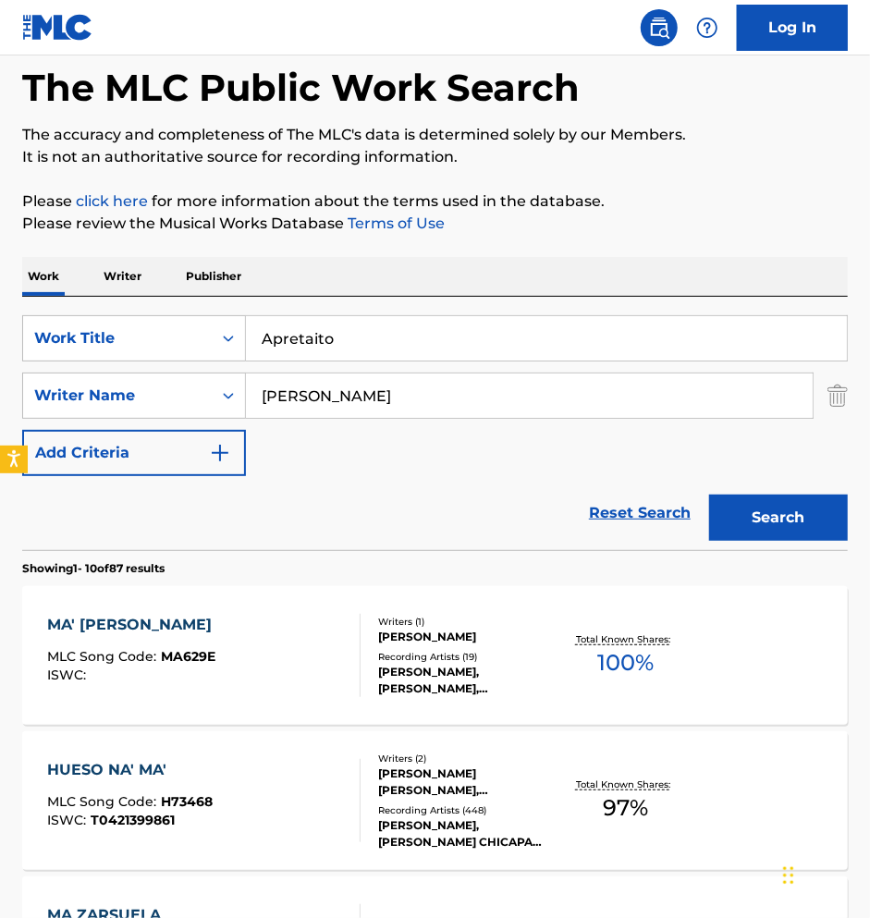
click at [531, 279] on div "Work Writer Publisher" at bounding box center [435, 276] width 826 height 39
click at [310, 398] on input "[PERSON_NAME]" at bounding box center [529, 396] width 567 height 44
type input "[PERSON_NAME]"
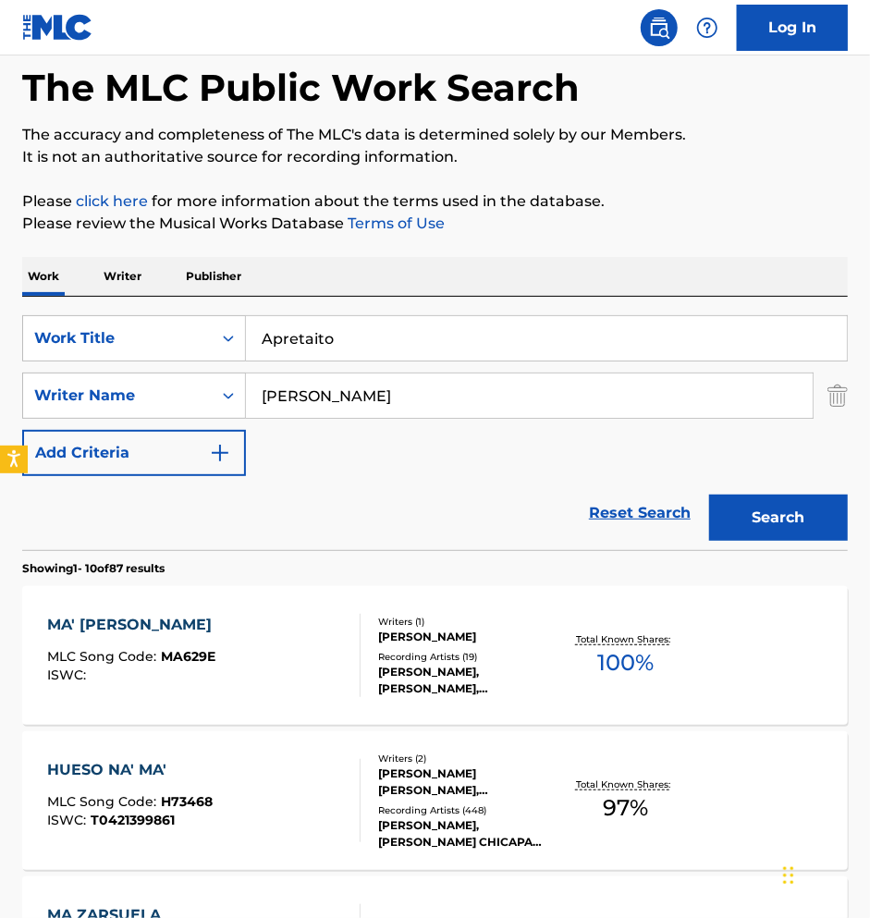
click at [361, 447] on div "SearchWithCriteria488e8238-efe8-4136-a9de-f645d417888a Work Title Apretaito Sea…" at bounding box center [435, 395] width 826 height 161
click at [818, 527] on button "Search" at bounding box center [778, 518] width 139 height 46
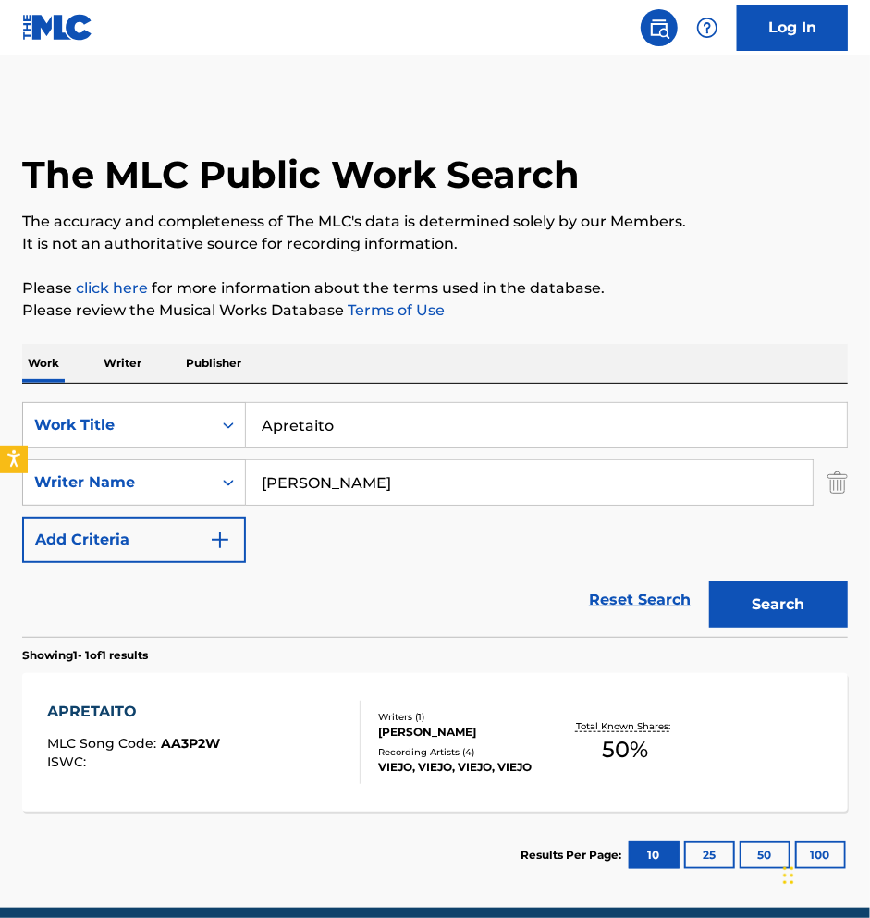
scroll to position [78, 0]
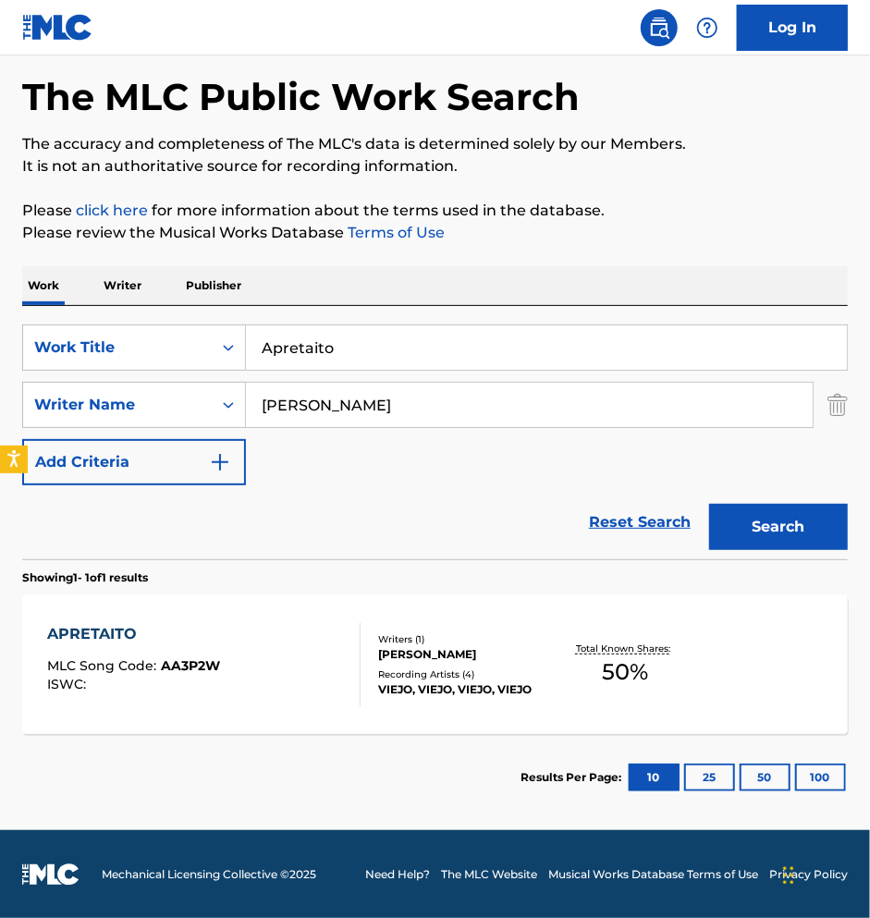
click at [491, 662] on div "Writers ( 1 ) [PERSON_NAME] Recording Artists ( 4 ) VIEJO, VIEJO, VIEJO, VIEJO" at bounding box center [459, 666] width 196 height 66
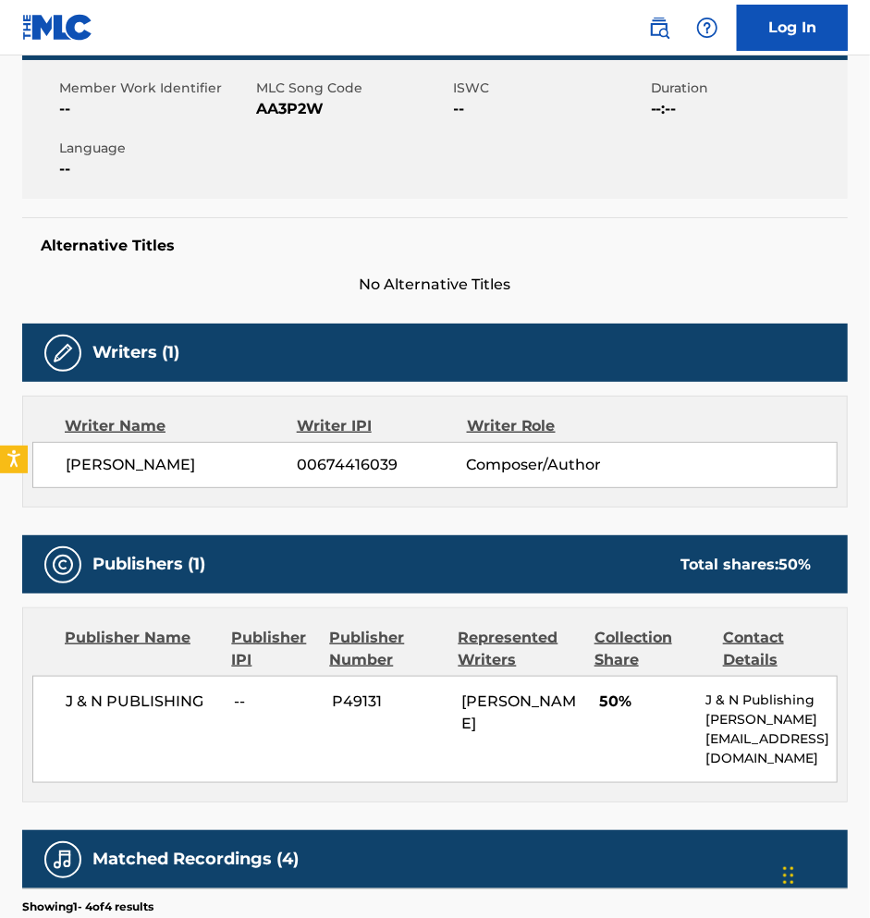
scroll to position [292, 0]
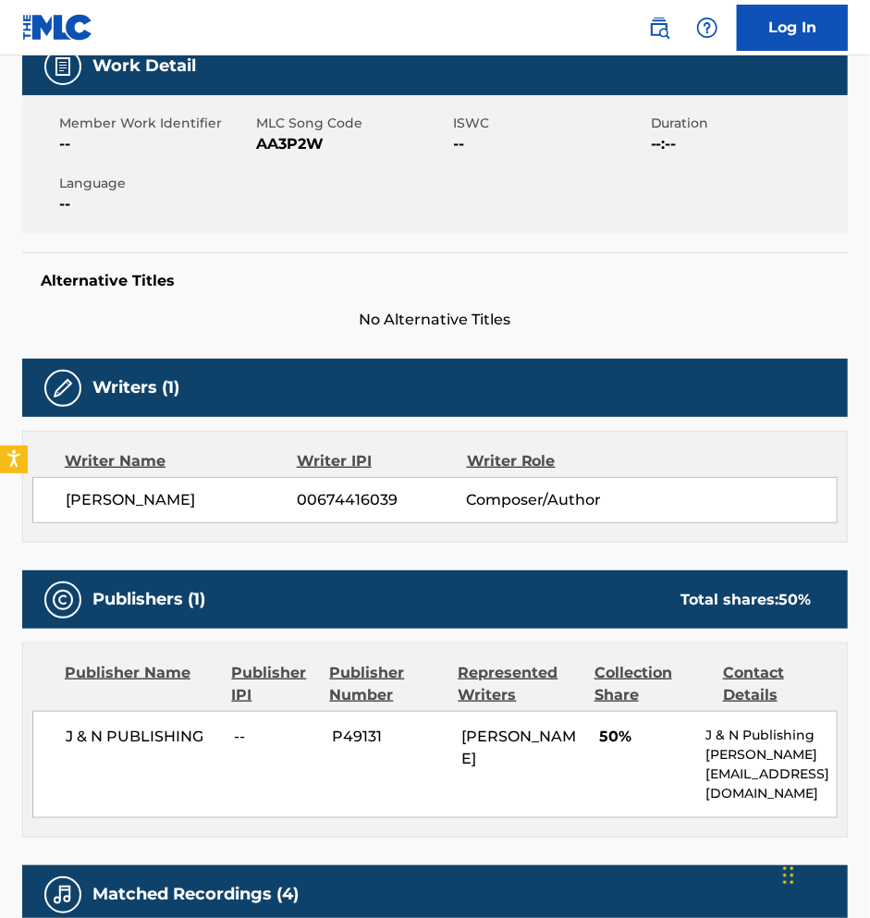
click at [324, 494] on span "00674416039" at bounding box center [381, 500] width 169 height 22
drag, startPoint x: 298, startPoint y: 497, endPoint x: 421, endPoint y: 497, distance: 123.0
click at [422, 497] on span "00674416039" at bounding box center [381, 500] width 169 height 22
copy span "00674416039"
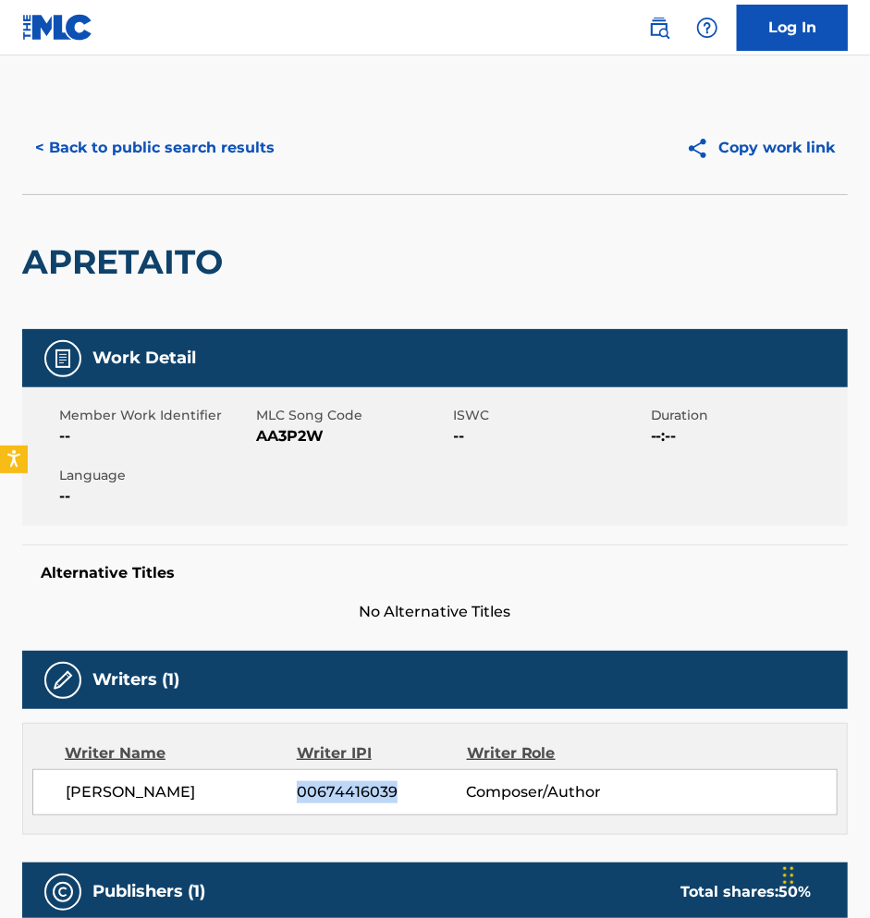
click at [120, 142] on button "< Back to public search results" at bounding box center [154, 148] width 265 height 46
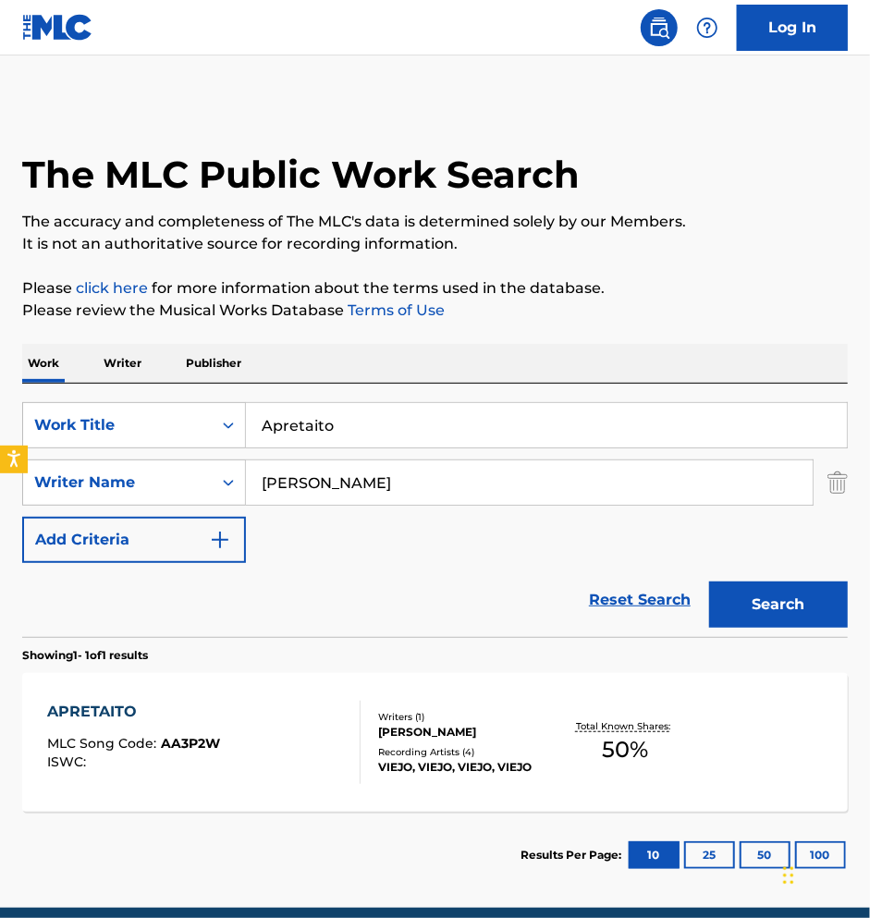
click at [326, 431] on input "Apretaito" at bounding box center [546, 425] width 601 height 44
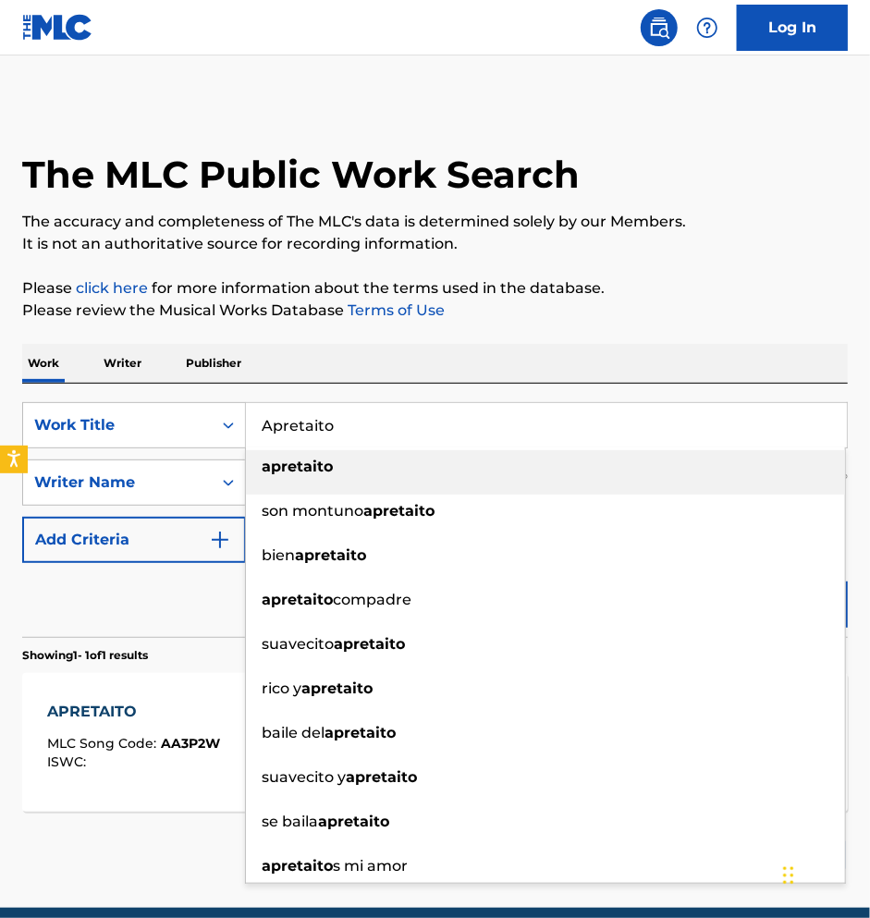
click at [326, 431] on input "Apretaito" at bounding box center [546, 425] width 601 height 44
paste input "Clasic"
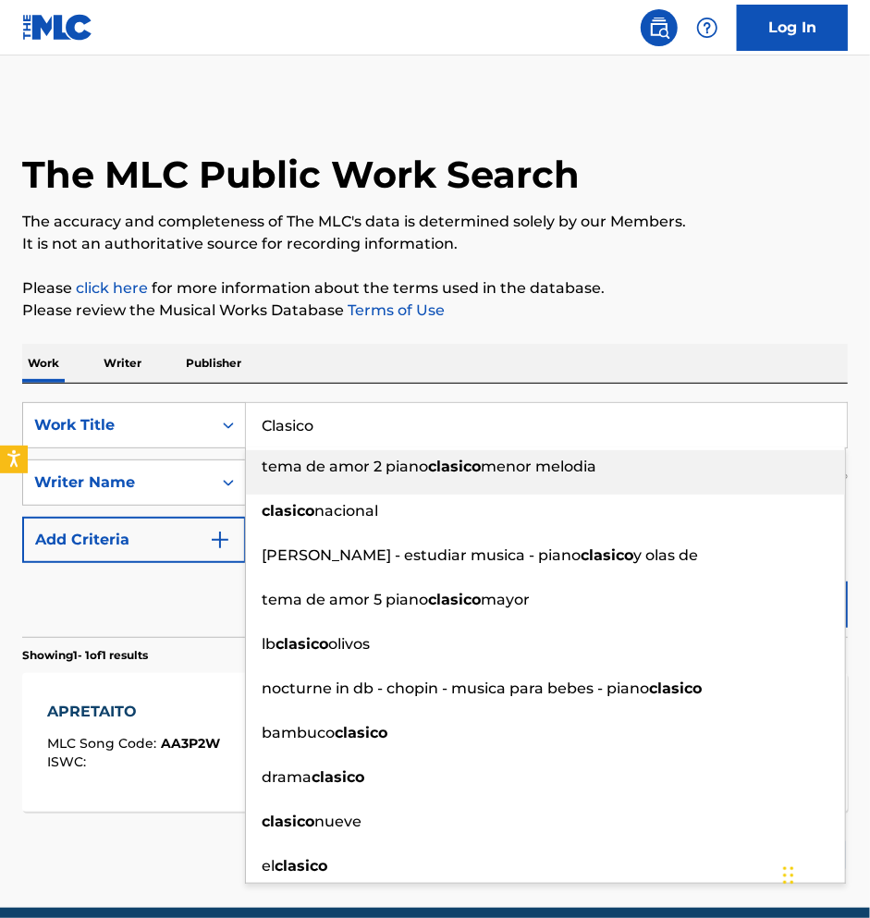
type input "Clasico"
click at [341, 359] on div "Work Writer Publisher" at bounding box center [435, 363] width 826 height 39
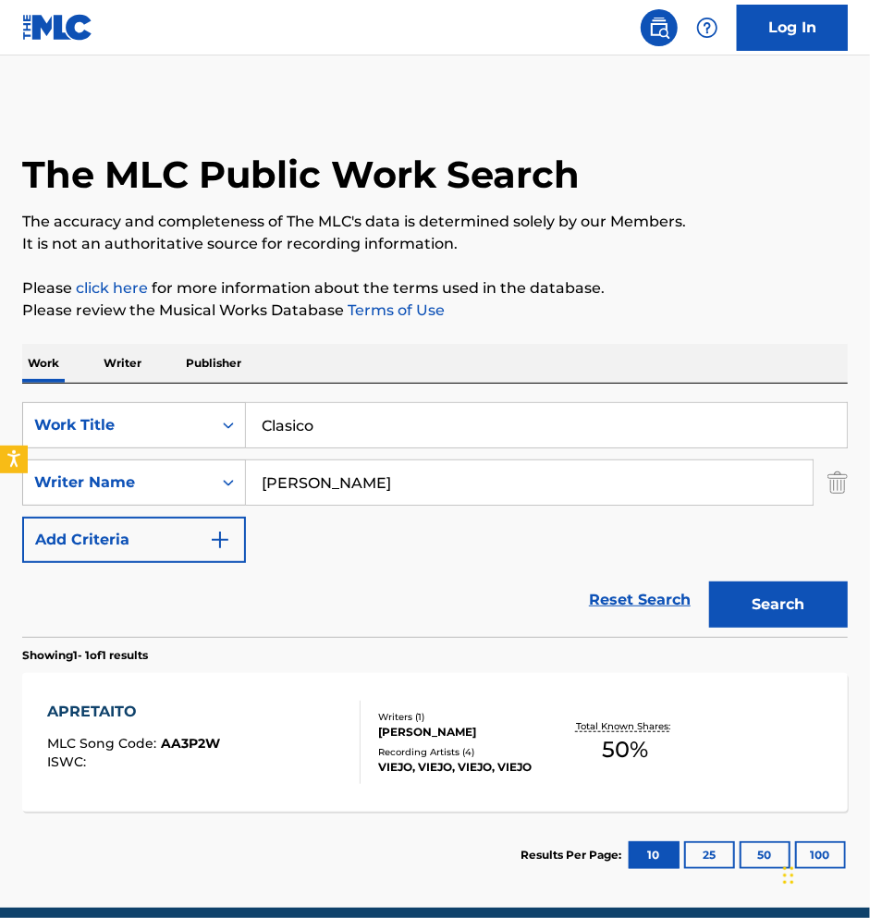
click at [329, 474] on input "[PERSON_NAME]" at bounding box center [529, 483] width 567 height 44
paste input "[PERSON_NAME]"
type input "[PERSON_NAME]"
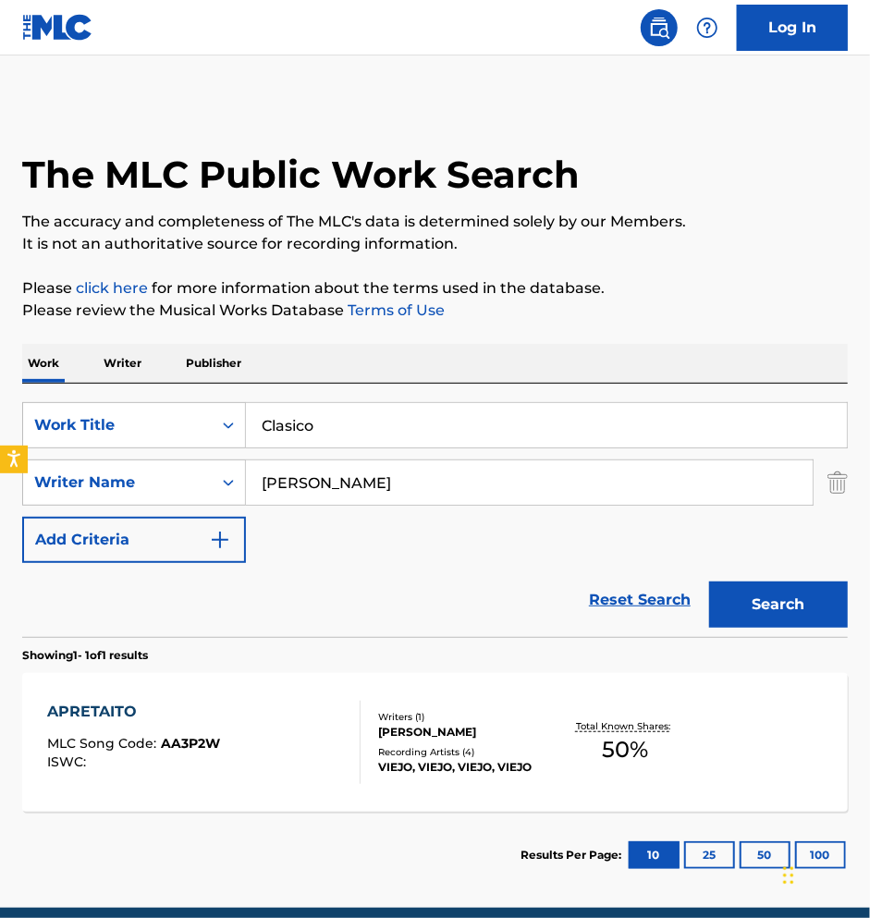
click at [762, 601] on button "Search" at bounding box center [778, 605] width 139 height 46
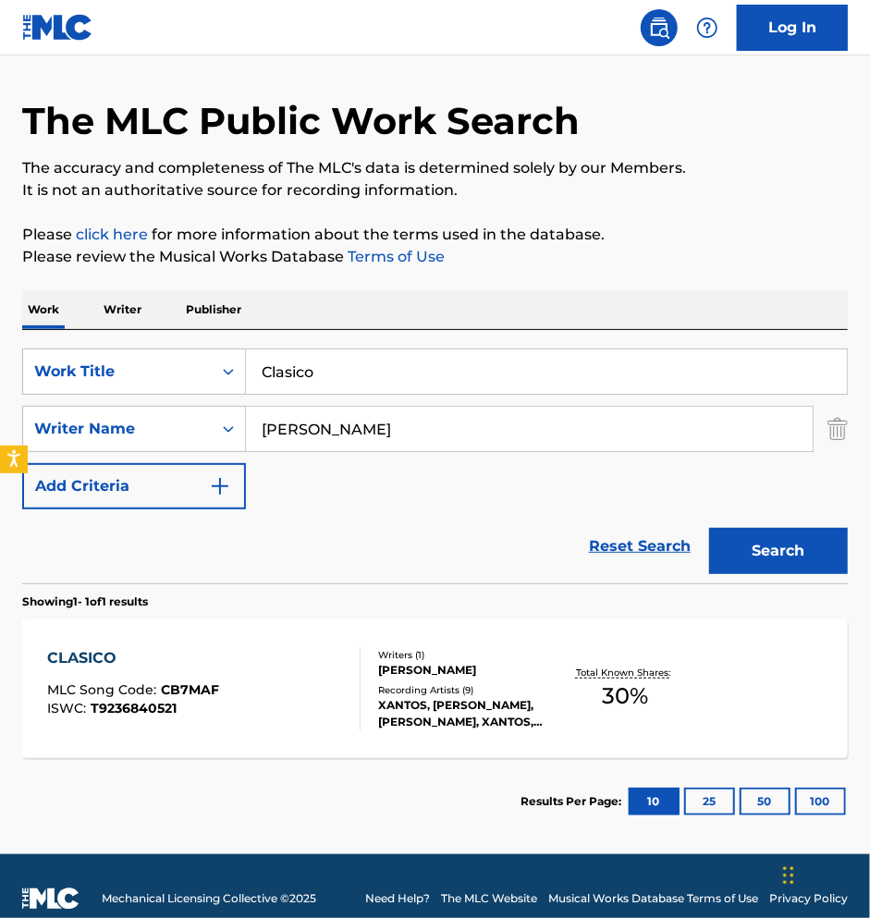
scroll to position [78, 0]
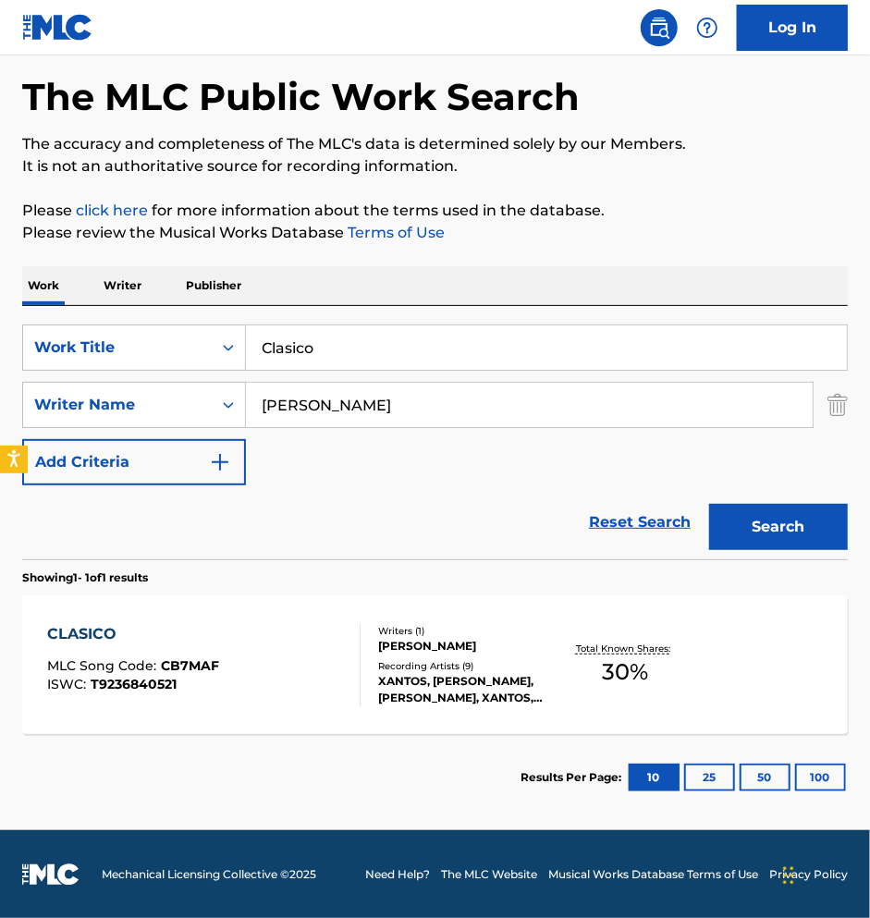
click at [485, 657] on div "Writers ( 1 ) [PERSON_NAME] Recording Artists ( 9 ) [PERSON_NAME], [PERSON_NAME…" at bounding box center [459, 665] width 196 height 82
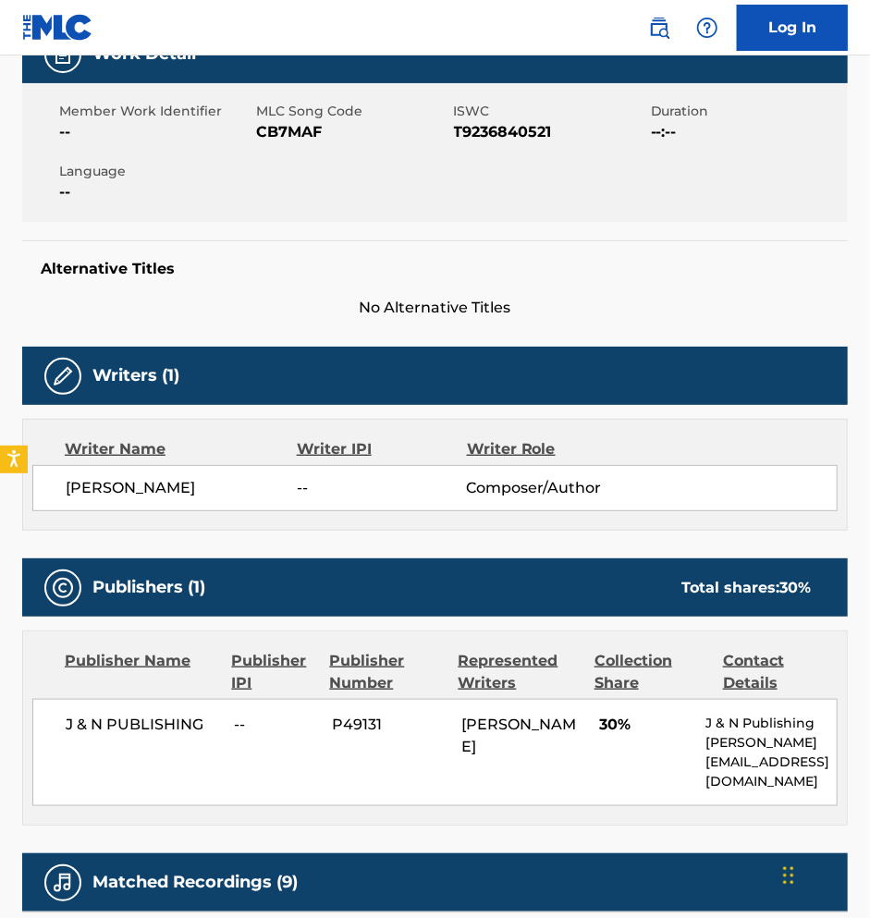
scroll to position [303, 0]
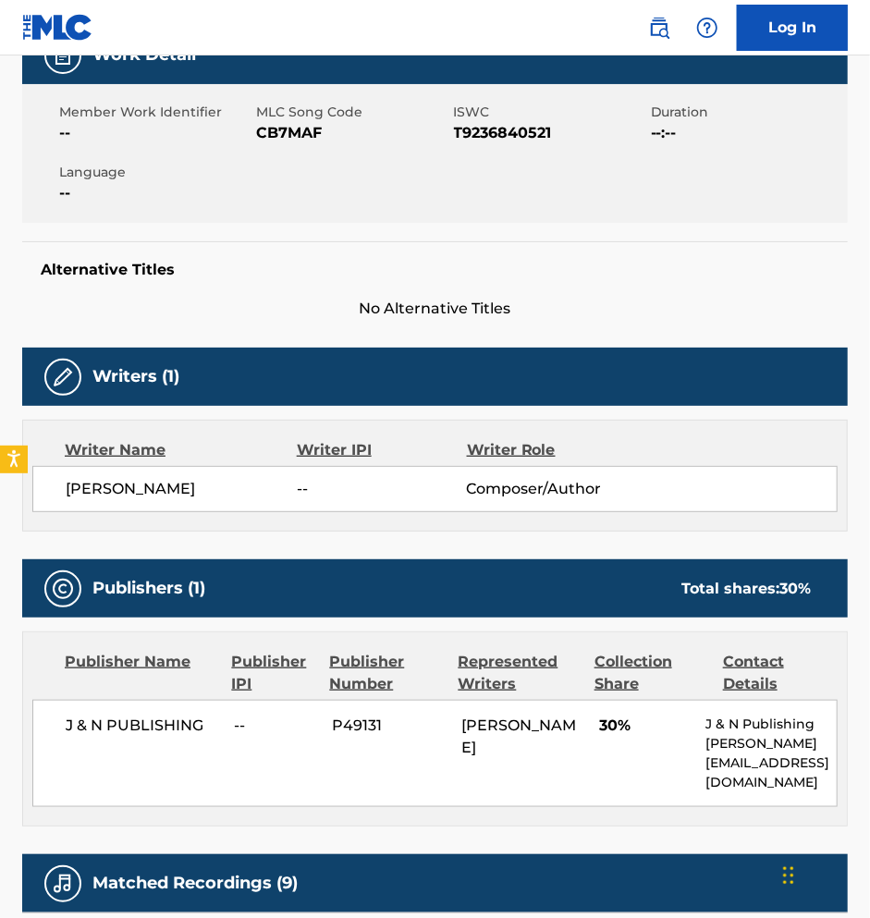
click at [480, 133] on span "T9236840521" at bounding box center [550, 133] width 192 height 22
drag, startPoint x: 455, startPoint y: 133, endPoint x: 570, endPoint y: 133, distance: 114.7
click at [570, 133] on span "T9236840521" at bounding box center [550, 133] width 192 height 22
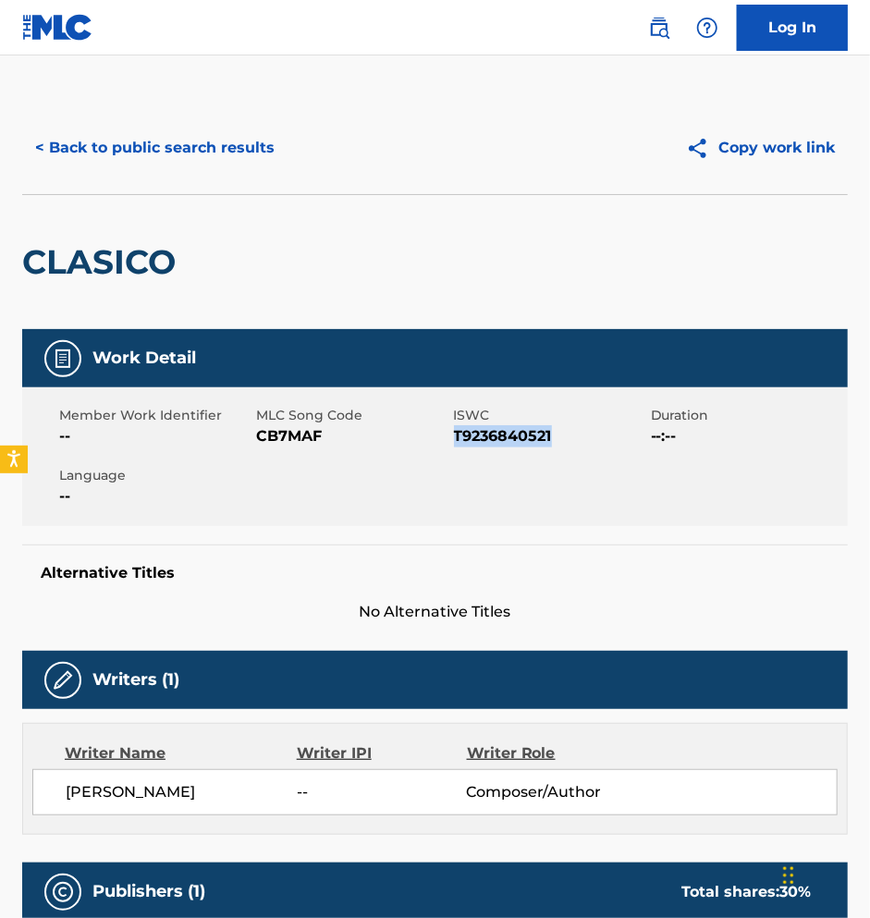
click at [144, 140] on button "< Back to public search results" at bounding box center [154, 148] width 265 height 46
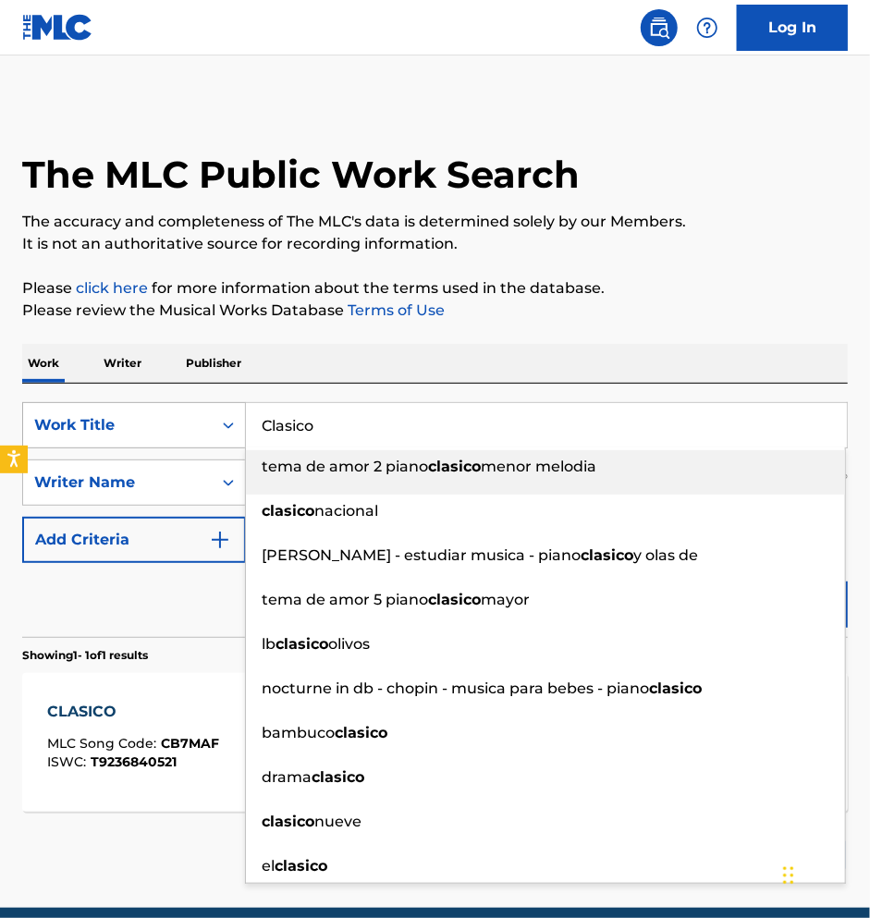
drag, startPoint x: 356, startPoint y: 436, endPoint x: 161, endPoint y: 434, distance: 195.1
click at [161, 434] on div "SearchWithCriteria488e8238-efe8-4136-a9de-f645d417888a Work Title Clasico tema …" at bounding box center [435, 425] width 826 height 46
paste input "on que Campiando por [PERSON_NAME]"
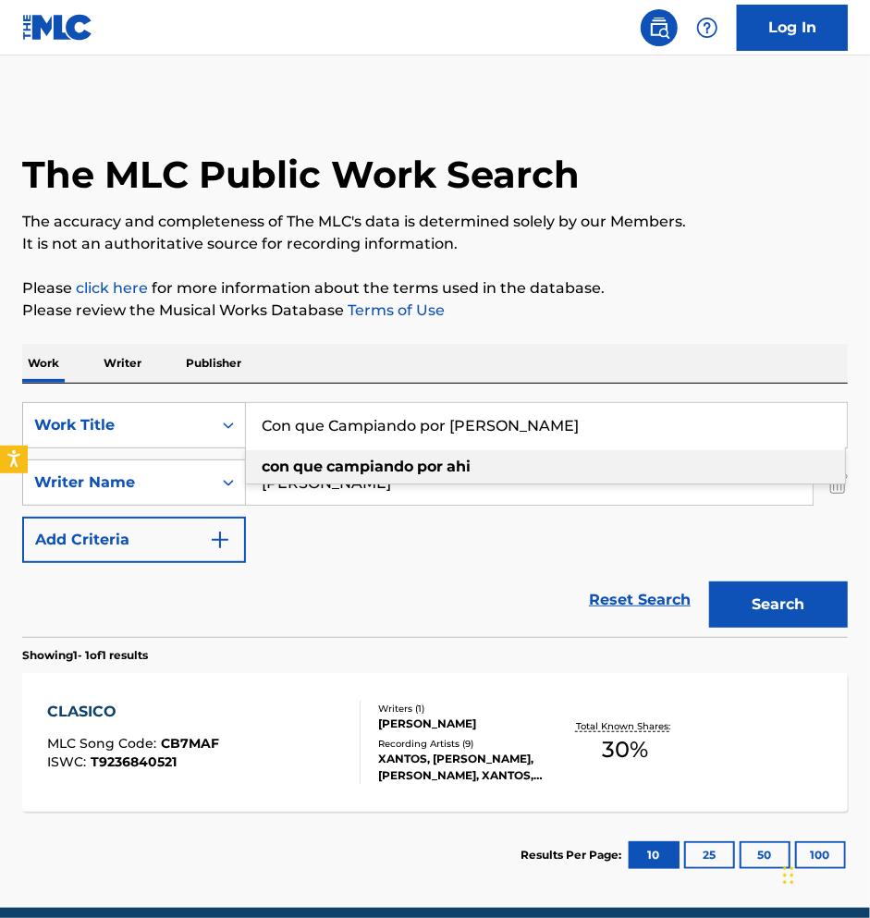
type input "Con que Campiando por [PERSON_NAME]"
click at [362, 360] on div "Work Writer Publisher" at bounding box center [435, 363] width 826 height 39
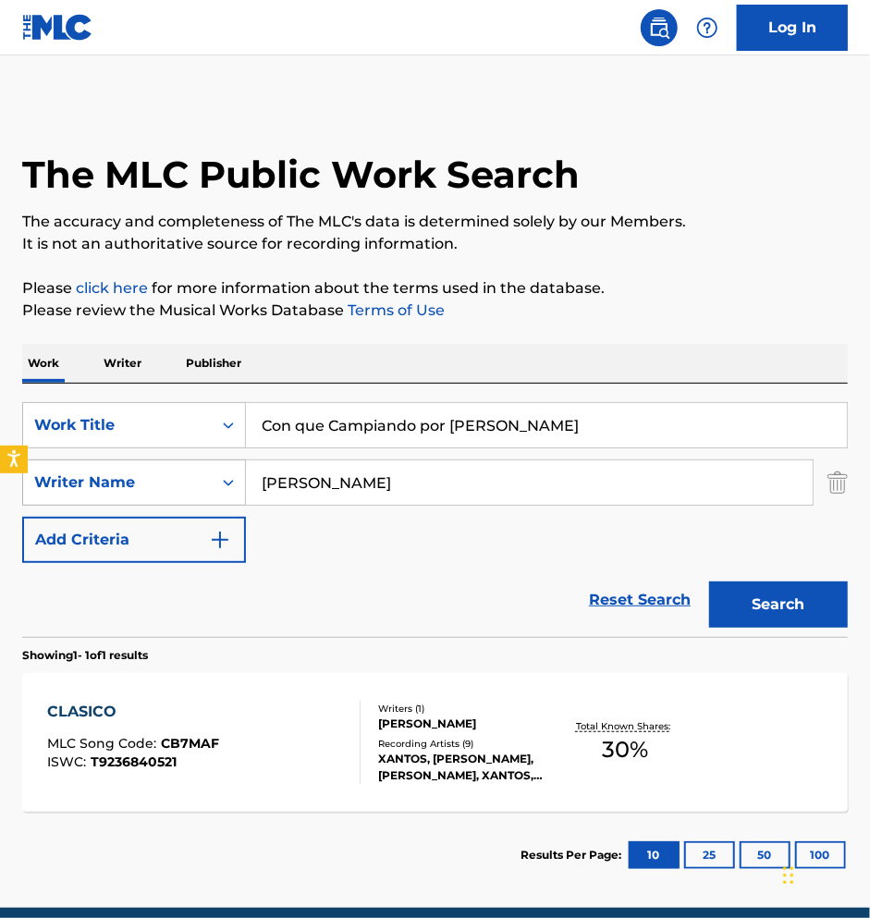
drag, startPoint x: 375, startPoint y: 484, endPoint x: 166, endPoint y: 484, distance: 209.9
click at [166, 484] on div "SearchWithCriteria9c1b97f0-5a3d-4bdc-b46b-549aacfcdc8f Writer Name [PERSON_NAME]" at bounding box center [435, 483] width 826 height 46
paste input "[PERSON_NAME]"
type input "[PERSON_NAME]"
click at [472, 591] on div "Reset Search Search" at bounding box center [435, 600] width 826 height 74
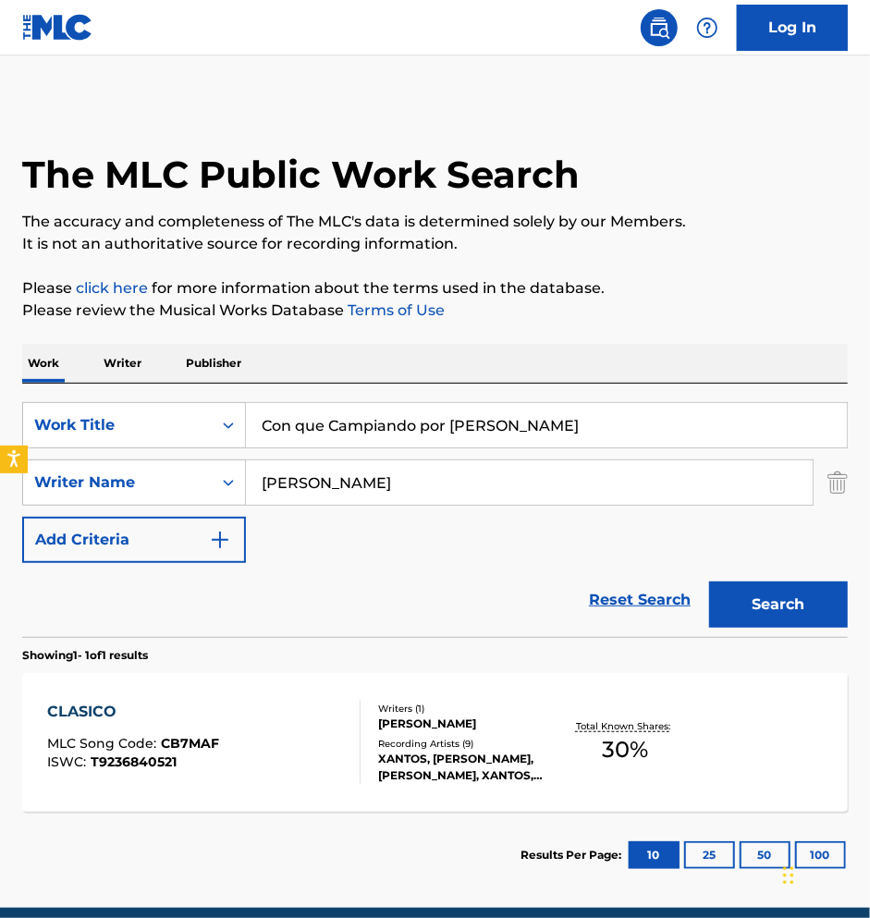
click at [731, 603] on button "Search" at bounding box center [778, 605] width 139 height 46
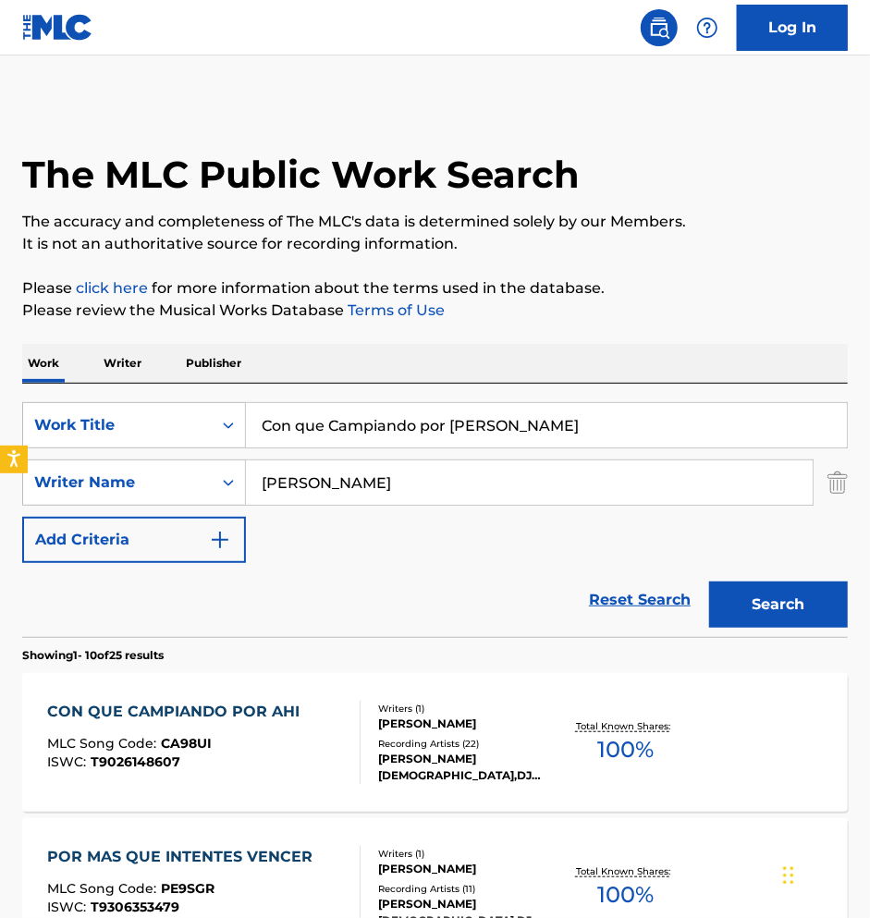
scroll to position [27, 0]
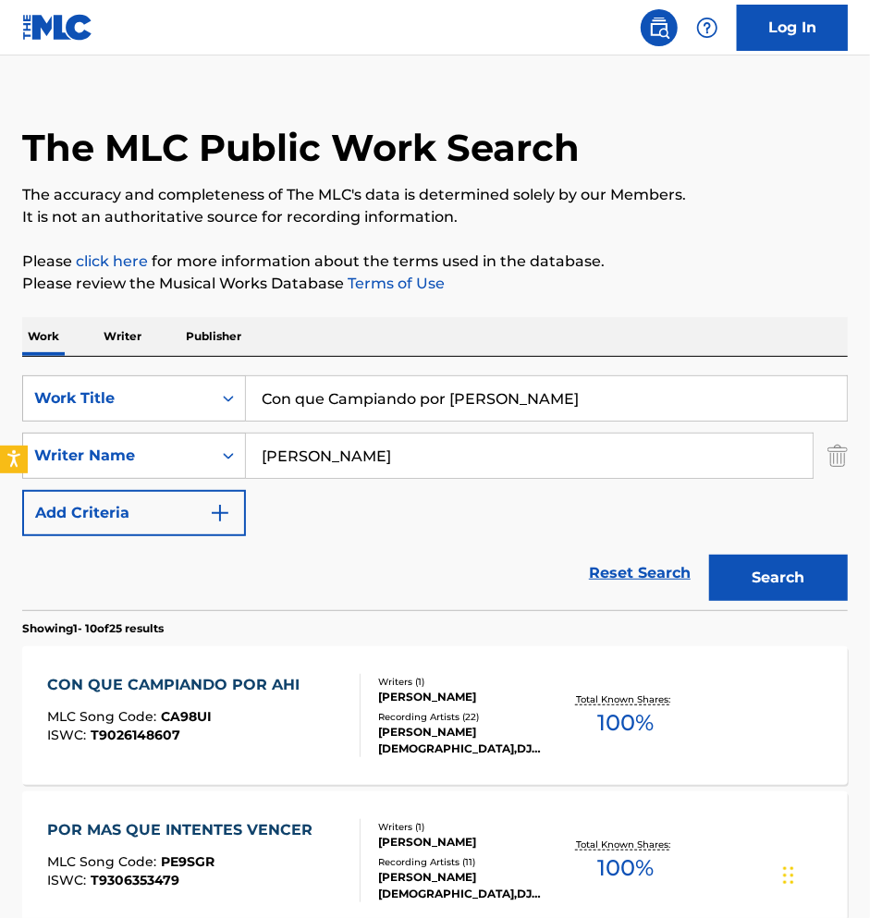
click at [479, 675] on div "Writers ( 1 )" at bounding box center [467, 682] width 178 height 14
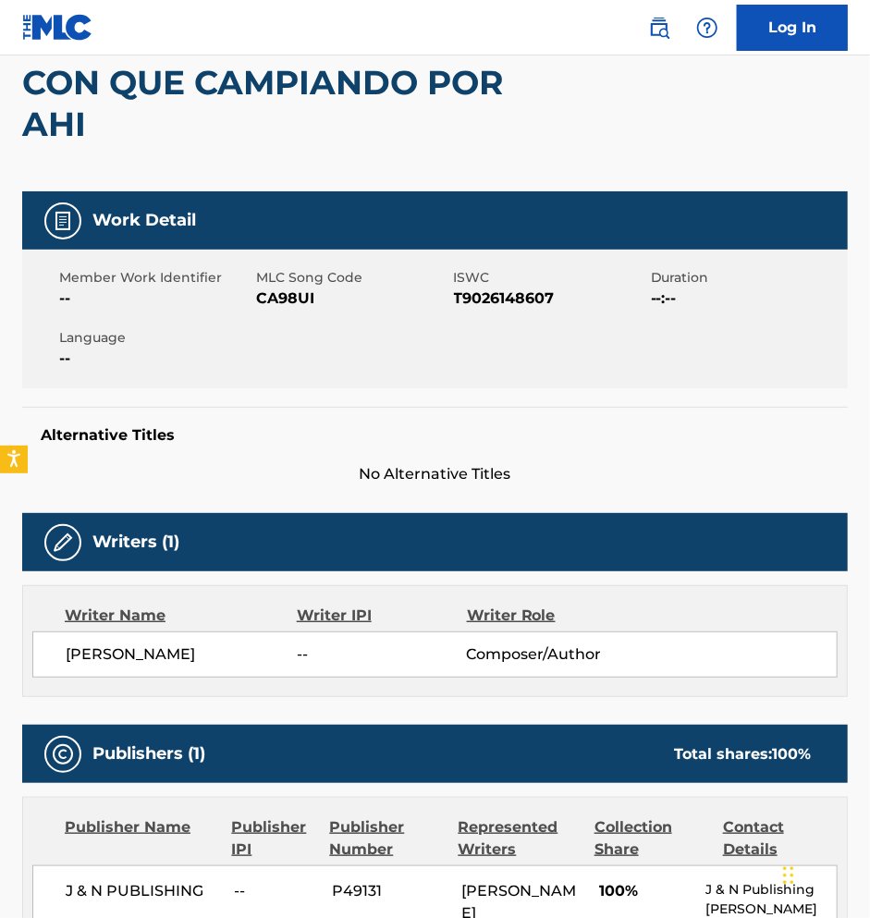
scroll to position [287, 0]
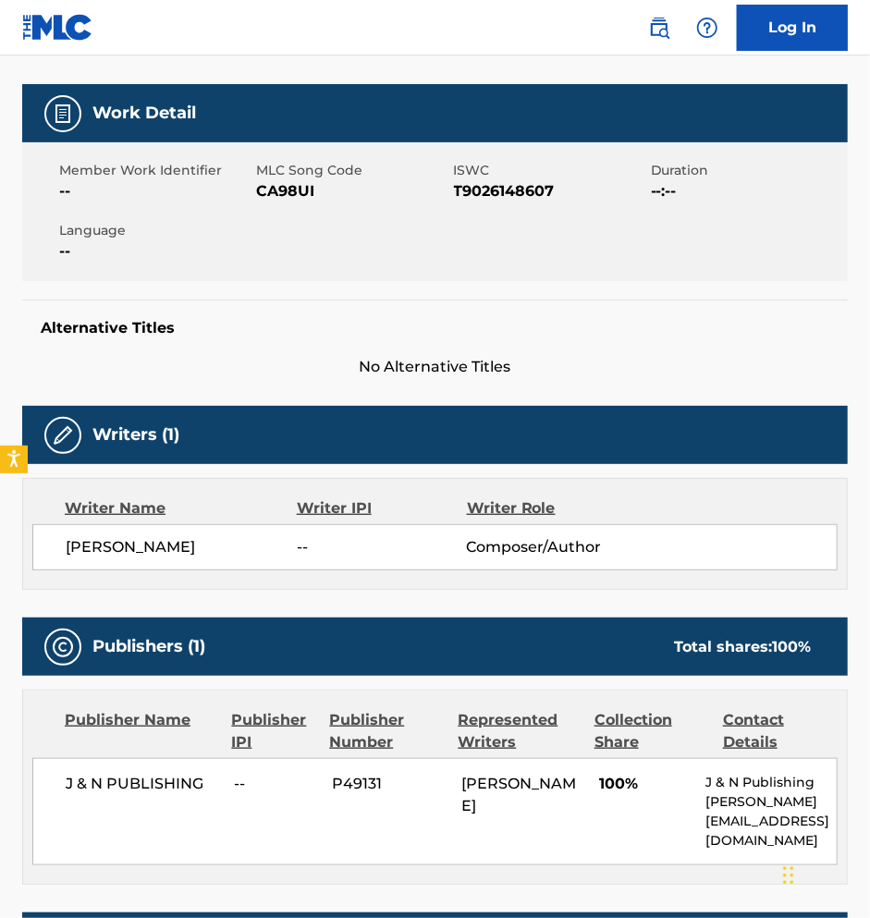
click at [53, 779] on div "J & N PUBLISHING -- P49131 [PERSON_NAME] 100% J & N Publishing [PERSON_NAME][EM…" at bounding box center [434, 811] width 805 height 107
drag, startPoint x: 64, startPoint y: 778, endPoint x: 199, endPoint y: 779, distance: 135.0
click at [199, 779] on div "J & N PUBLISHING -- P49131 [PERSON_NAME] 100% J & N Publishing [PERSON_NAME][EM…" at bounding box center [434, 811] width 805 height 107
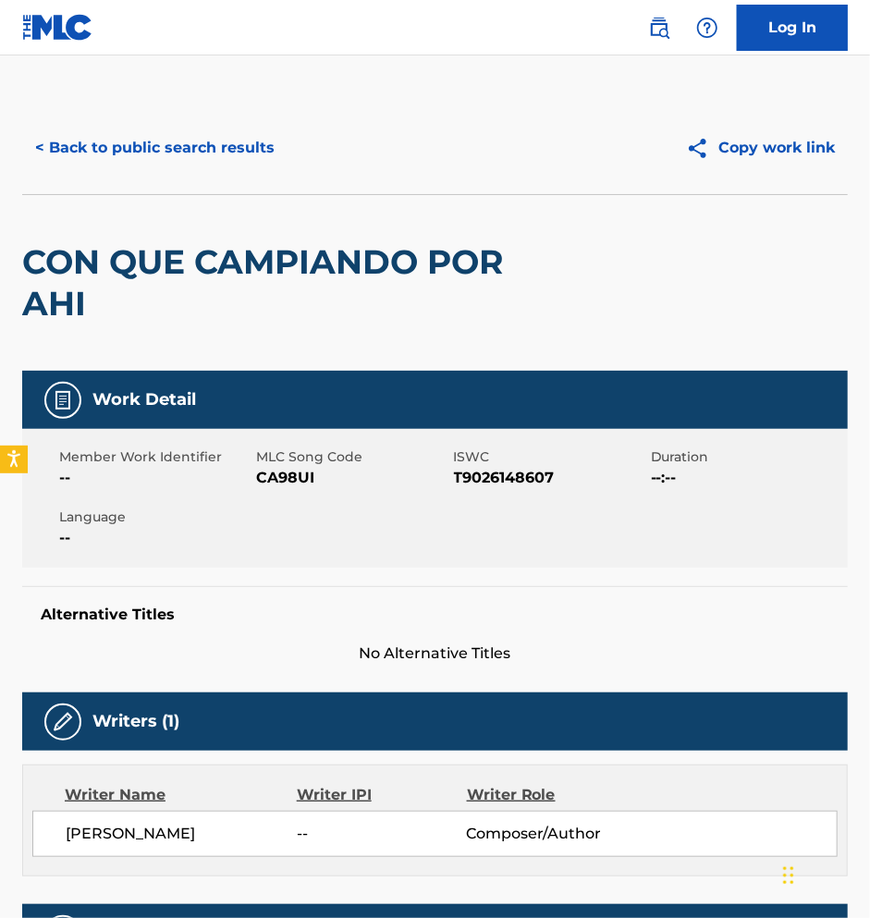
click at [95, 147] on button "< Back to public search results" at bounding box center [154, 148] width 265 height 46
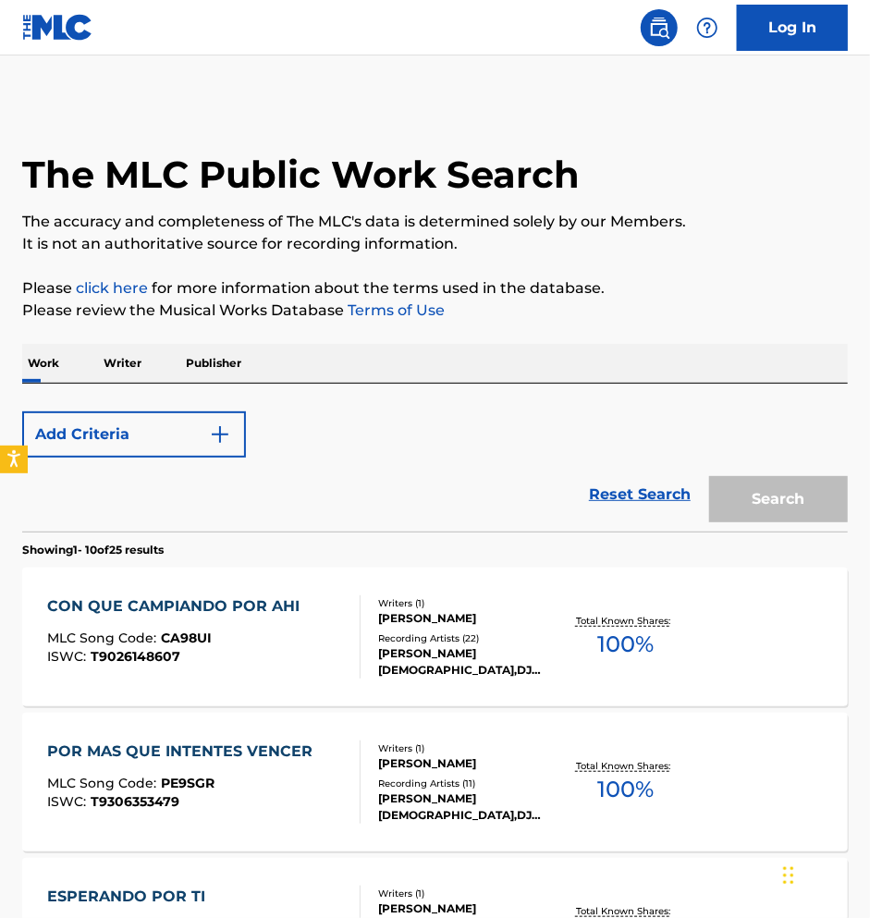
scroll to position [27, 0]
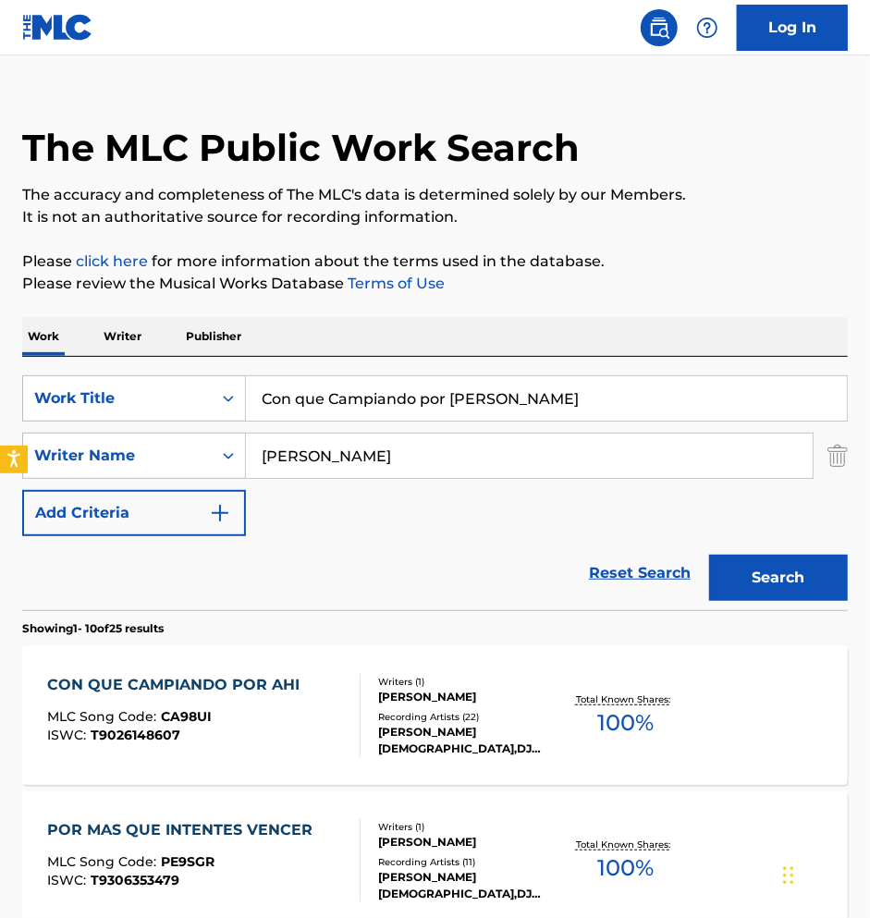
click at [424, 400] on input "Con que Campiando por [PERSON_NAME]" at bounding box center [546, 398] width 601 height 44
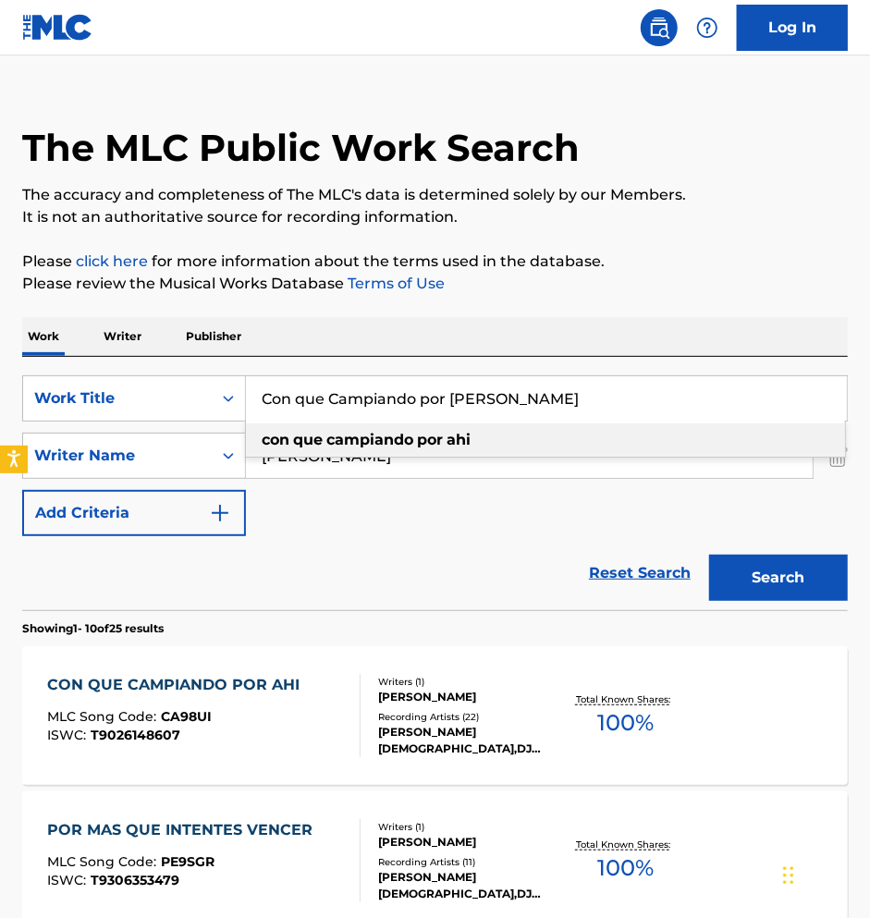
paste input "La Quimica"
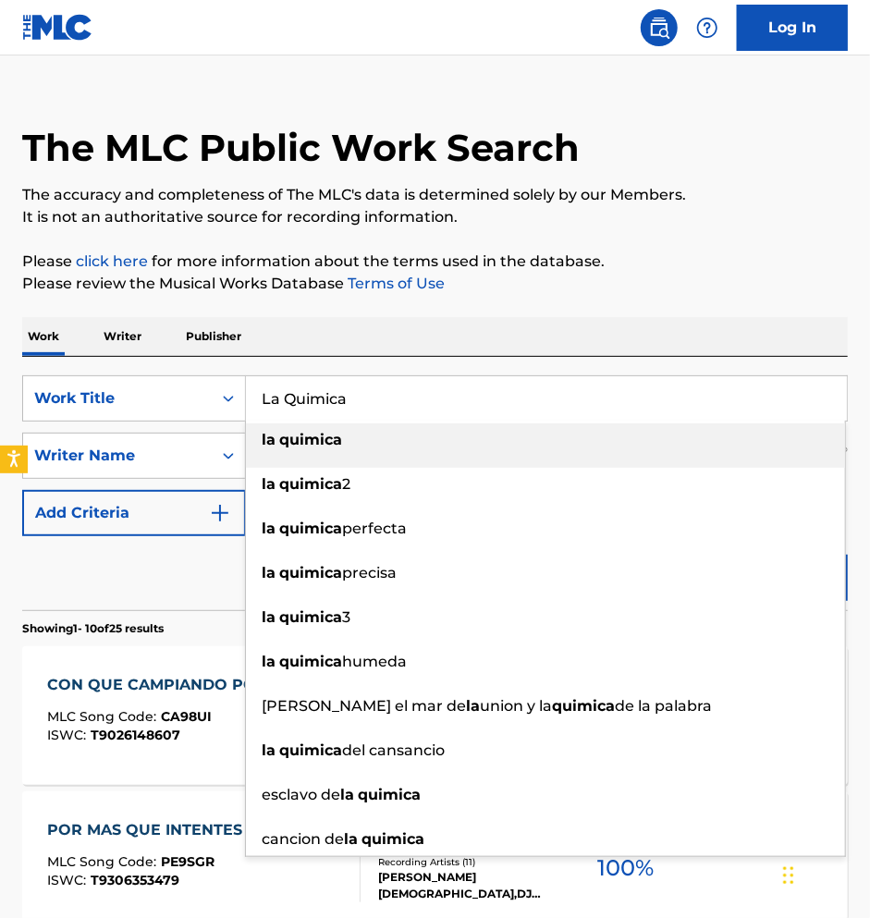
type input "La Quimica"
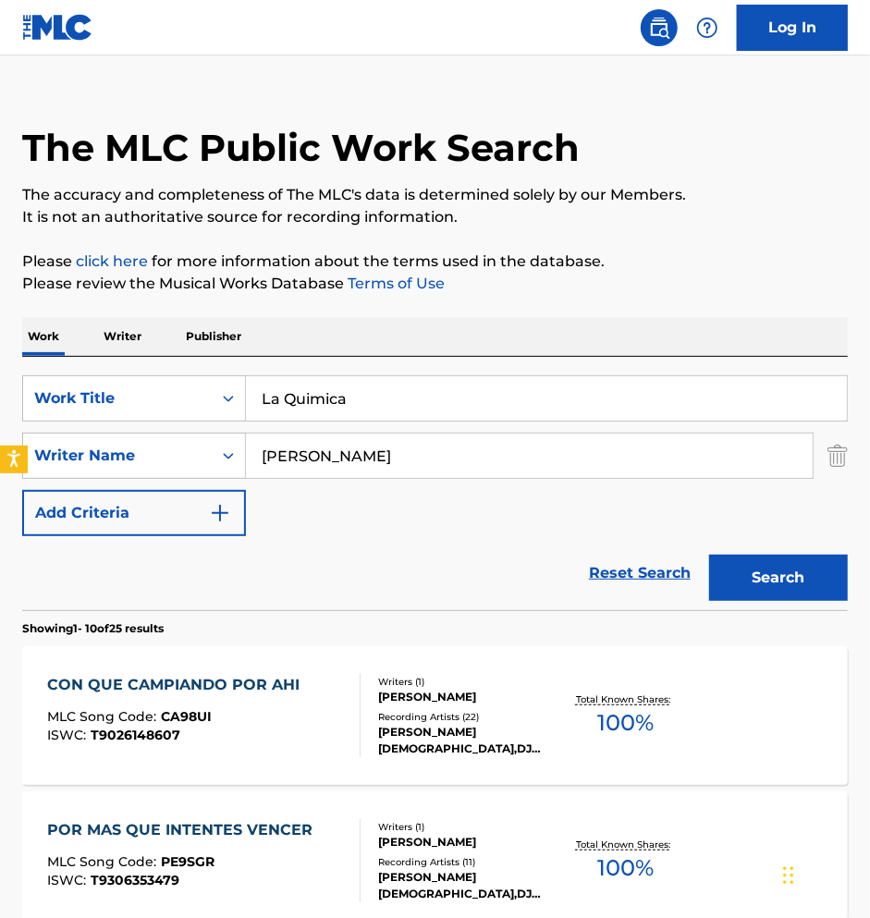
click at [147, 556] on div "Reset Search Search" at bounding box center [435, 573] width 826 height 74
click at [364, 458] on input "[PERSON_NAME]" at bounding box center [529, 456] width 567 height 44
click at [363, 459] on input "[PERSON_NAME]" at bounding box center [529, 456] width 567 height 44
paste input "[PERSON_NAME]"
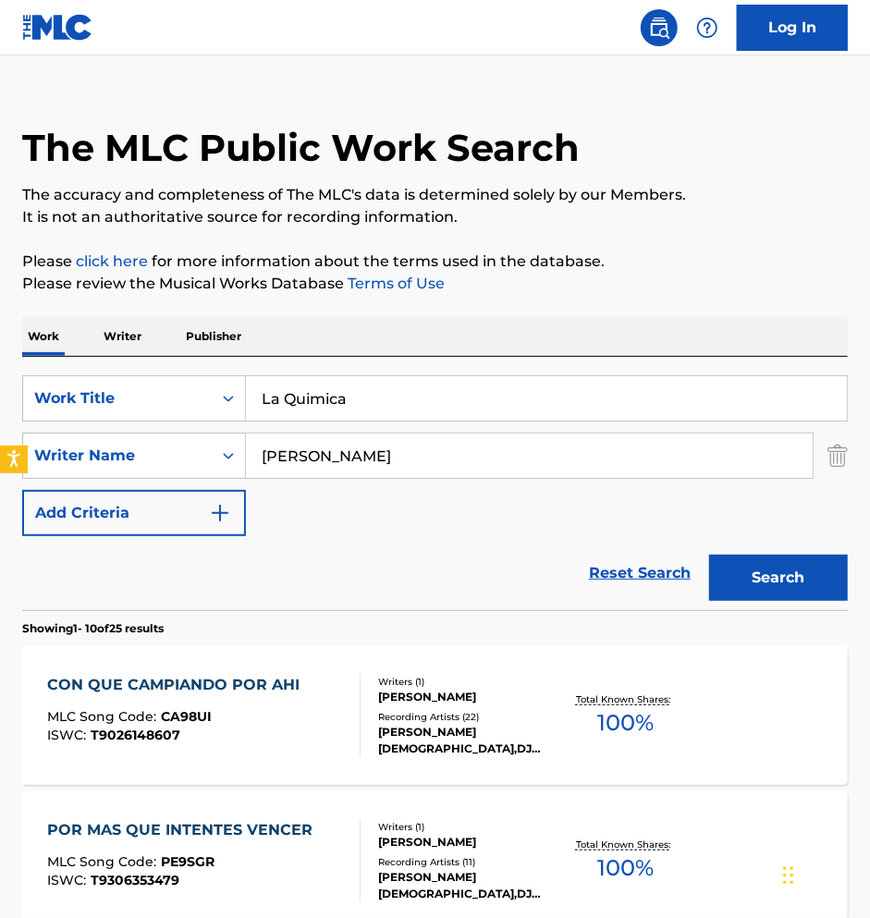
type input "[PERSON_NAME]"
click at [788, 582] on button "Search" at bounding box center [778, 578] width 139 height 46
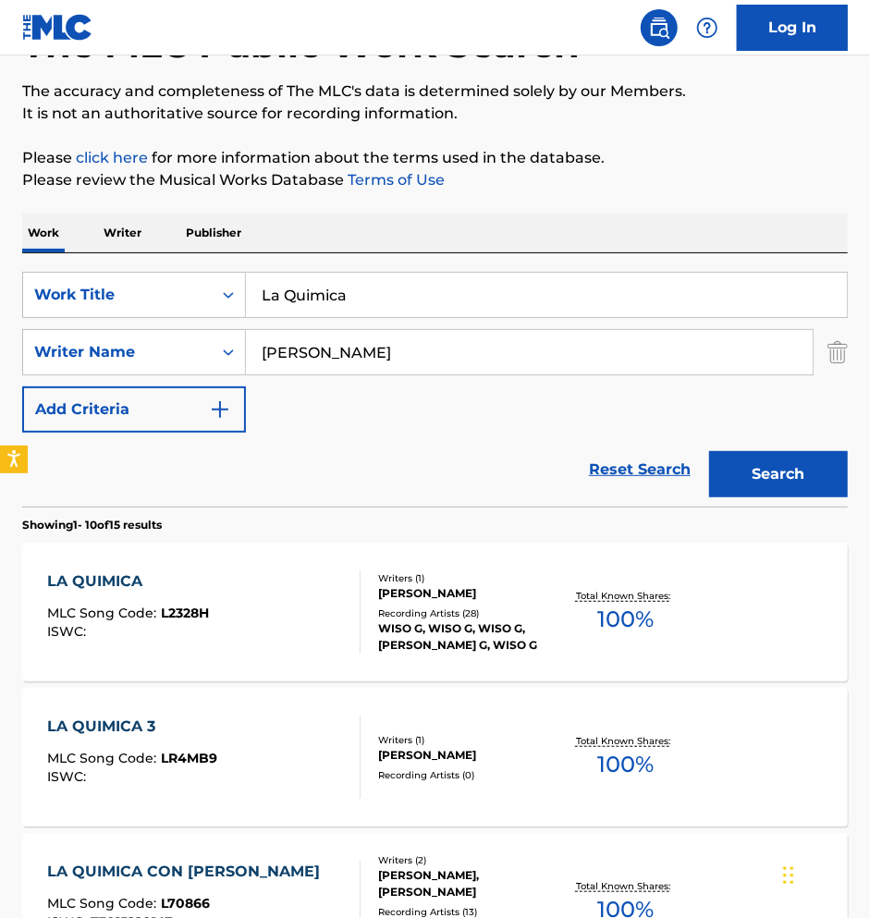
scroll to position [240, 0]
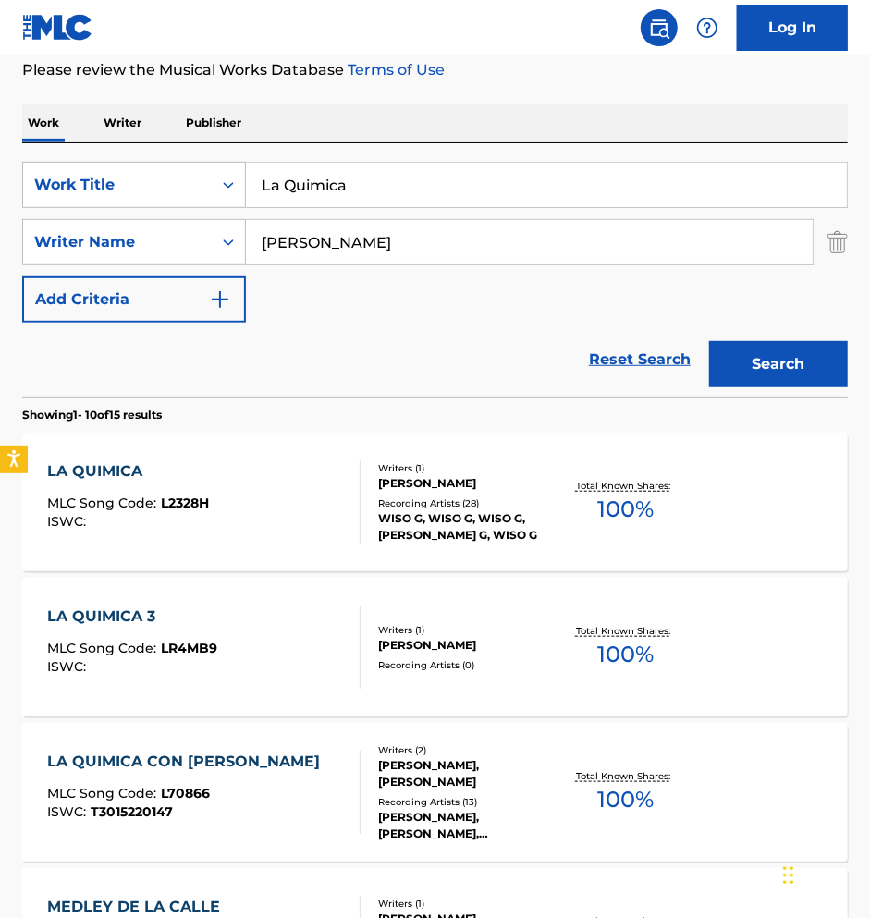
click at [516, 551] on div "LA QUIMICA MLC Song Code : L2328H ISWC : Writers ( 1 ) [PERSON_NAME] Recording …" at bounding box center [435, 502] width 826 height 139
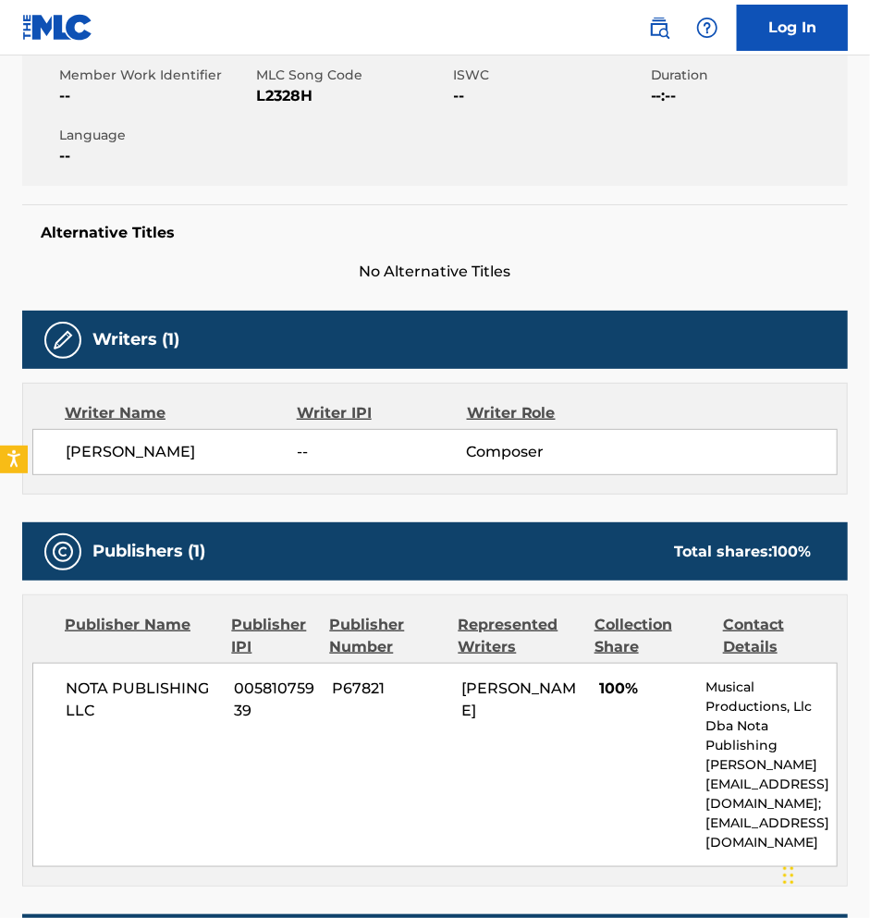
scroll to position [350, 0]
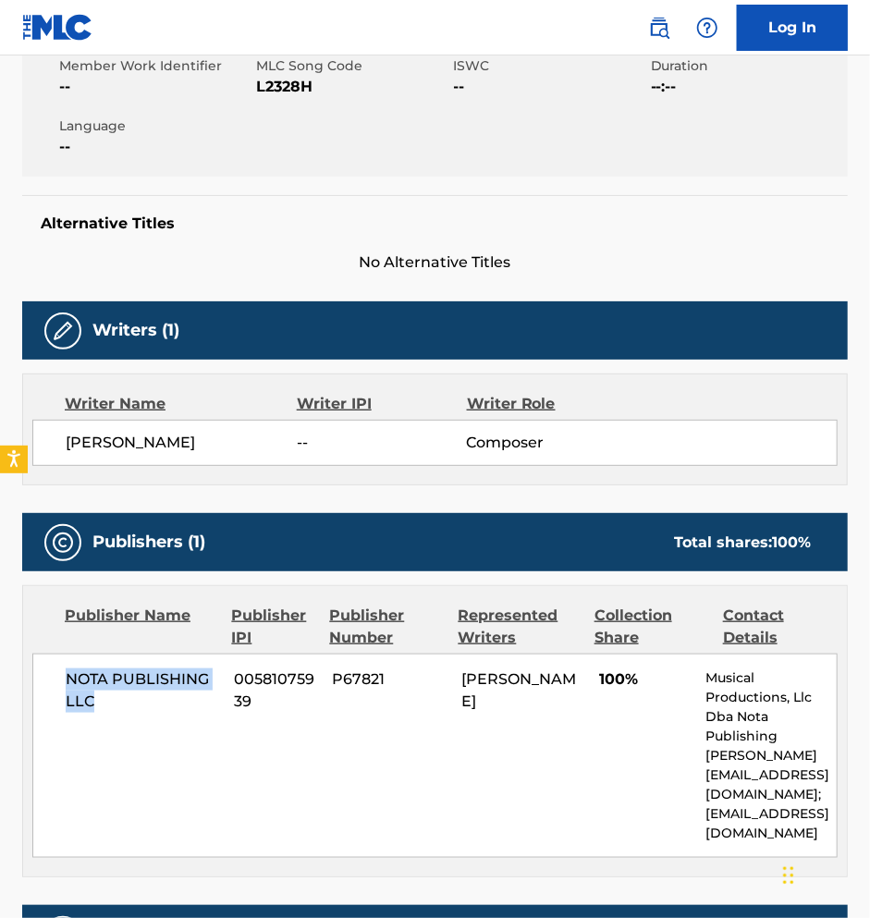
drag, startPoint x: 76, startPoint y: 676, endPoint x: 103, endPoint y: 699, distance: 35.4
click at [103, 699] on span "NOTA PUBLISHING LLC" at bounding box center [143, 691] width 154 height 44
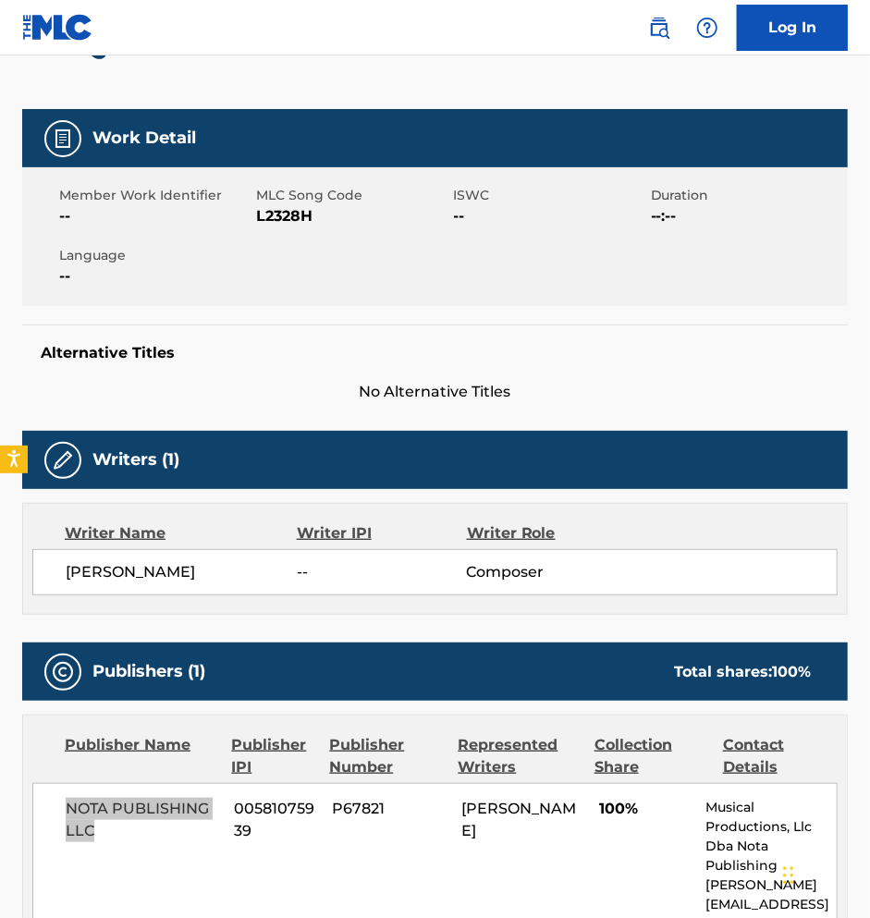
scroll to position [0, 0]
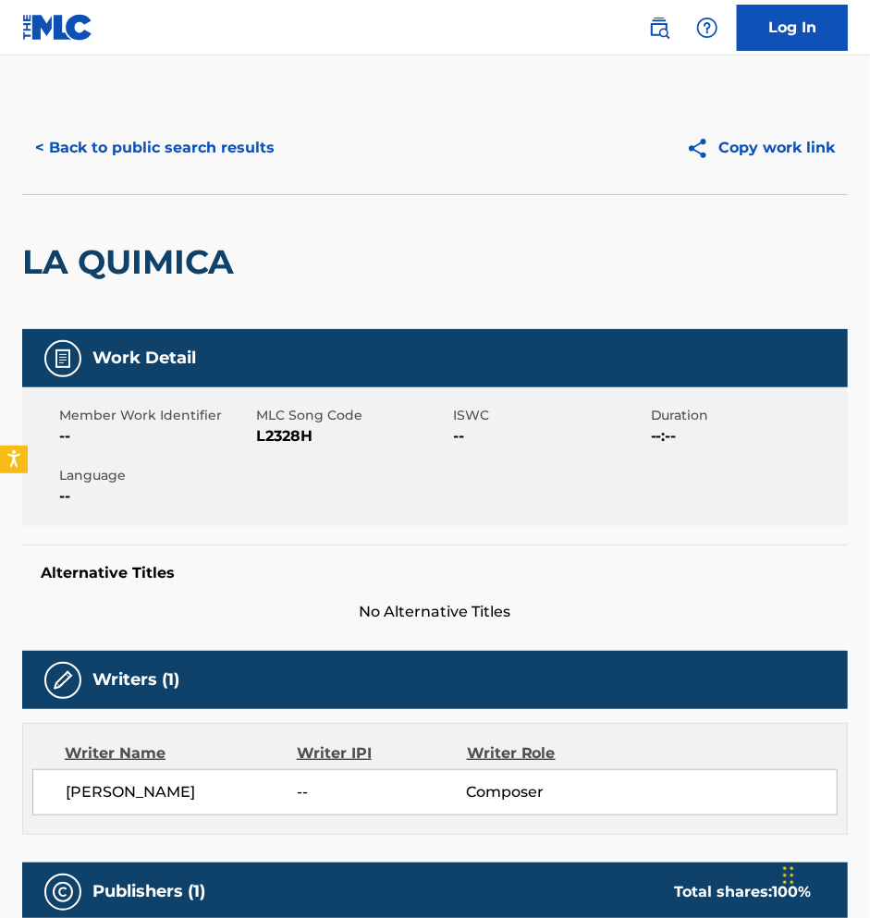
click at [125, 151] on button "< Back to public search results" at bounding box center [154, 148] width 265 height 46
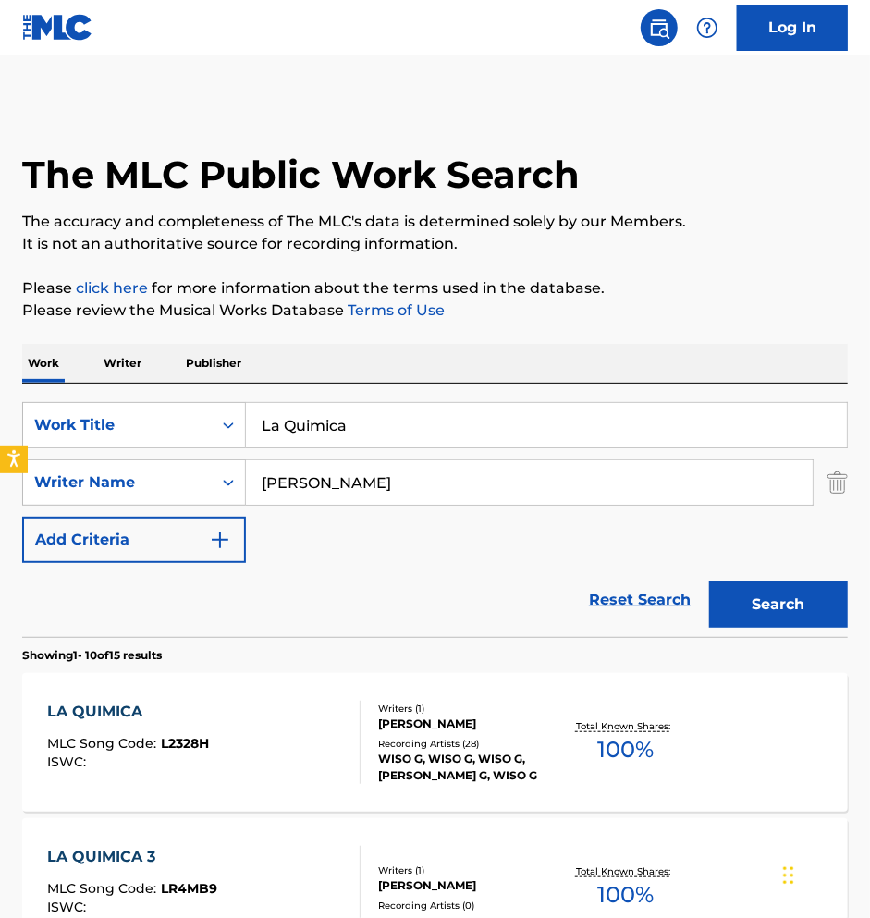
scroll to position [240, 0]
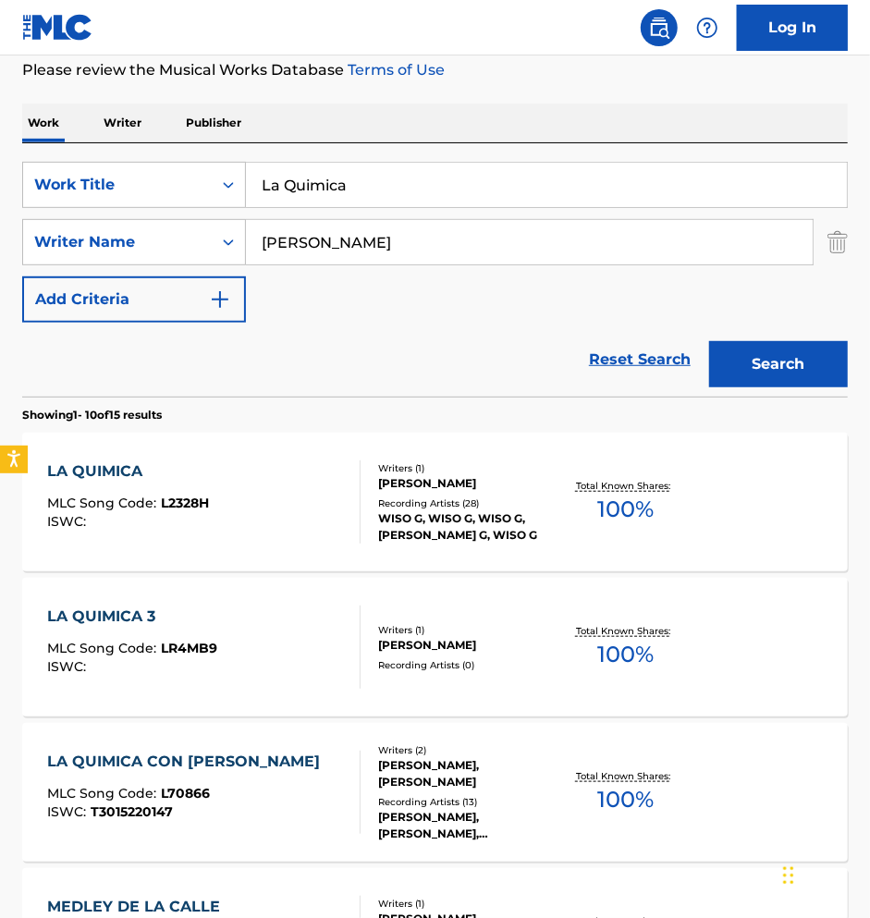
click at [283, 173] on input "La Quimica" at bounding box center [546, 185] width 601 height 44
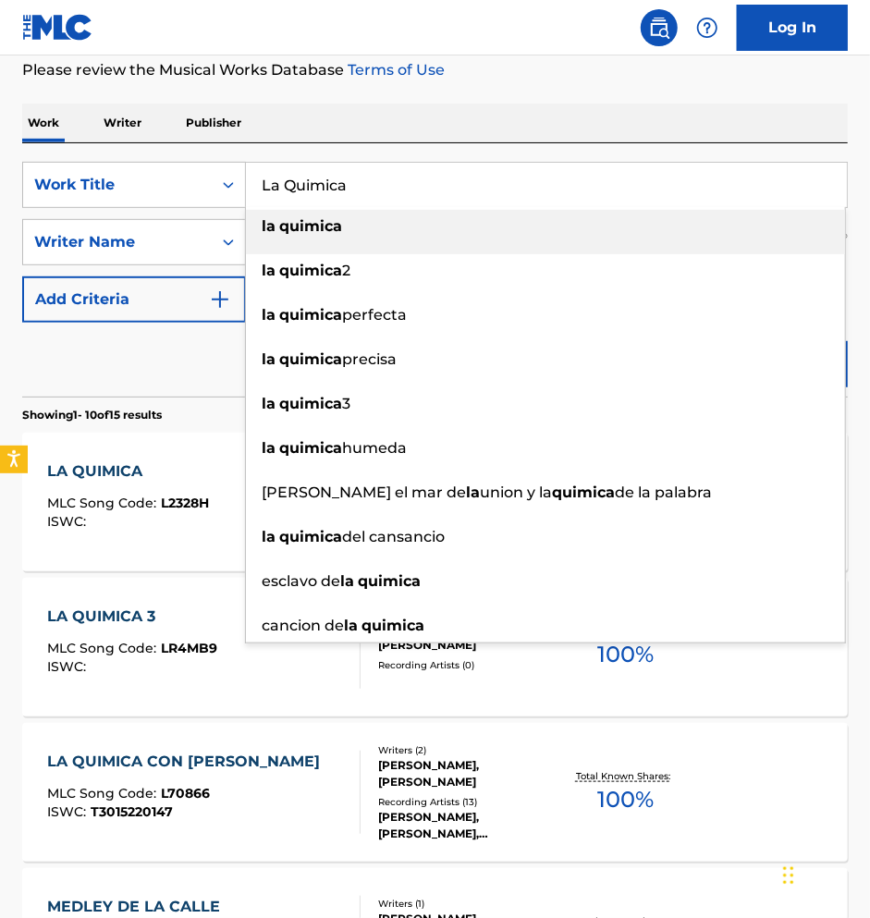
click at [283, 173] on input "La Quimica" at bounding box center [546, 185] width 601 height 44
paste input "Matatan"
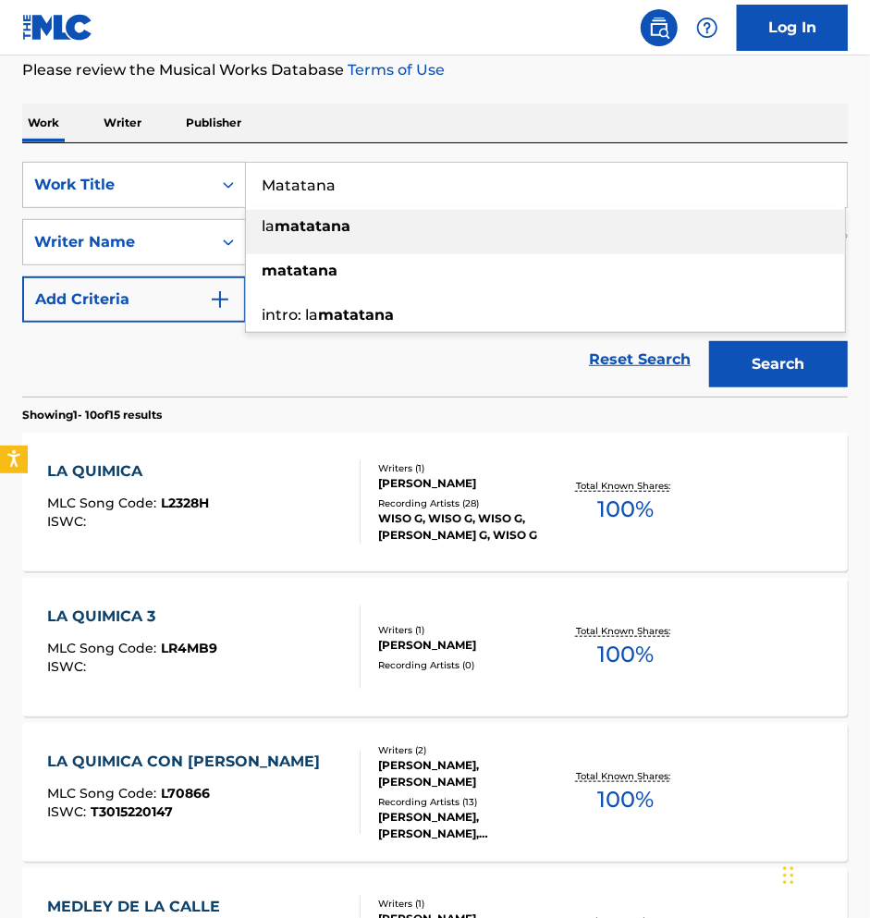
click at [313, 235] on div "la matatana" at bounding box center [545, 226] width 599 height 33
type input "la matatana"
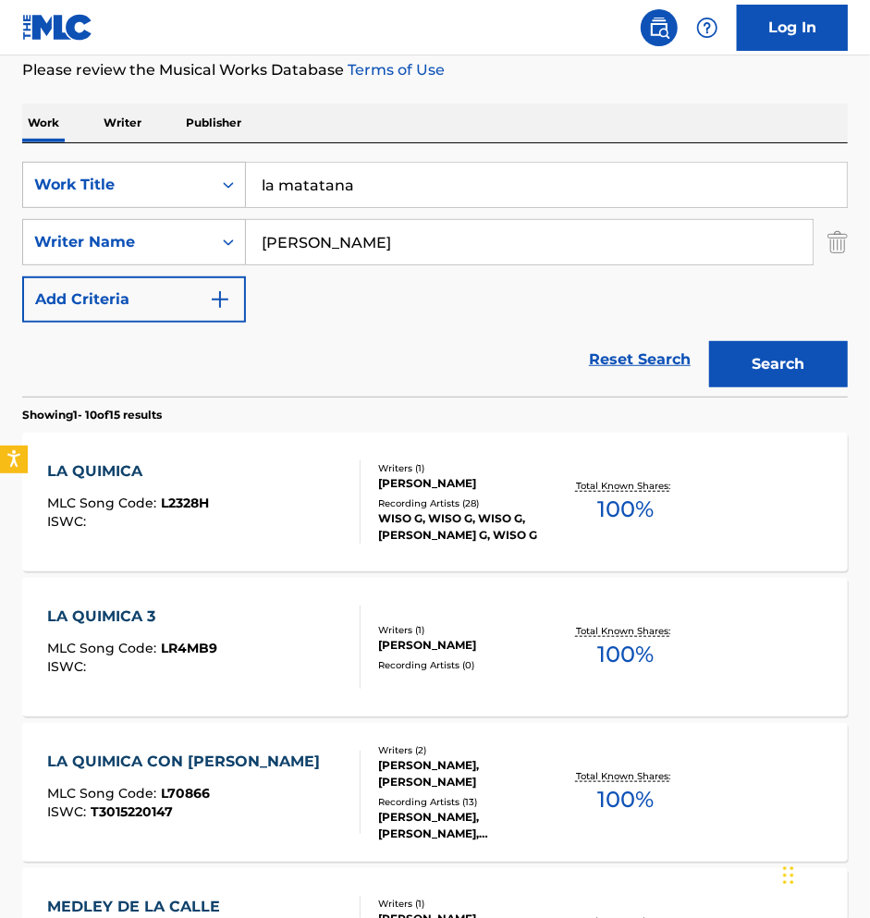
click at [381, 240] on input "[PERSON_NAME]" at bounding box center [529, 242] width 567 height 44
click at [380, 240] on input "[PERSON_NAME]" at bounding box center [529, 242] width 567 height 44
paste input "[PERSON_NAME]"
type input "[PERSON_NAME]"
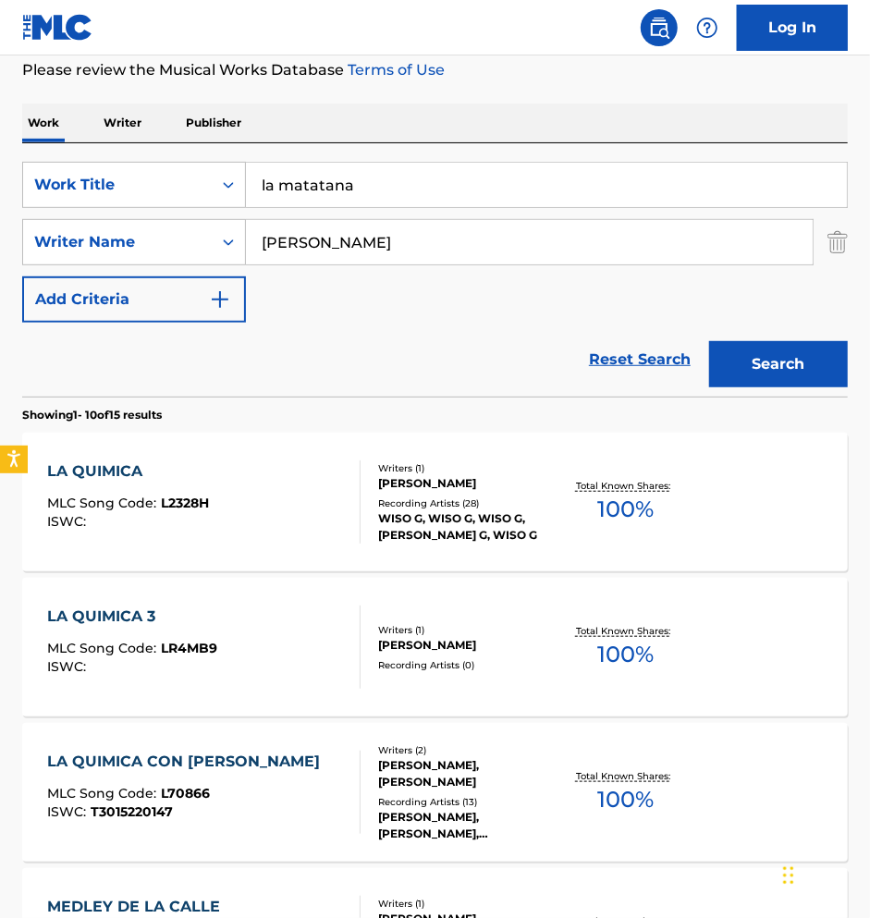
click at [309, 184] on input "la matatana" at bounding box center [546, 185] width 601 height 44
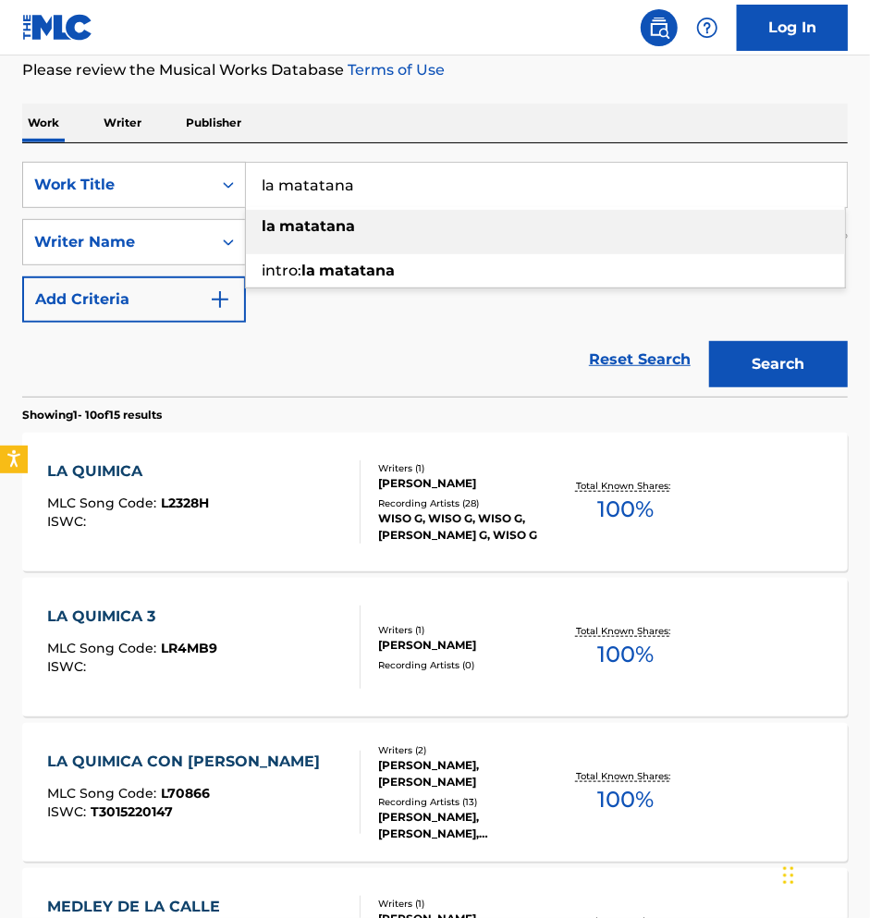
paste input "M"
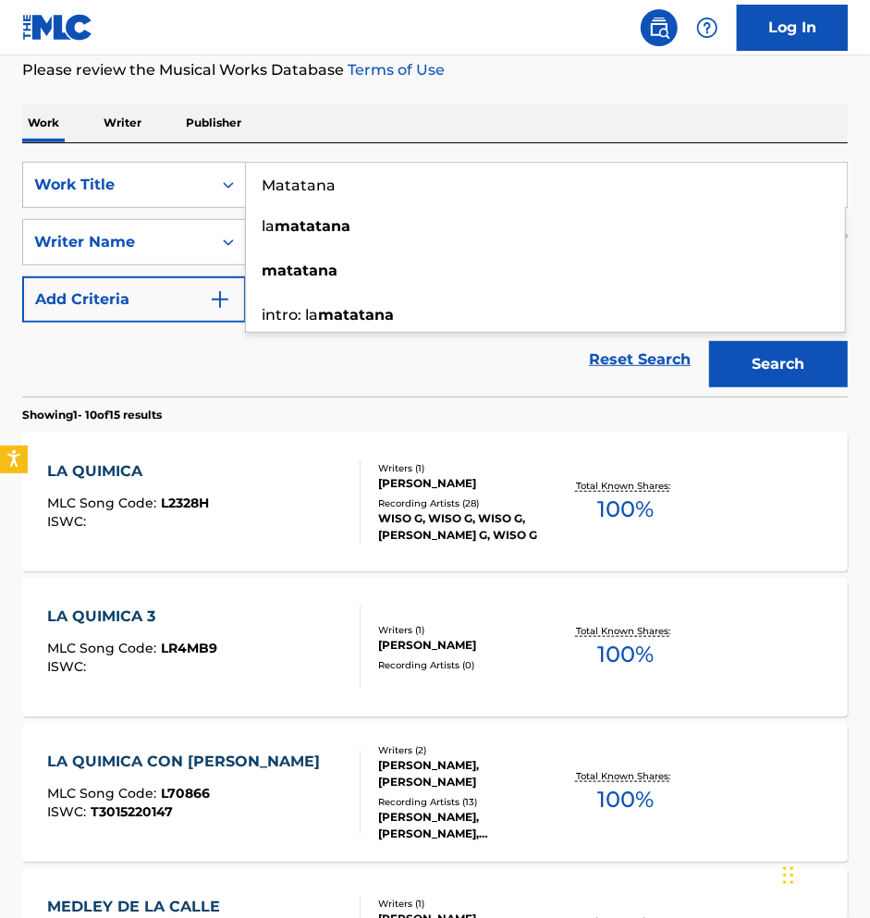
type input "Matatana"
click at [439, 362] on div "Reset Search Search" at bounding box center [435, 360] width 826 height 74
click at [755, 370] on button "Search" at bounding box center [778, 364] width 139 height 46
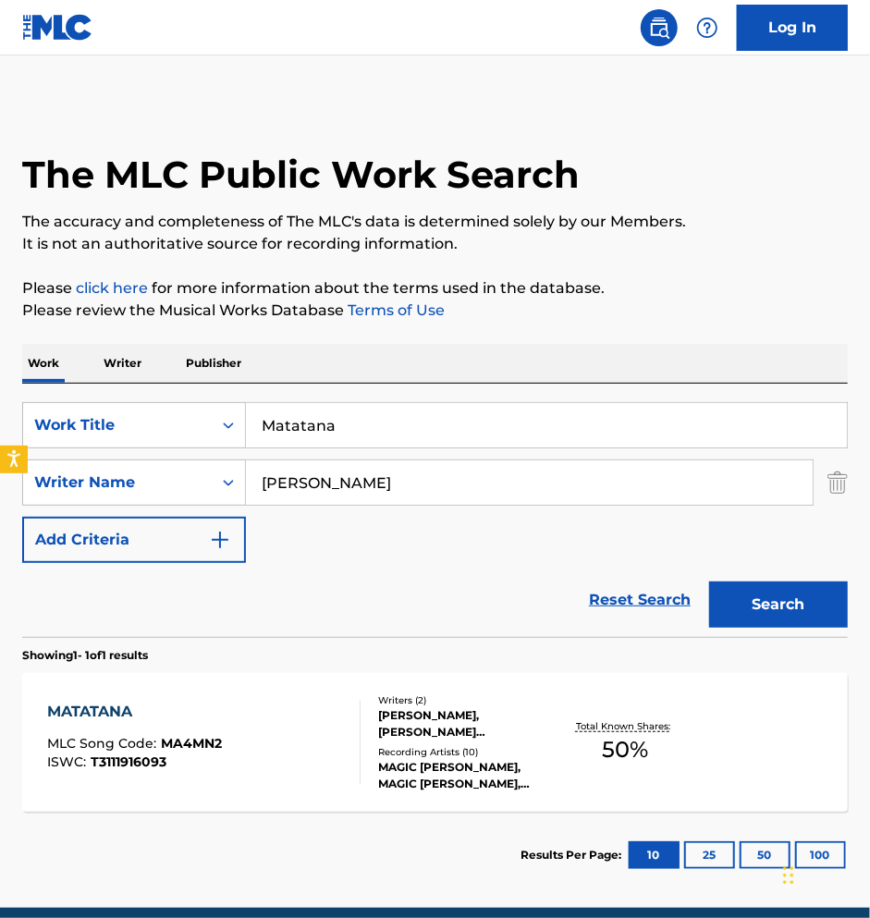
scroll to position [78, 0]
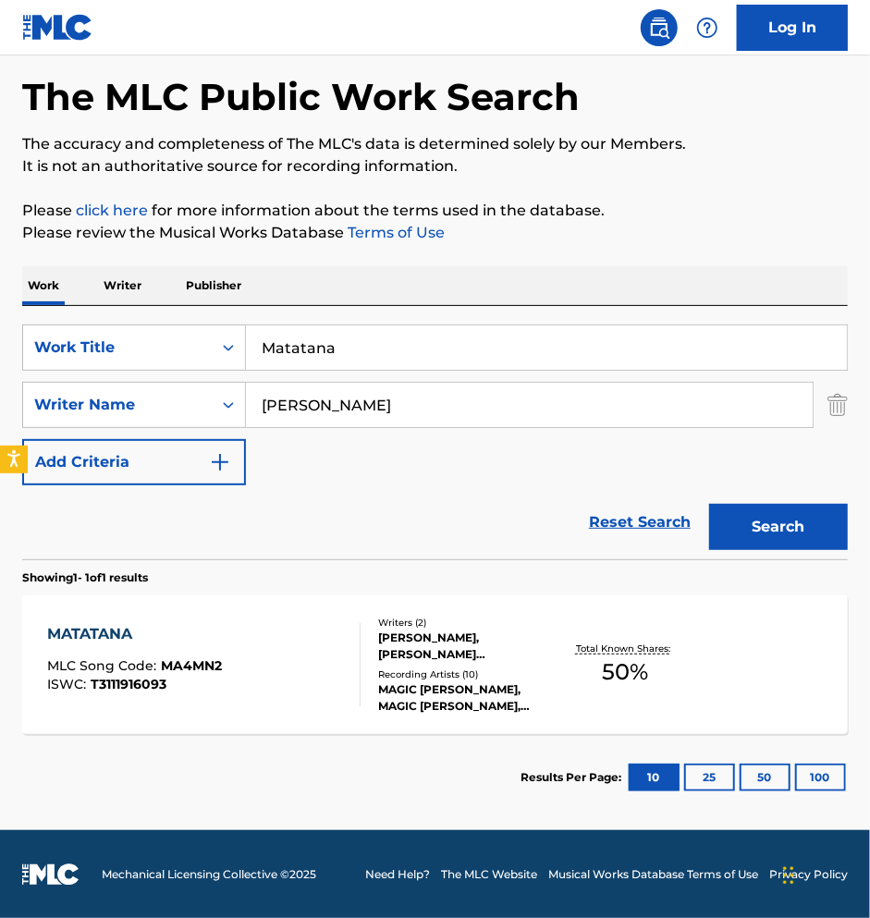
click at [522, 663] on div "Writers ( 2 ) [PERSON_NAME], [PERSON_NAME] [PERSON_NAME] Recording Artists ( 10…" at bounding box center [459, 665] width 196 height 99
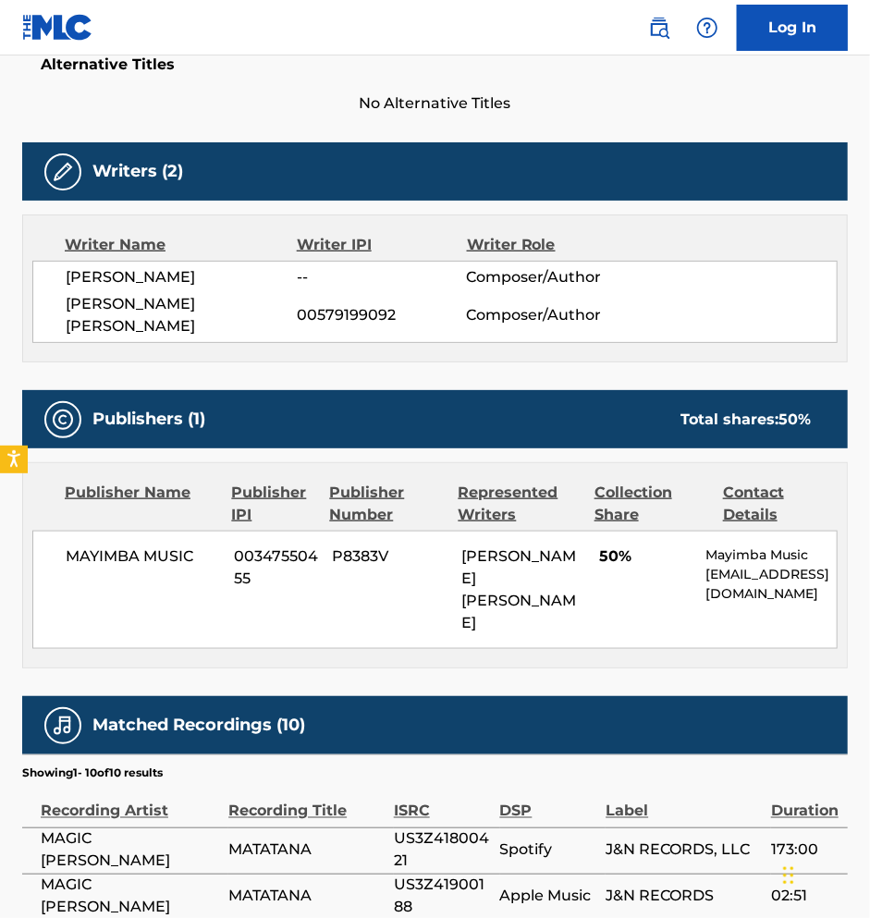
scroll to position [692, 0]
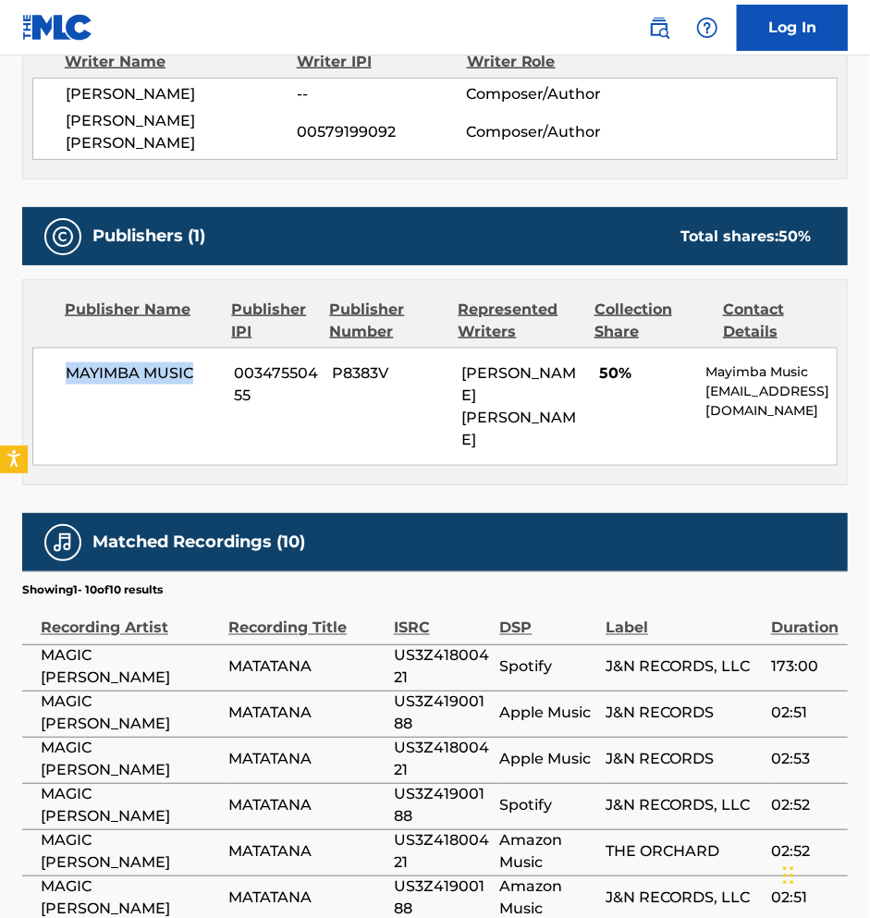
drag, startPoint x: 60, startPoint y: 353, endPoint x: 203, endPoint y: 353, distance: 142.4
click at [203, 353] on div "MAYIMBA MUSIC 00347550455 P8383V [PERSON_NAME] [PERSON_NAME] 50% Mayimba Music …" at bounding box center [434, 407] width 805 height 118
drag, startPoint x: 230, startPoint y: 346, endPoint x: 267, endPoint y: 392, distance: 59.2
click at [266, 392] on div "MAYIMBA MUSIC 00347550455 P8383V [PERSON_NAME] [PERSON_NAME] 50% Mayimba Music …" at bounding box center [434, 407] width 805 height 118
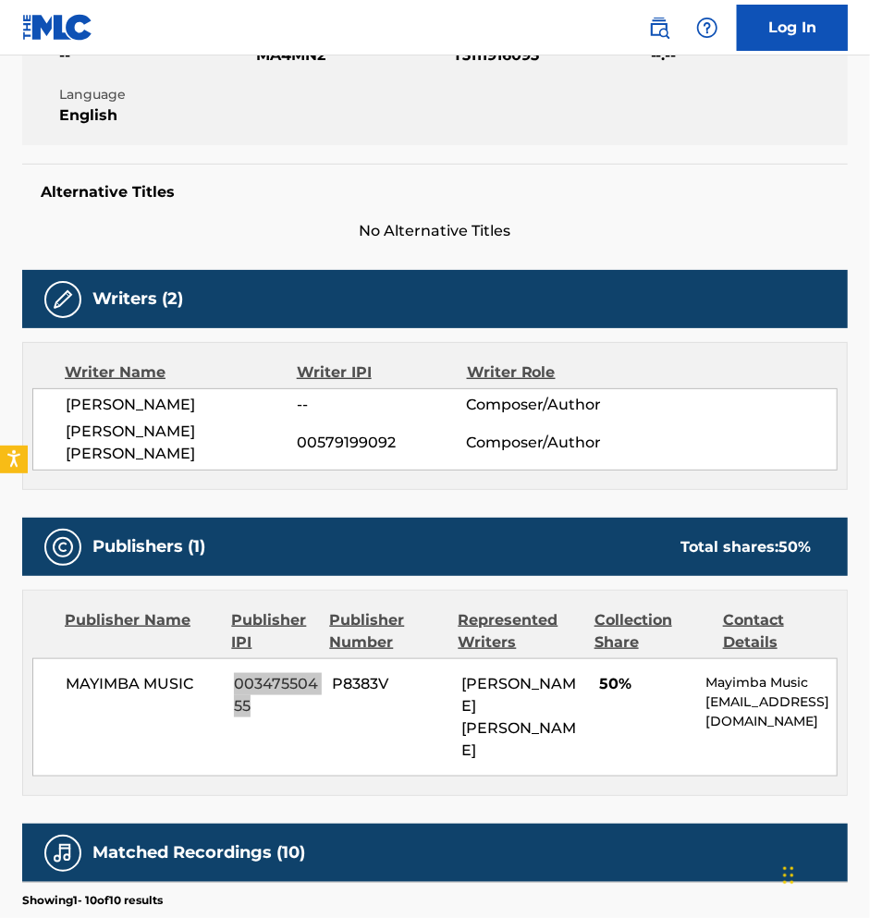
scroll to position [379, 0]
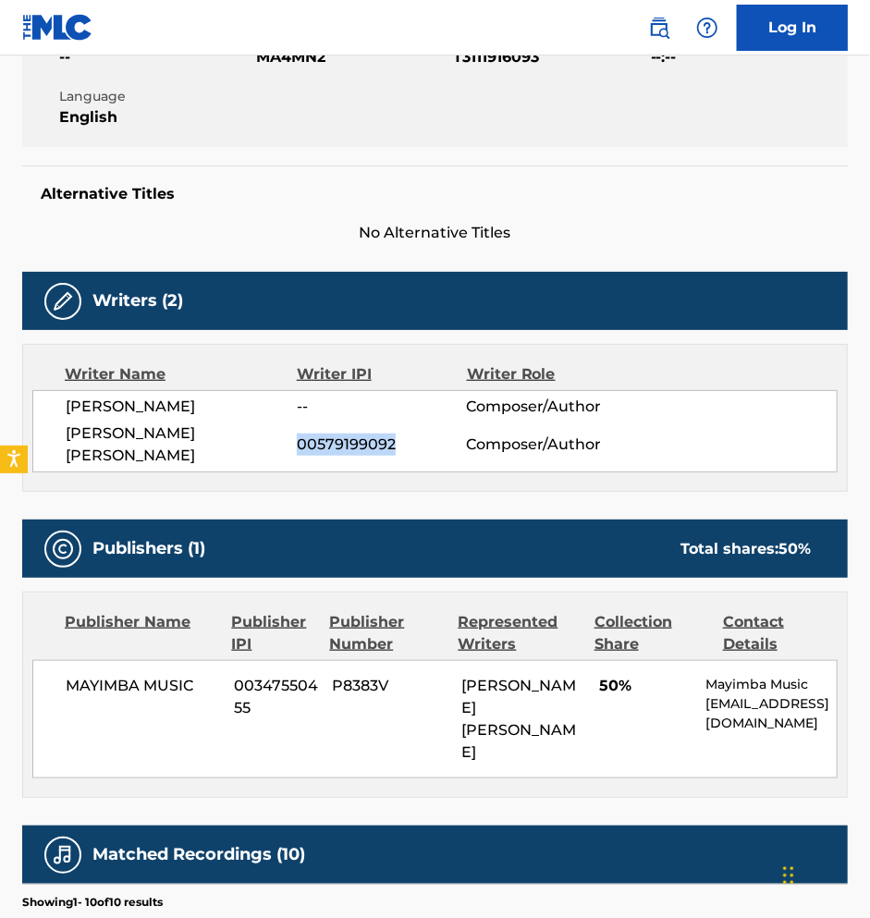
drag, startPoint x: 299, startPoint y: 435, endPoint x: 447, endPoint y: 435, distance: 148.0
click at [447, 435] on span "00579199092" at bounding box center [381, 445] width 169 height 22
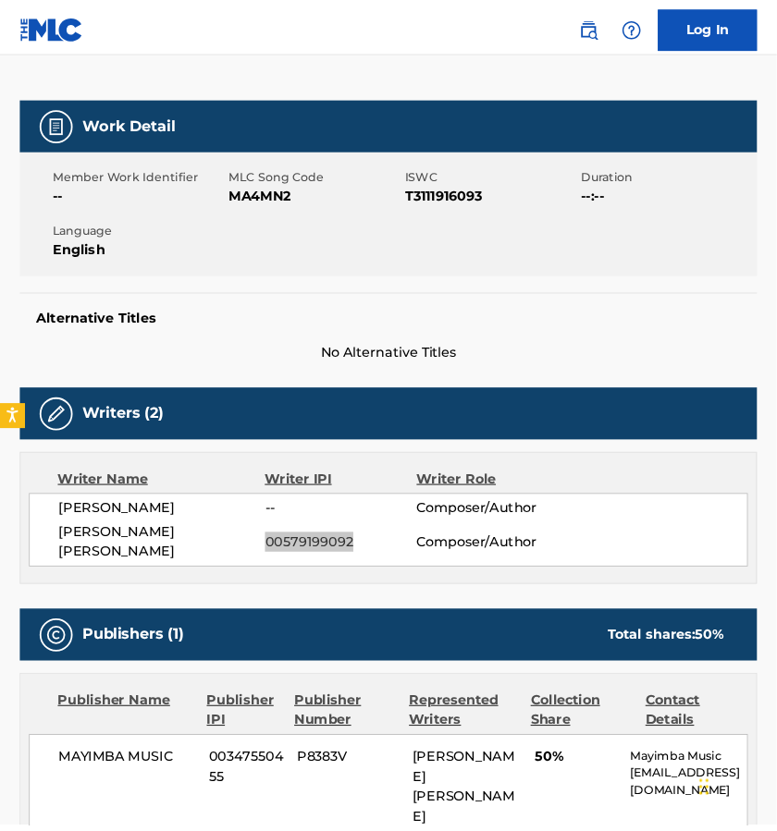
scroll to position [190, 0]
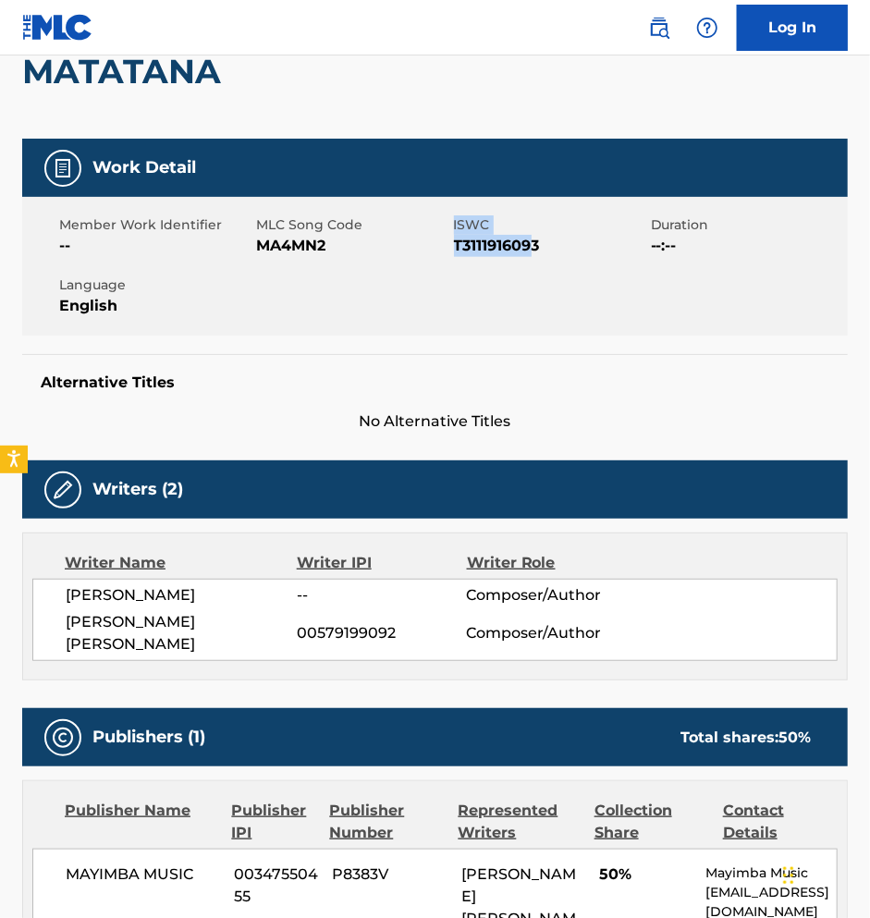
drag, startPoint x: 455, startPoint y: 248, endPoint x: 537, endPoint y: 249, distance: 82.3
click at [537, 248] on div "Member Work Identifier -- MLC Song Code MA4MN2 ISWC T3111916093 Duration --:-- …" at bounding box center [435, 266] width 826 height 139
click at [556, 249] on span "T3111916093" at bounding box center [550, 246] width 192 height 22
drag, startPoint x: 452, startPoint y: 243, endPoint x: 562, endPoint y: 246, distance: 110.1
click at [562, 246] on div "Member Work Identifier -- MLC Song Code MA4MN2 ISWC T3111916093 Duration --:-- …" at bounding box center [435, 266] width 826 height 139
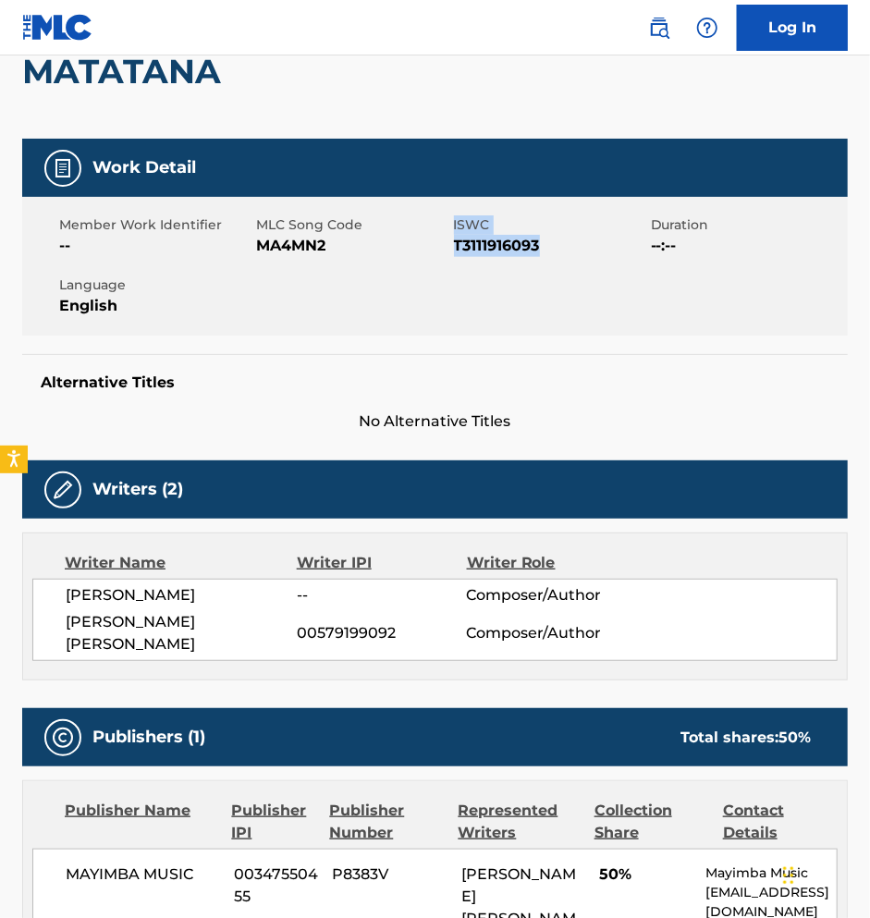
click at [562, 246] on span "T3111916093" at bounding box center [550, 246] width 192 height 22
drag, startPoint x: 561, startPoint y: 246, endPoint x: 466, endPoint y: 246, distance: 95.2
click at [466, 246] on span "T3111916093" at bounding box center [550, 246] width 192 height 22
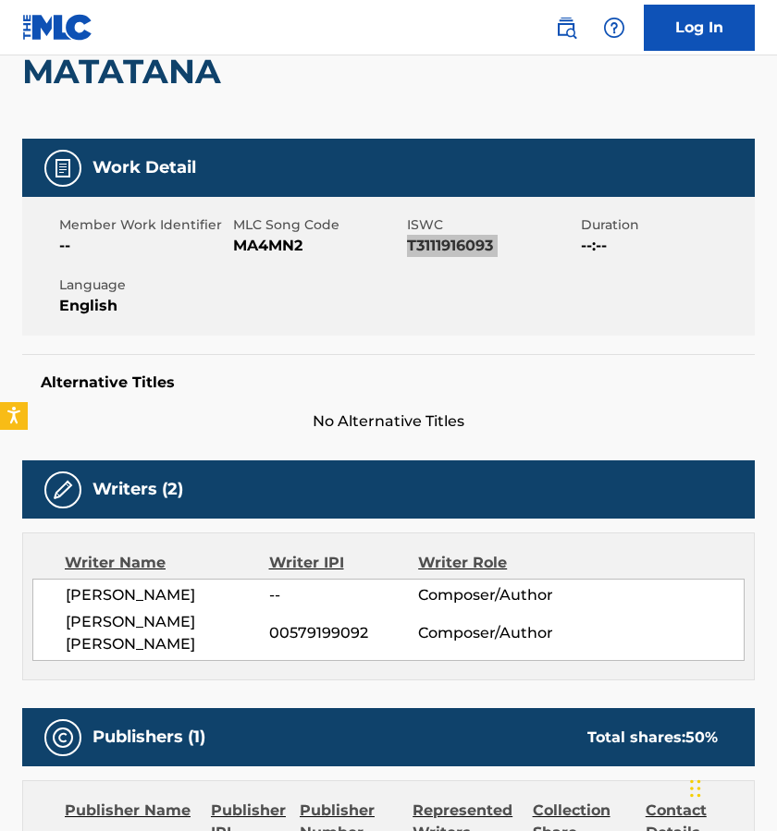
scroll to position [0, 0]
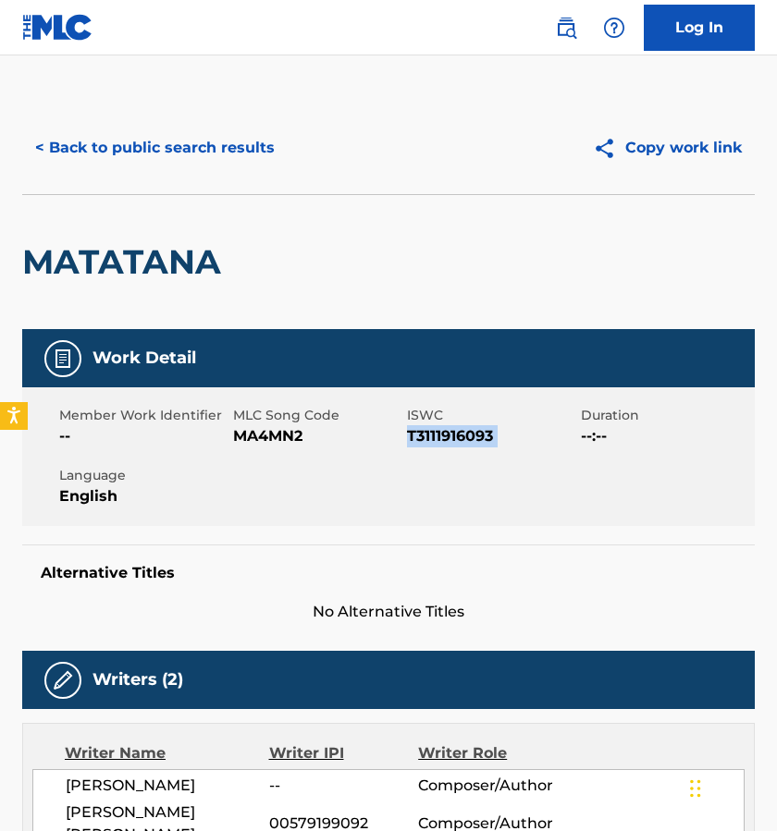
click at [97, 146] on button "< Back to public search results" at bounding box center [154, 148] width 265 height 46
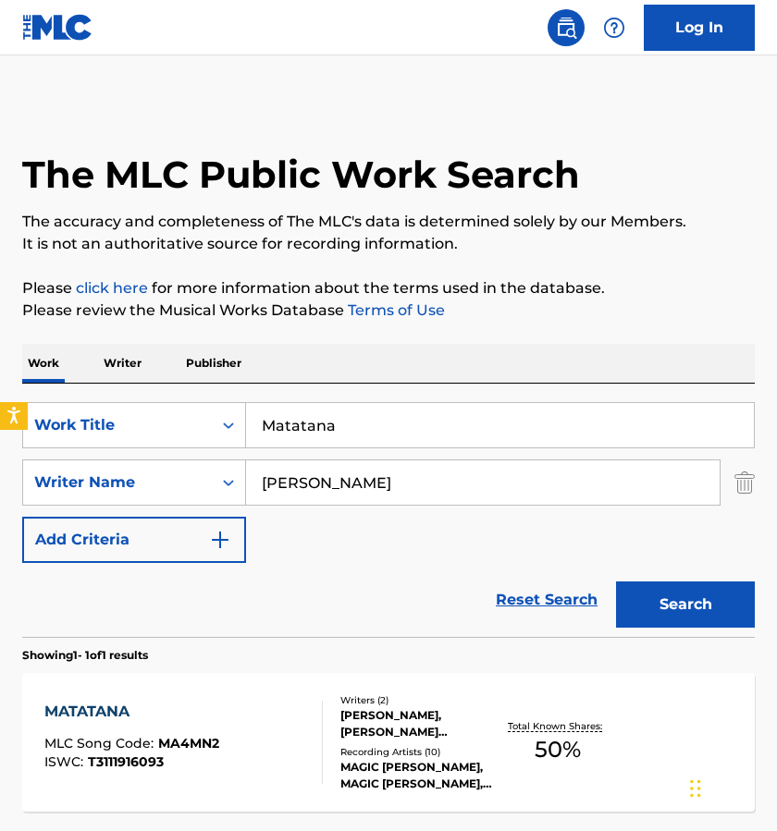
scroll to position [59, 0]
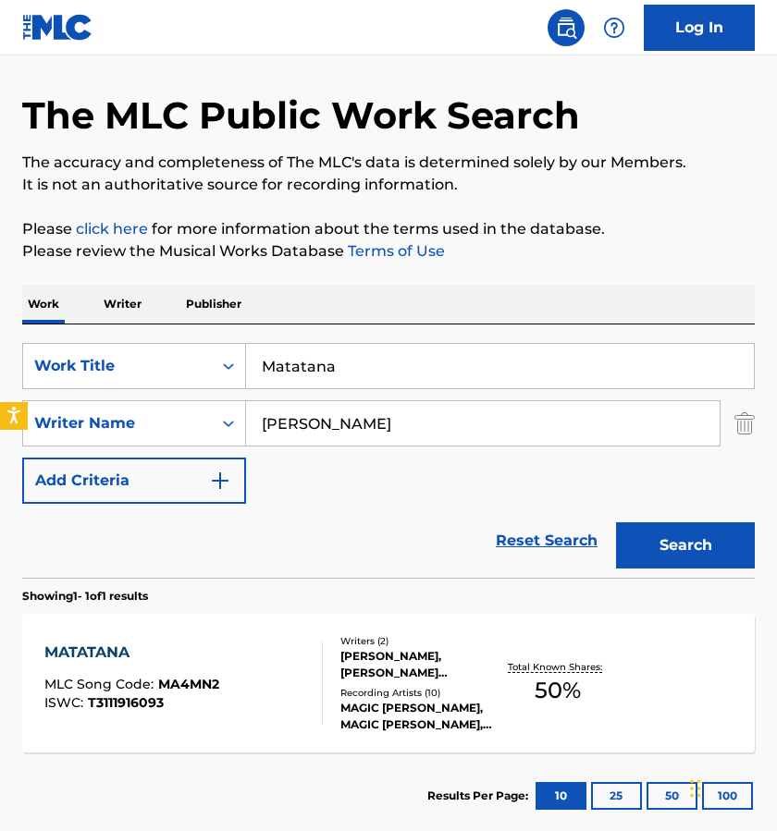
click at [315, 364] on input "Matatana" at bounding box center [500, 366] width 508 height 44
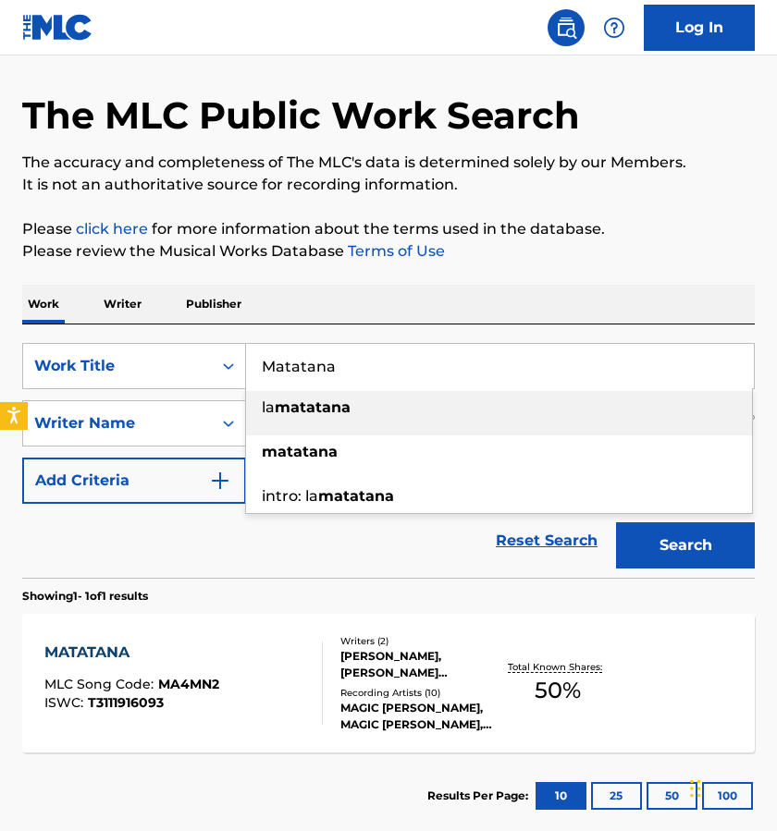
click at [315, 364] on input "Matatana" at bounding box center [500, 366] width 508 height 44
paste input "e Voy Con El"
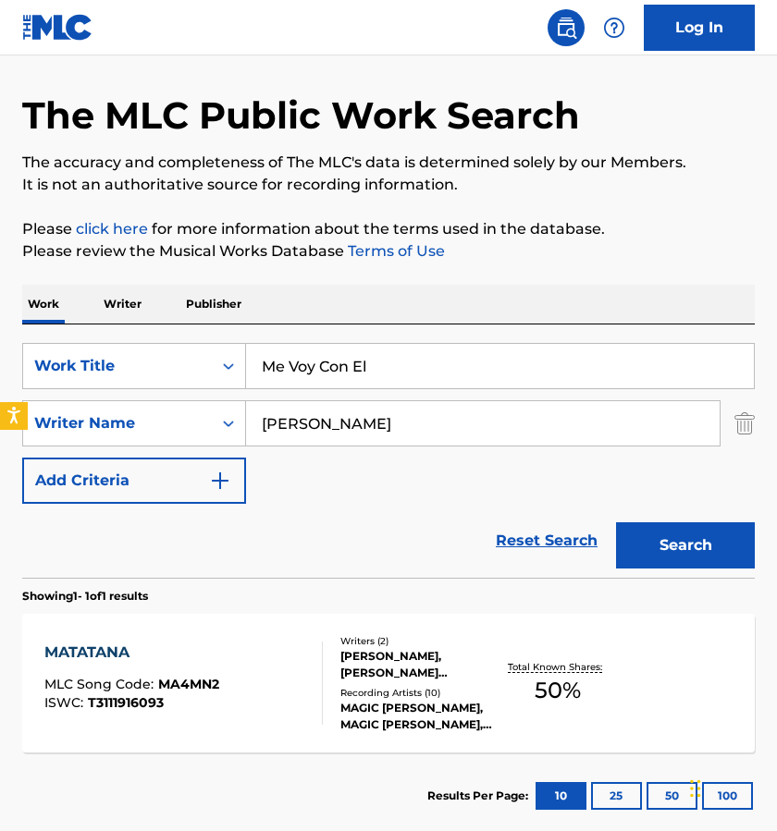
type input "me voy con el"
click at [334, 417] on input "[PERSON_NAME]" at bounding box center [482, 423] width 473 height 44
paste input "[PERSON_NAME]"
type input "[PERSON_NAME]"
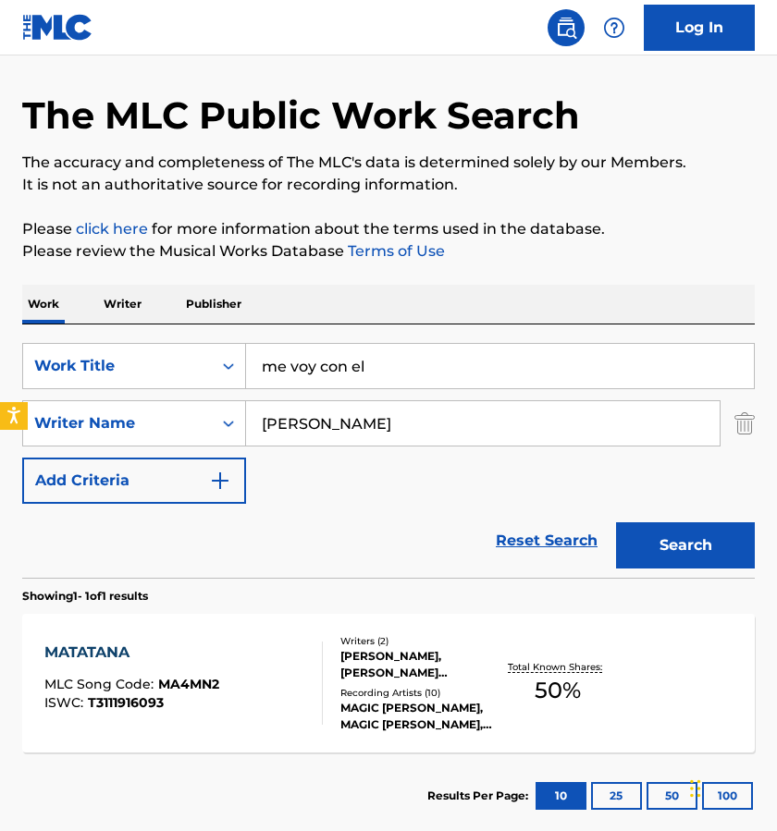
click at [681, 538] on button "Search" at bounding box center [685, 545] width 139 height 46
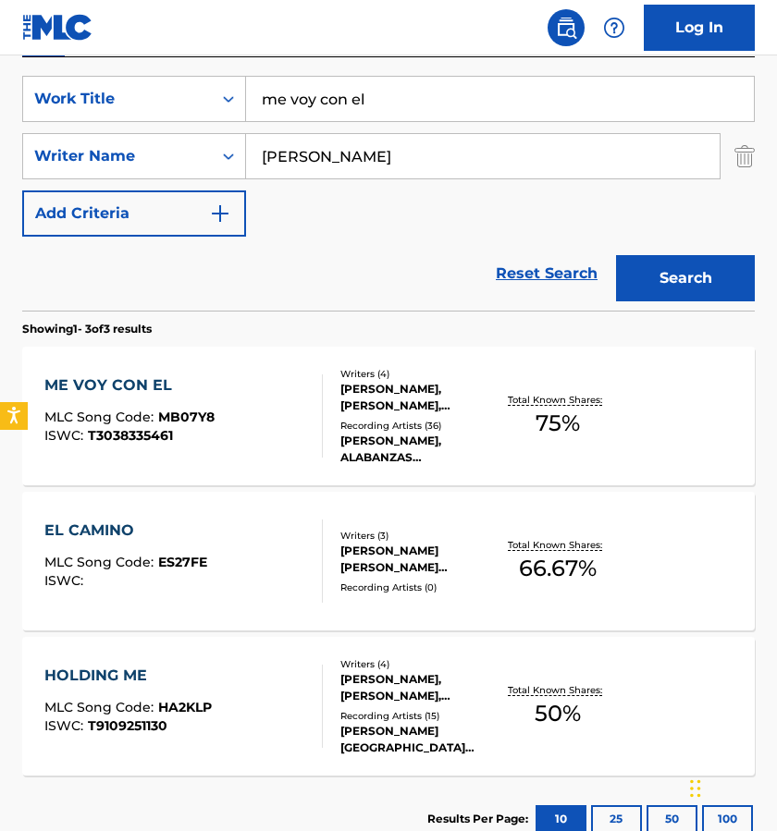
scroll to position [350, 0]
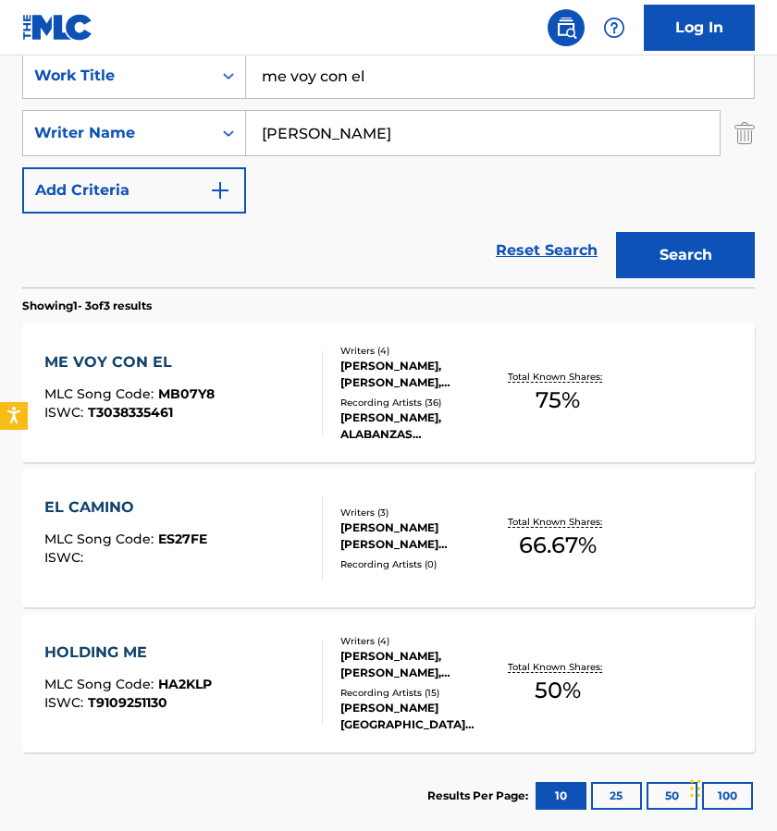
click at [434, 387] on div "[PERSON_NAME], [PERSON_NAME], [PERSON_NAME] [PERSON_NAME]" at bounding box center [418, 374] width 156 height 33
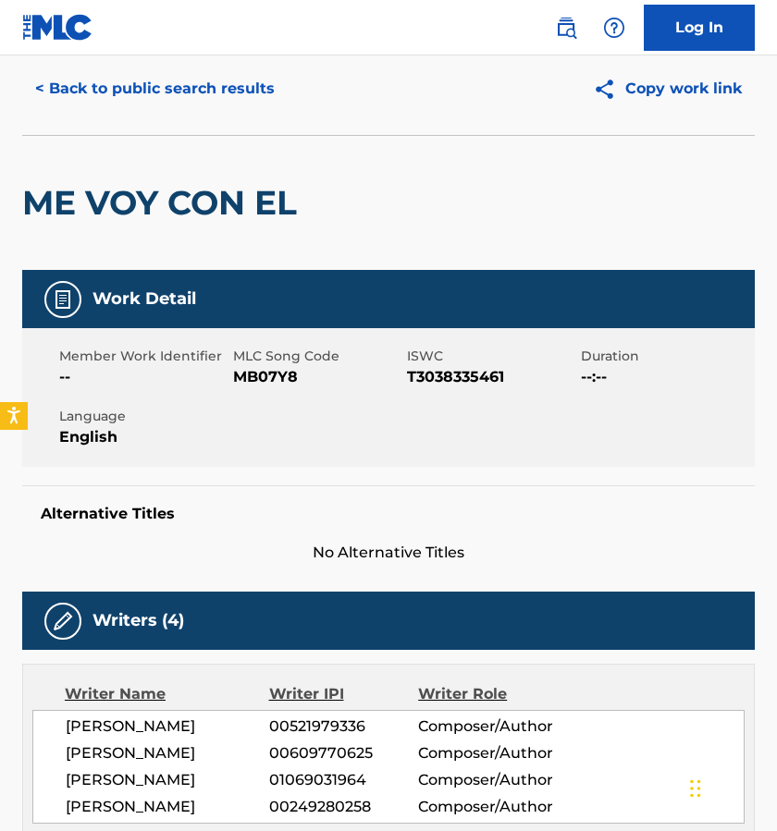
scroll to position [70, 0]
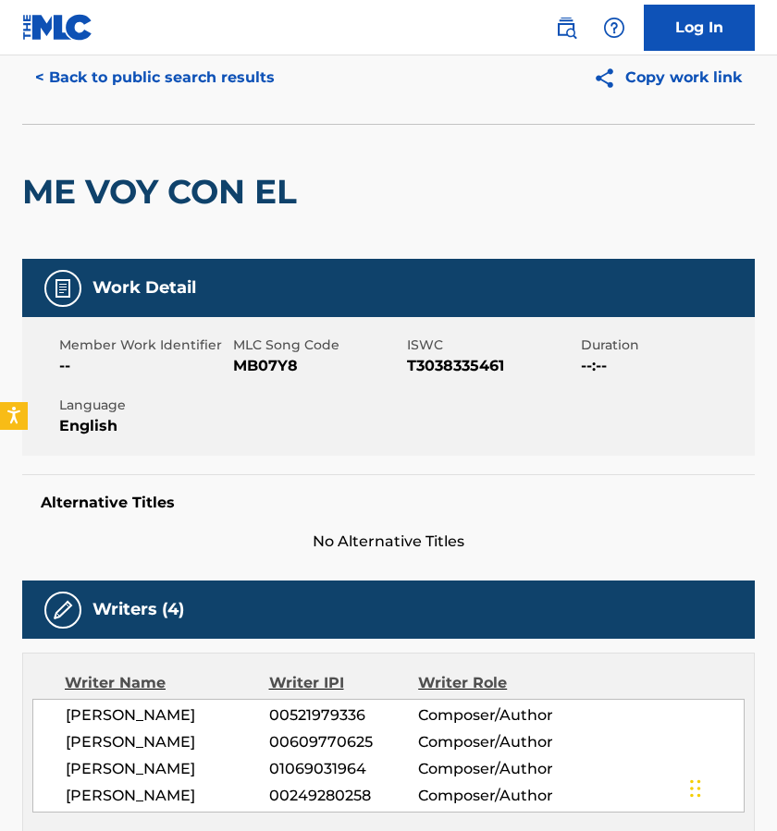
click at [424, 357] on span "T3038335461" at bounding box center [491, 366] width 169 height 22
drag, startPoint x: 397, startPoint y: 364, endPoint x: 522, endPoint y: 364, distance: 125.8
click at [522, 364] on div "Member Work Identifier -- MLC Song Code MB07Y8 ISWC T3038335461 Duration --:-- …" at bounding box center [388, 386] width 732 height 139
click at [522, 364] on span "T3038335461" at bounding box center [491, 366] width 169 height 22
click at [485, 364] on span "T3038335461" at bounding box center [491, 366] width 169 height 22
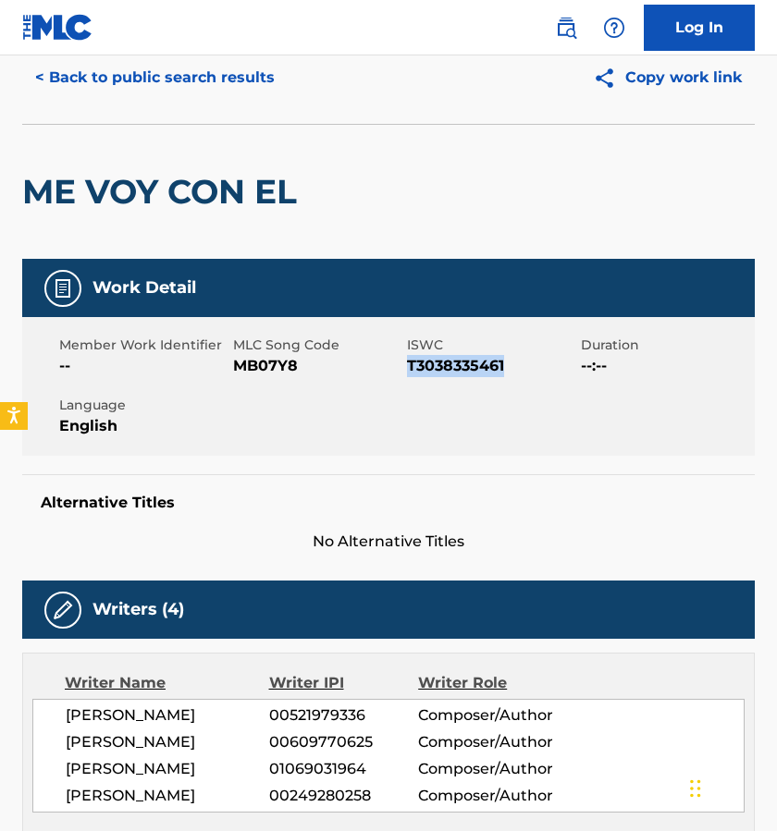
drag, startPoint x: 527, startPoint y: 369, endPoint x: 408, endPoint y: 369, distance: 119.3
click at [408, 370] on span "T3038335461" at bounding box center [491, 366] width 169 height 22
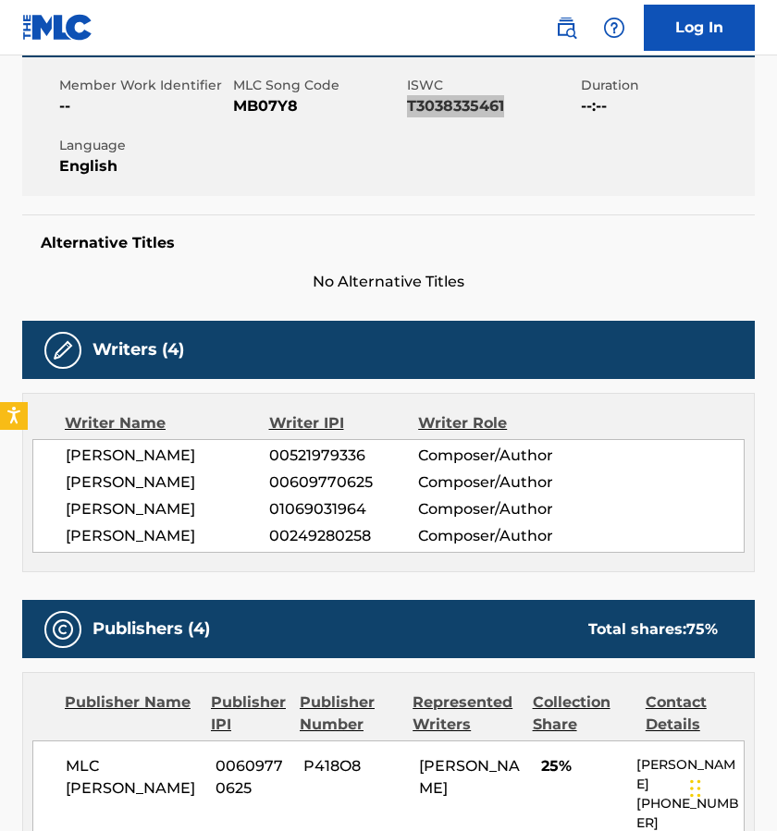
scroll to position [334, 0]
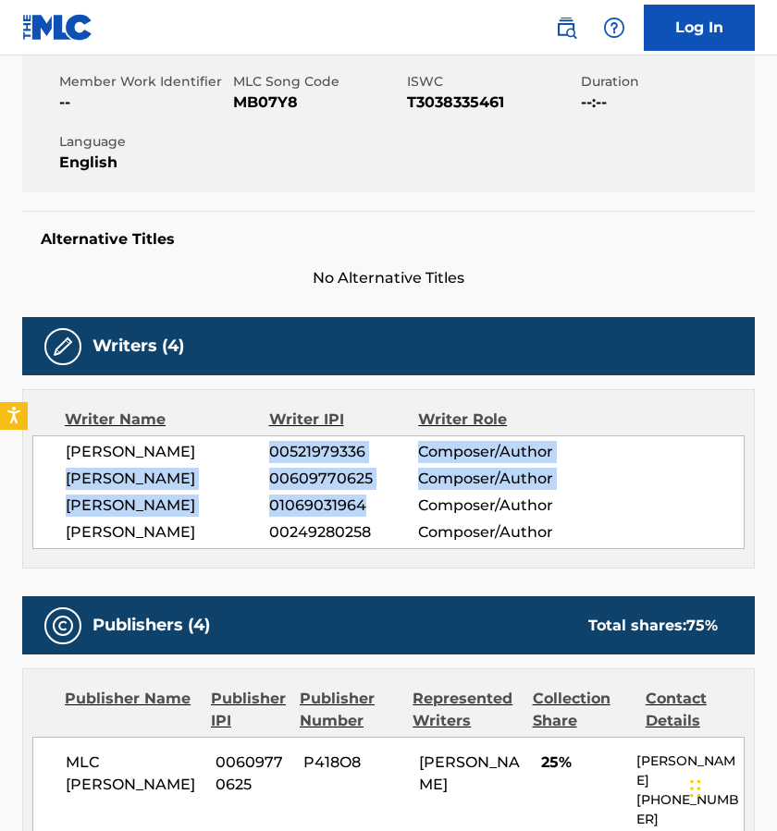
drag, startPoint x: 271, startPoint y: 446, endPoint x: 362, endPoint y: 510, distance: 111.6
click at [363, 510] on div "[PERSON_NAME] 00521979336 Composer/Author [PERSON_NAME] 00609770625 Composer/Au…" at bounding box center [388, 493] width 712 height 114
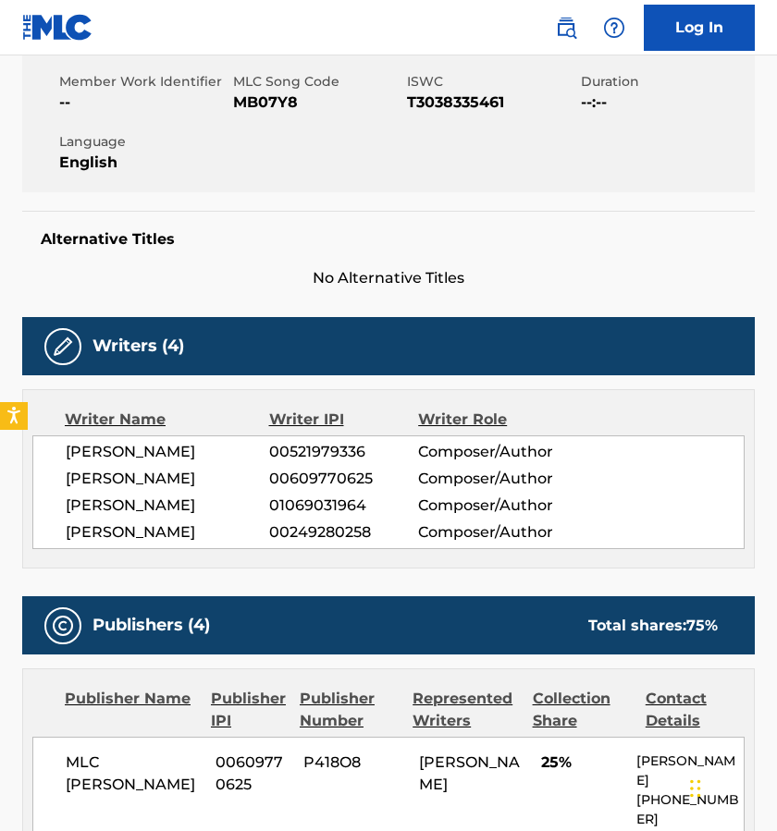
click at [401, 510] on span "01069031964" at bounding box center [343, 506] width 149 height 22
drag, startPoint x: 270, startPoint y: 453, endPoint x: 374, endPoint y: 451, distance: 103.6
click at [374, 451] on span "00521979336" at bounding box center [343, 452] width 149 height 22
click at [273, 475] on span "00609770625" at bounding box center [343, 479] width 149 height 22
drag, startPoint x: 271, startPoint y: 475, endPoint x: 394, endPoint y: 474, distance: 123.0
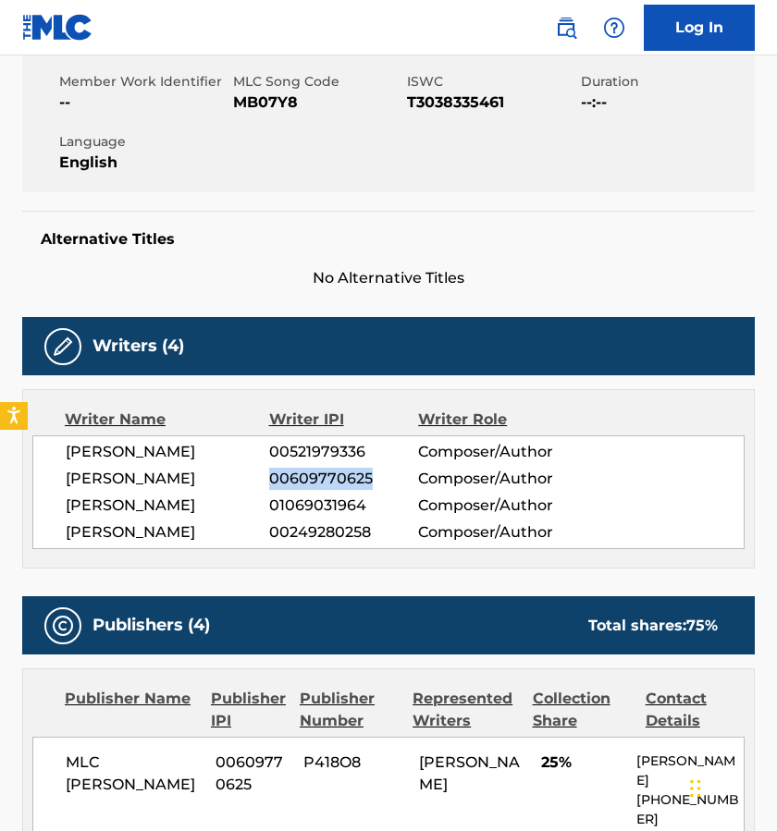
click at [396, 475] on span "00609770625" at bounding box center [343, 479] width 149 height 22
drag, startPoint x: 253, startPoint y: 497, endPoint x: 384, endPoint y: 499, distance: 130.4
click at [384, 499] on div "[PERSON_NAME] 01069031964 Composer/Author" at bounding box center [405, 506] width 678 height 22
drag, startPoint x: 272, startPoint y: 534, endPoint x: 370, endPoint y: 534, distance: 98.0
click at [370, 534] on span "00249280258" at bounding box center [343, 533] width 149 height 22
